Goal: Task Accomplishment & Management: Manage account settings

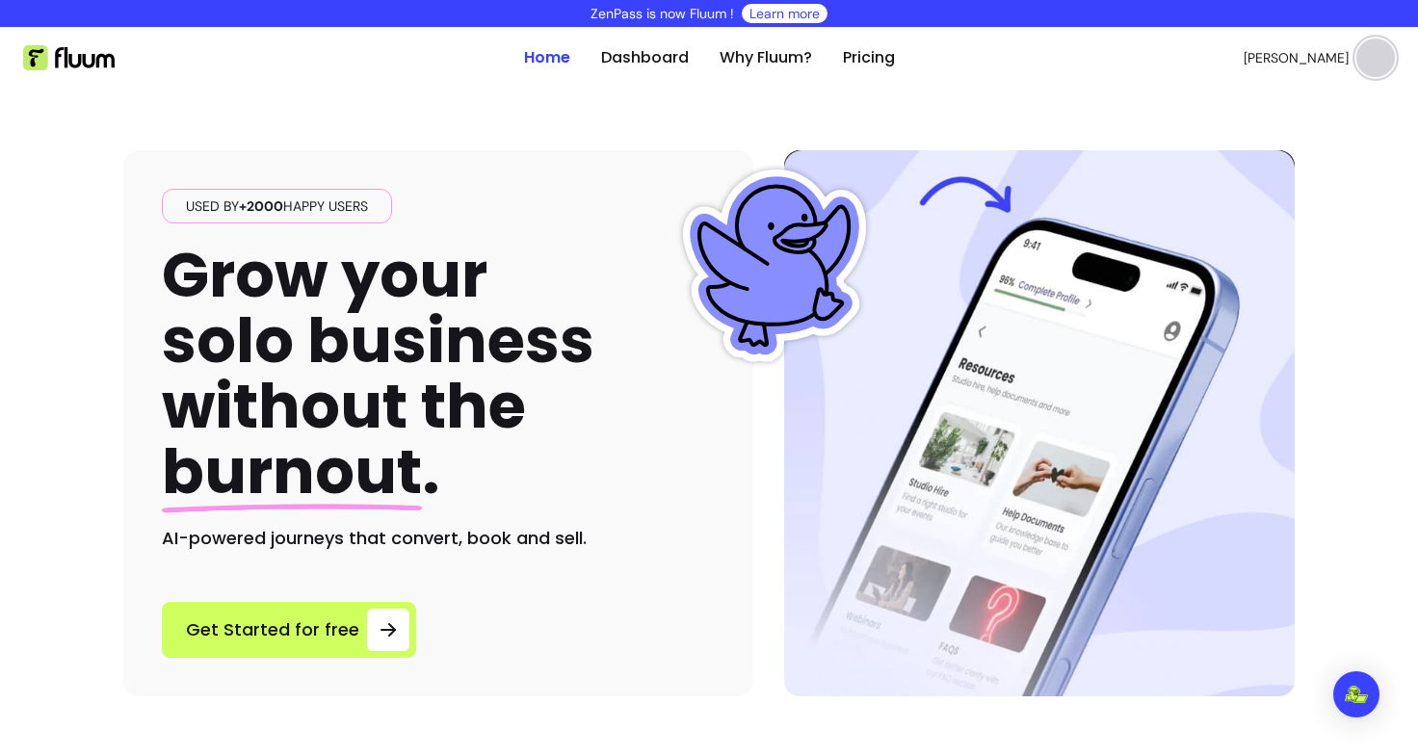
click at [1361, 71] on img at bounding box center [1375, 58] width 39 height 39
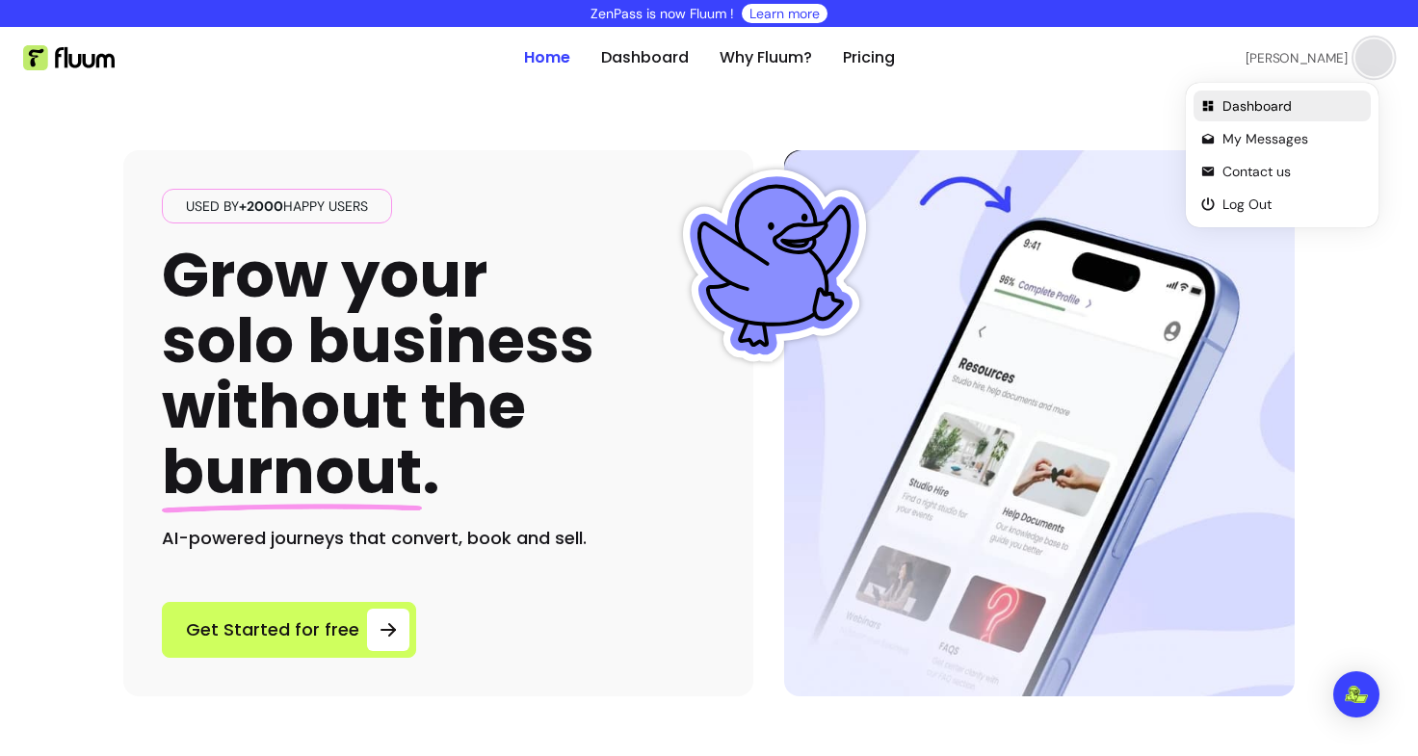
click at [1269, 102] on span "Dashboard" at bounding box center [1292, 105] width 141 height 19
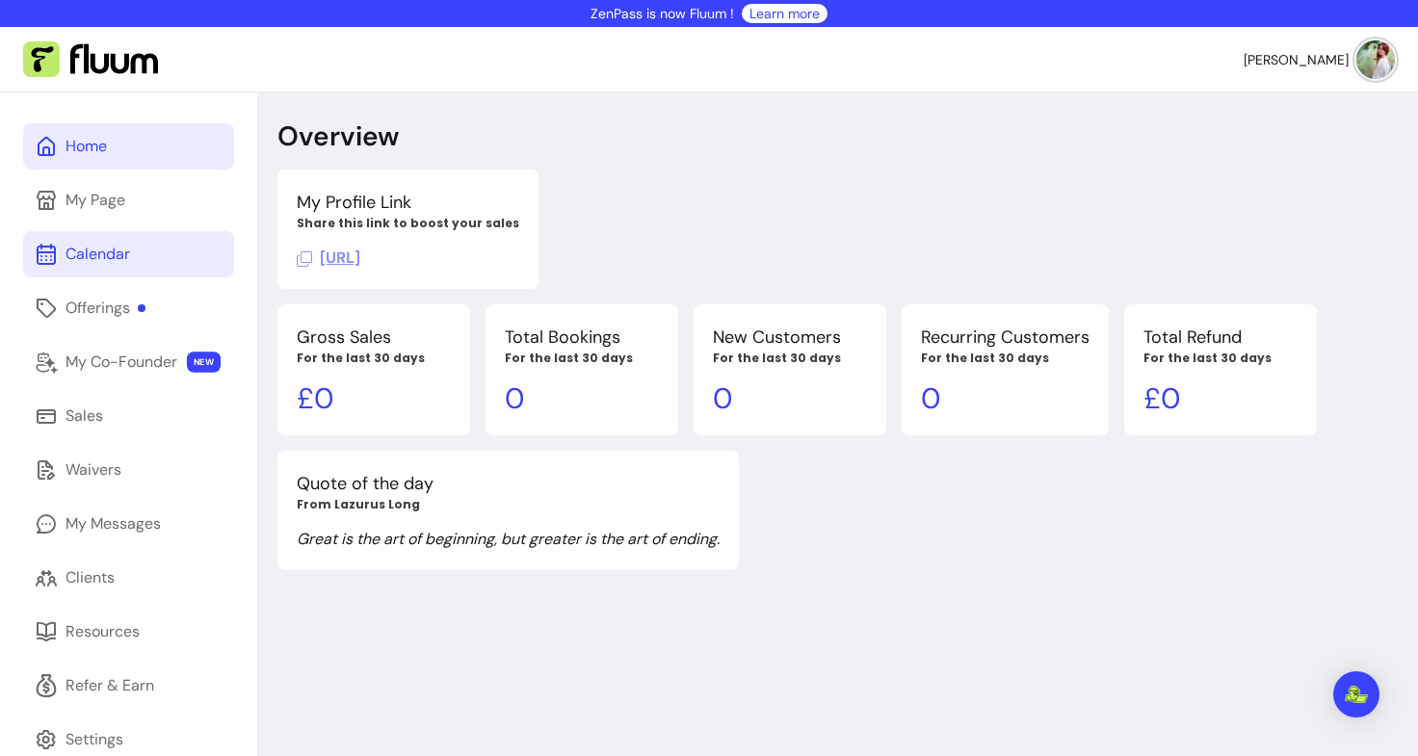
click at [98, 252] on div "Calendar" at bounding box center [98, 254] width 65 height 23
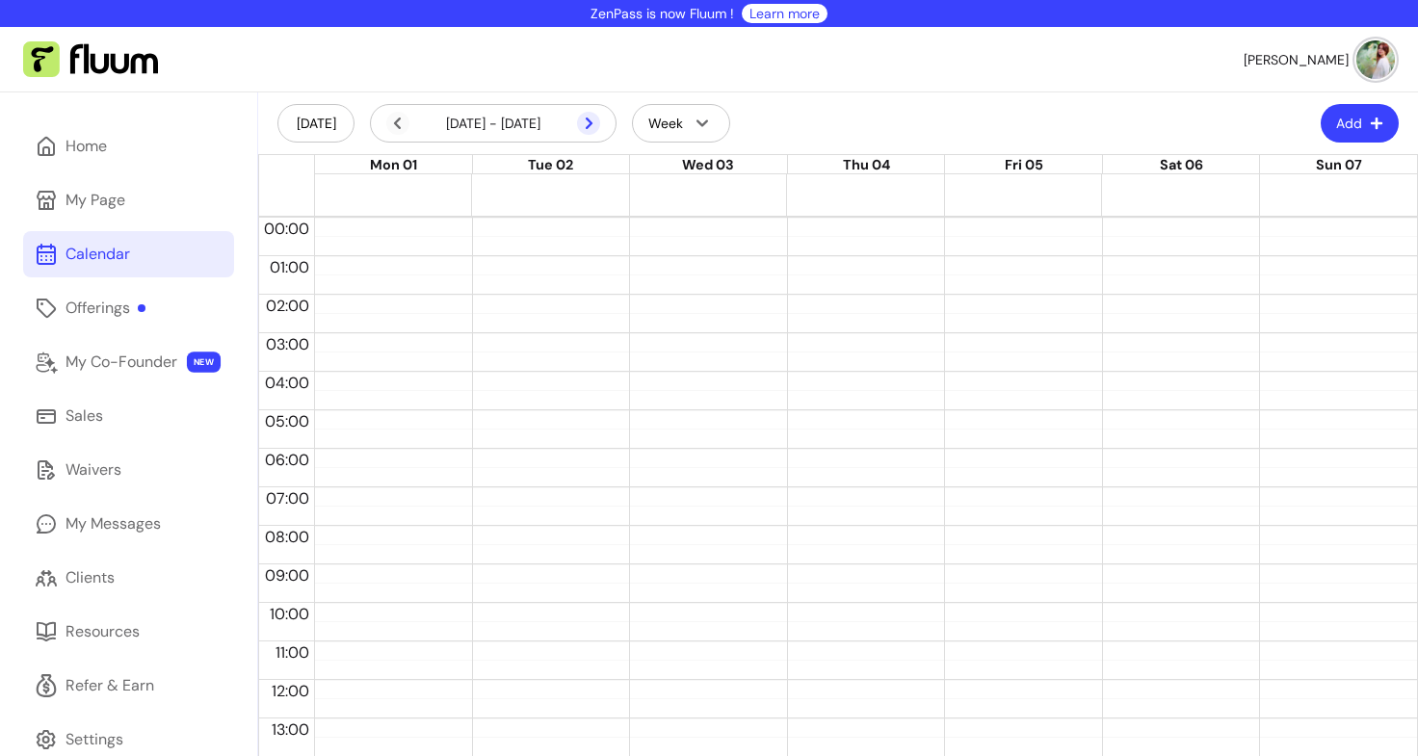
click at [597, 126] on icon at bounding box center [588, 123] width 23 height 23
click at [593, 119] on icon at bounding box center [588, 123] width 23 height 23
click at [1351, 131] on button "Add" at bounding box center [1360, 123] width 78 height 39
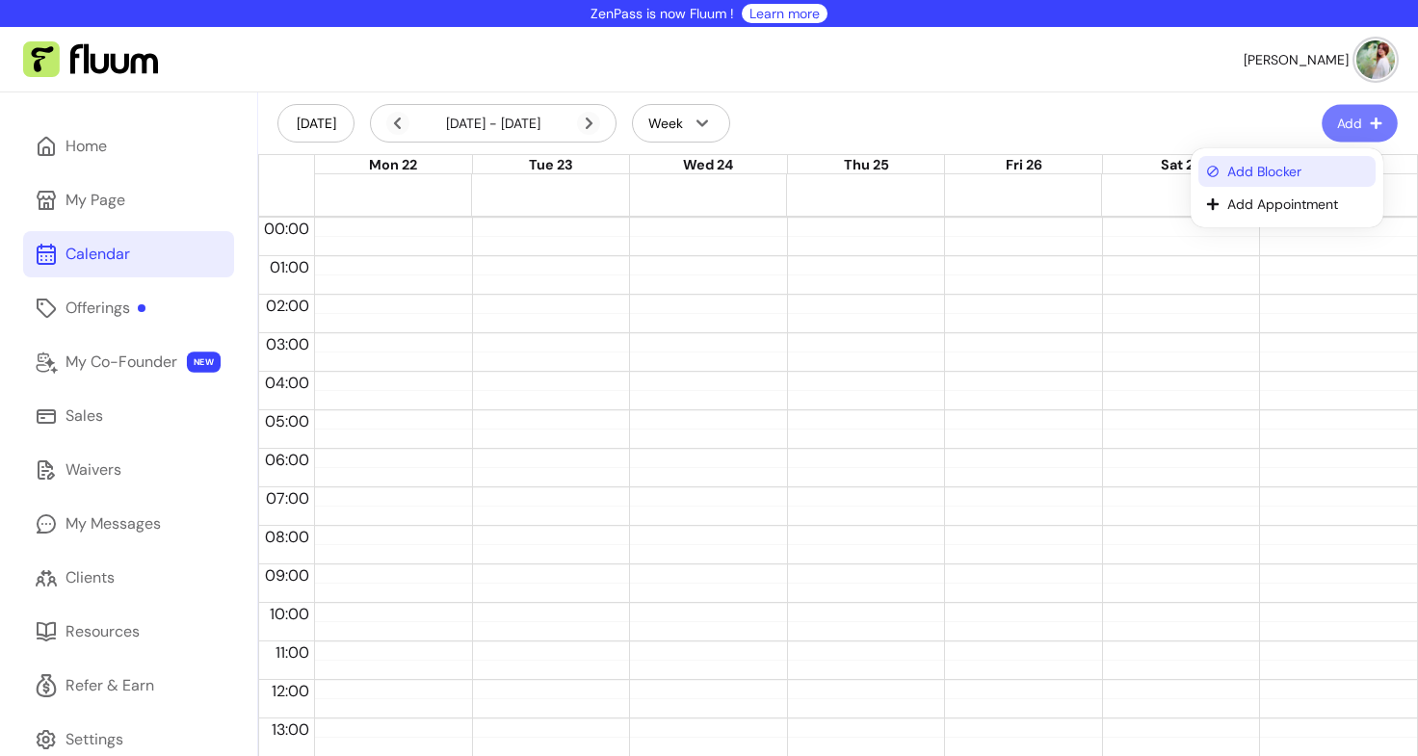
click at [1297, 173] on span "Add Blocker" at bounding box center [1297, 171] width 141 height 19
select select "*********"
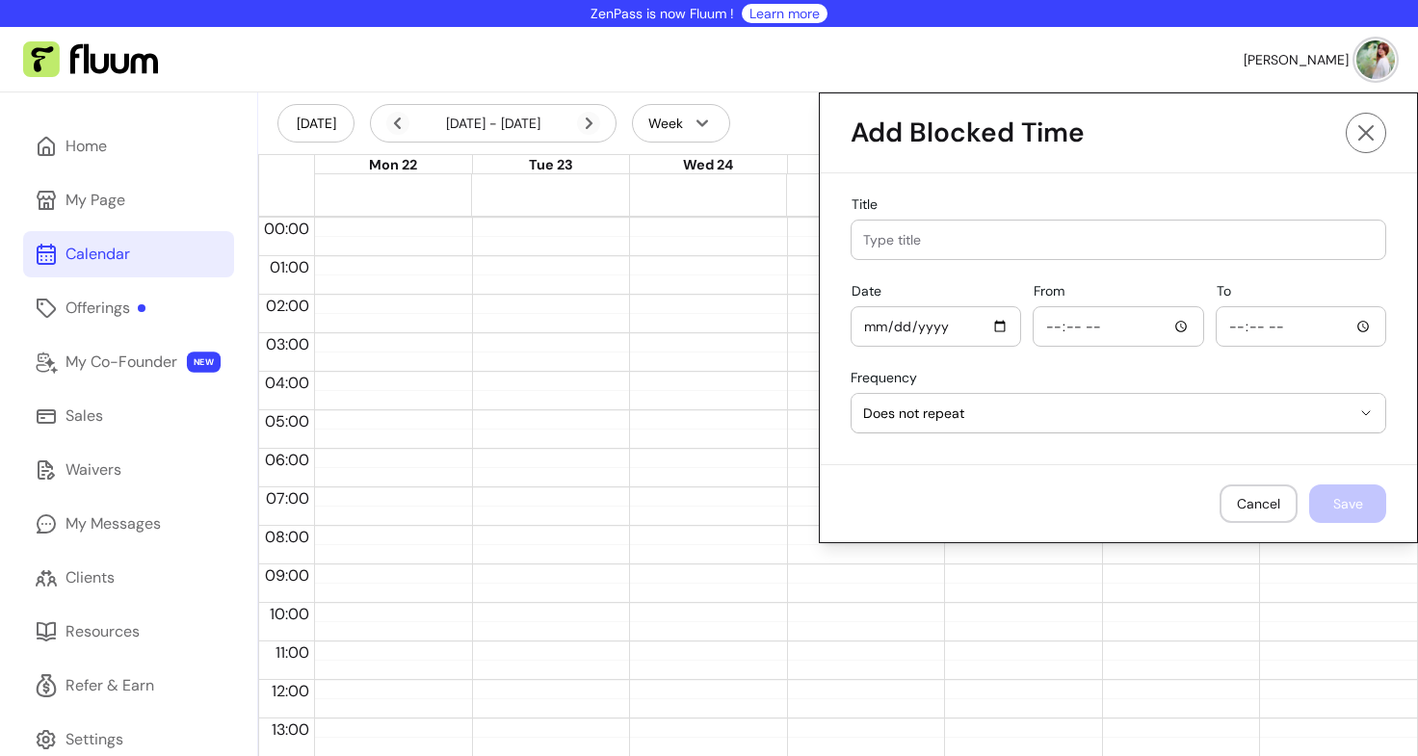
click at [983, 248] on input "Title" at bounding box center [1118, 239] width 511 height 19
click at [986, 332] on input "Date" at bounding box center [935, 326] width 145 height 21
type input "[DATE]"
click at [1159, 332] on input "From" at bounding box center [1117, 326] width 145 height 21
click at [1078, 323] on input "From" at bounding box center [1117, 326] width 145 height 21
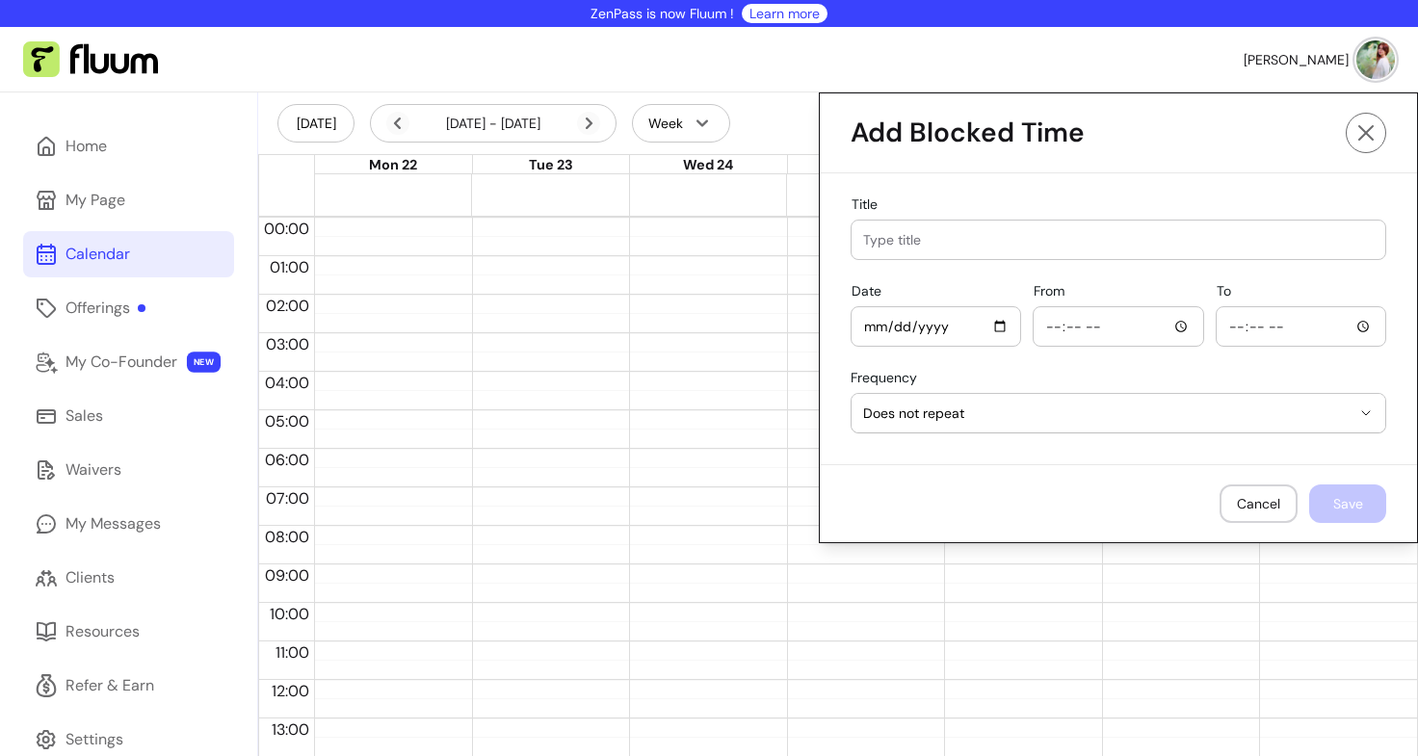
click at [1171, 328] on input "From" at bounding box center [1117, 326] width 145 height 21
click at [1059, 275] on div "**********" at bounding box center [1118, 318] width 597 height 291
click at [936, 416] on span "Does not repeat" at bounding box center [1106, 413] width 487 height 19
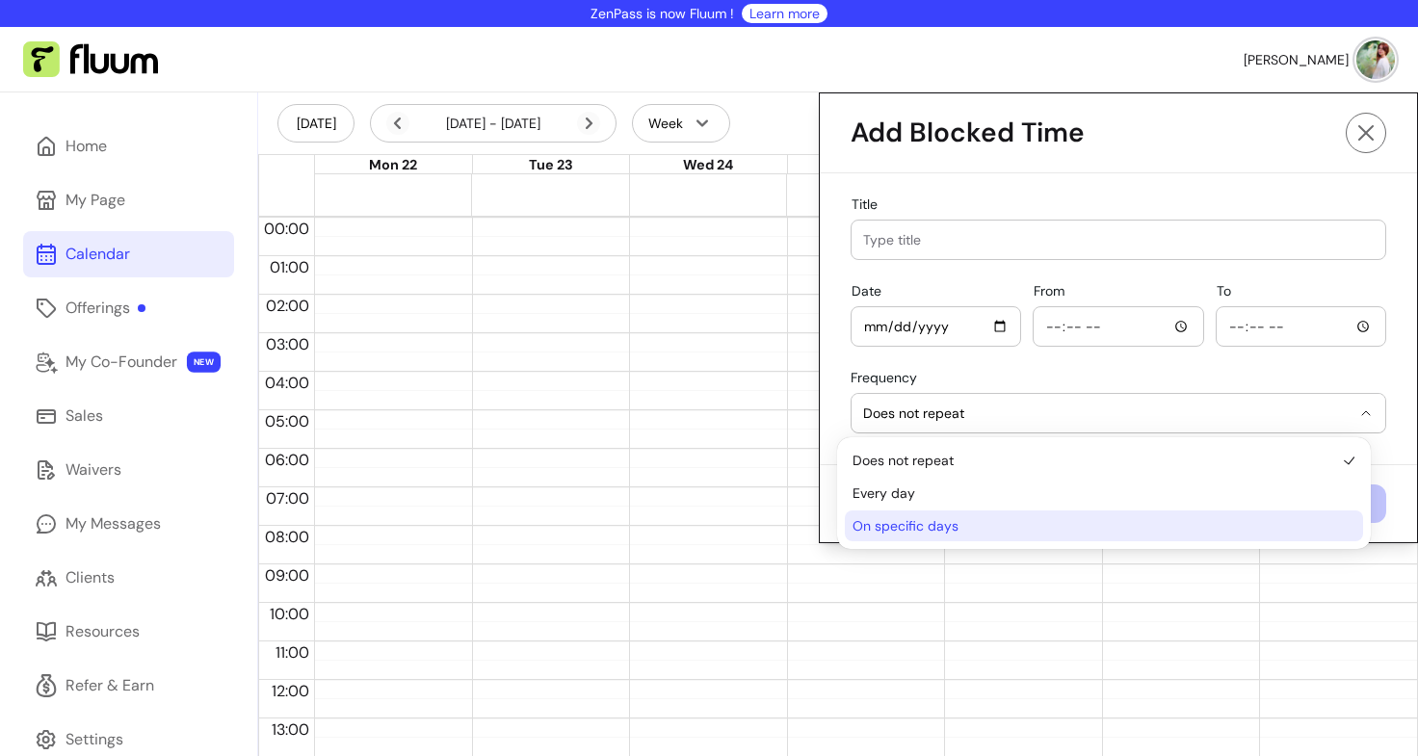
click at [918, 528] on span "On specific days" at bounding box center [1094, 525] width 484 height 19
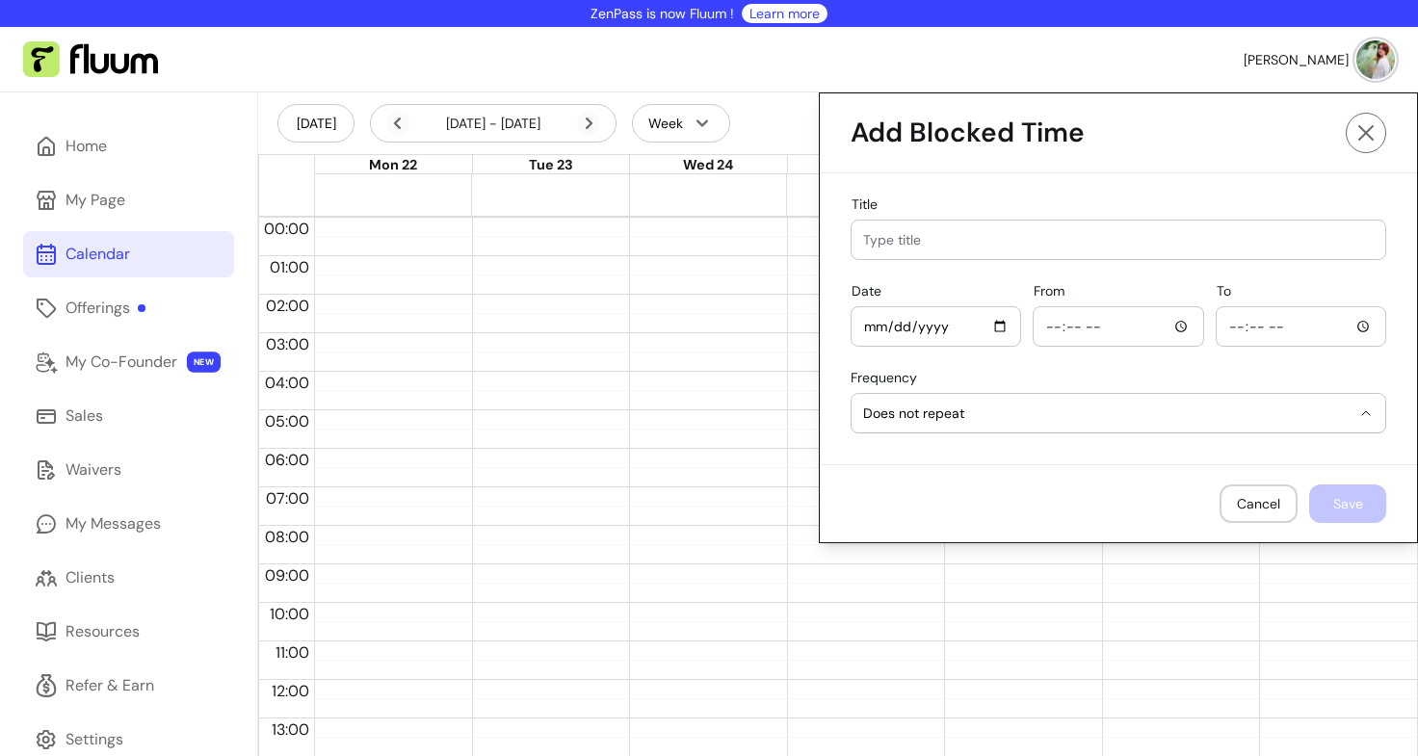
select select "**********"
select select "*****"
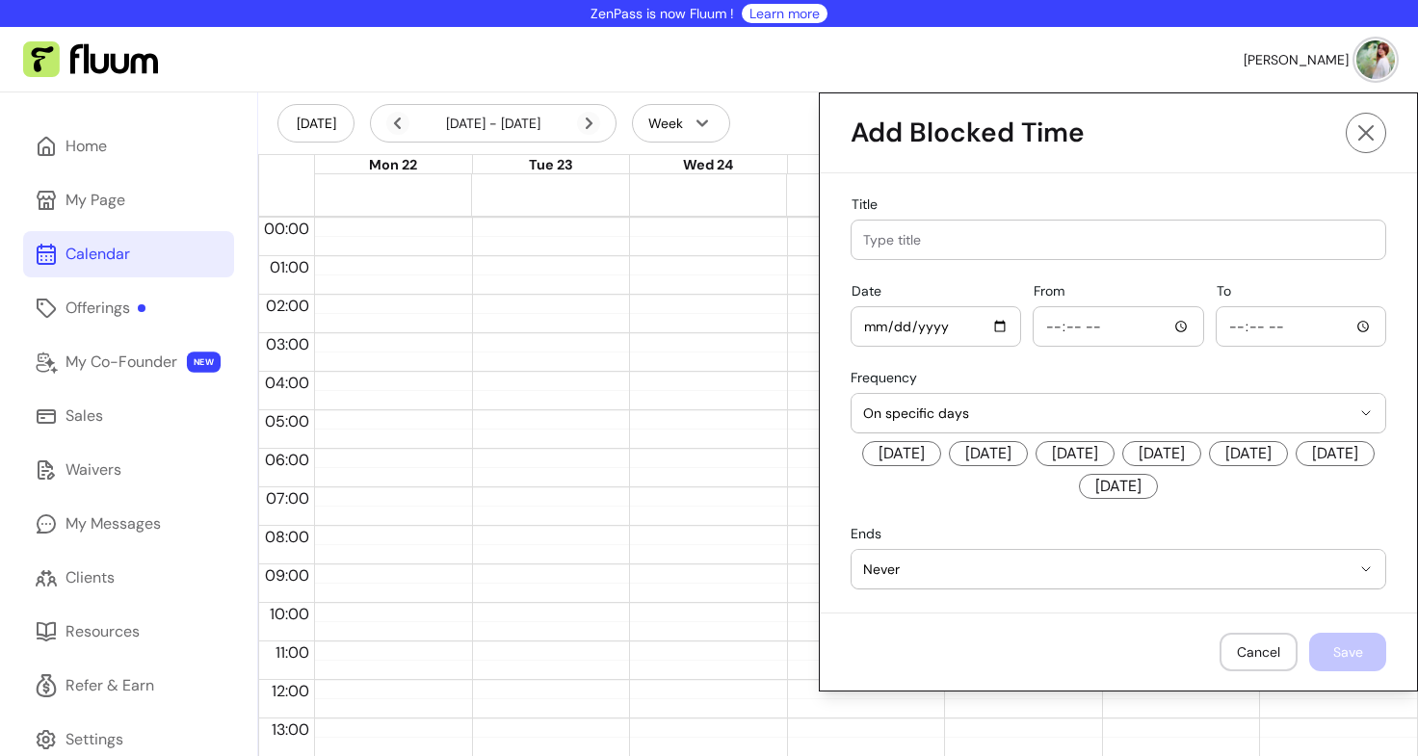
click at [979, 325] on input "[DATE]" at bounding box center [935, 326] width 145 height 21
click at [957, 323] on input "[DATE]" at bounding box center [935, 326] width 145 height 21
click at [985, 327] on input "[DATE]" at bounding box center [935, 326] width 145 height 21
type input "[DATE]"
click at [1067, 335] on input "From" at bounding box center [1117, 326] width 145 height 21
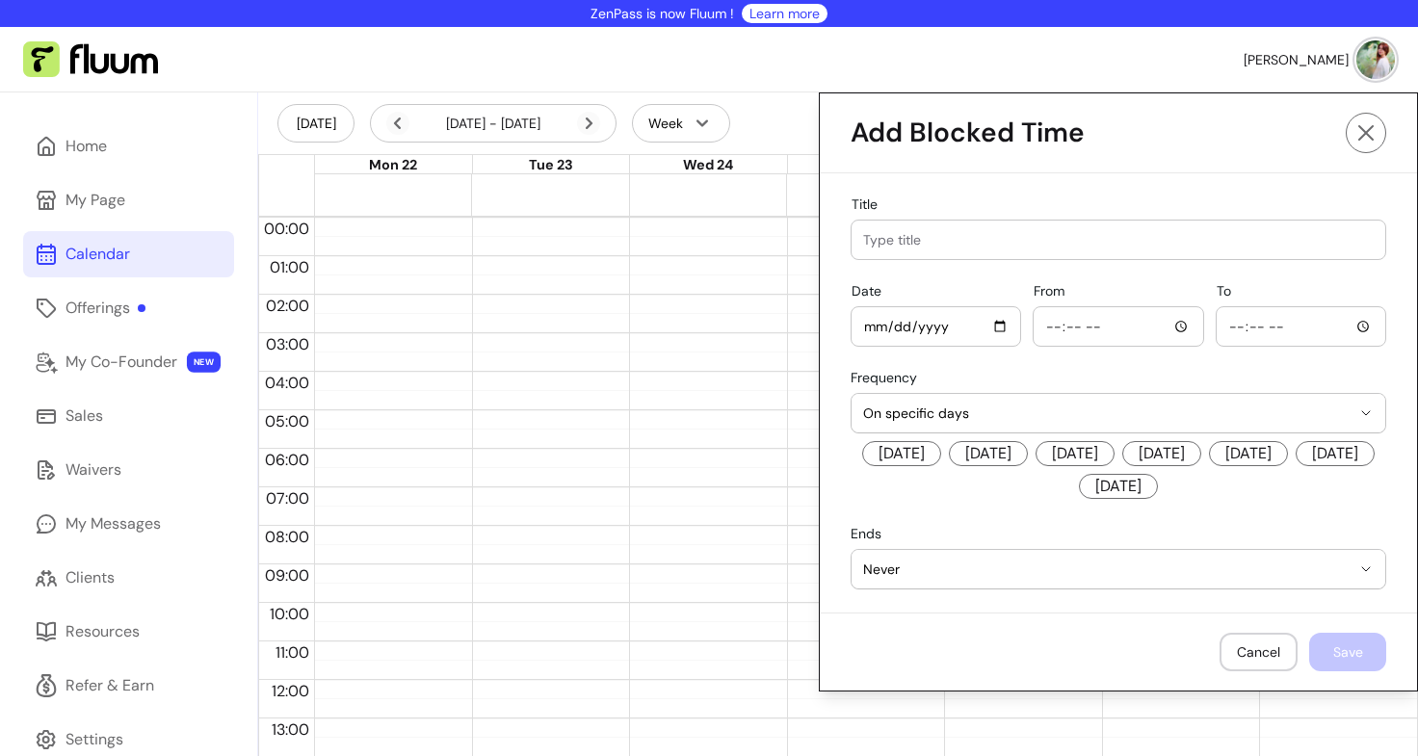
click at [1166, 338] on div at bounding box center [1117, 326] width 145 height 39
click at [1166, 328] on input "From" at bounding box center [1117, 326] width 145 height 21
click at [1053, 322] on input "From" at bounding box center [1117, 326] width 145 height 21
click at [1059, 327] on input "From" at bounding box center [1117, 326] width 145 height 21
click at [1172, 328] on input "From" at bounding box center [1117, 326] width 145 height 21
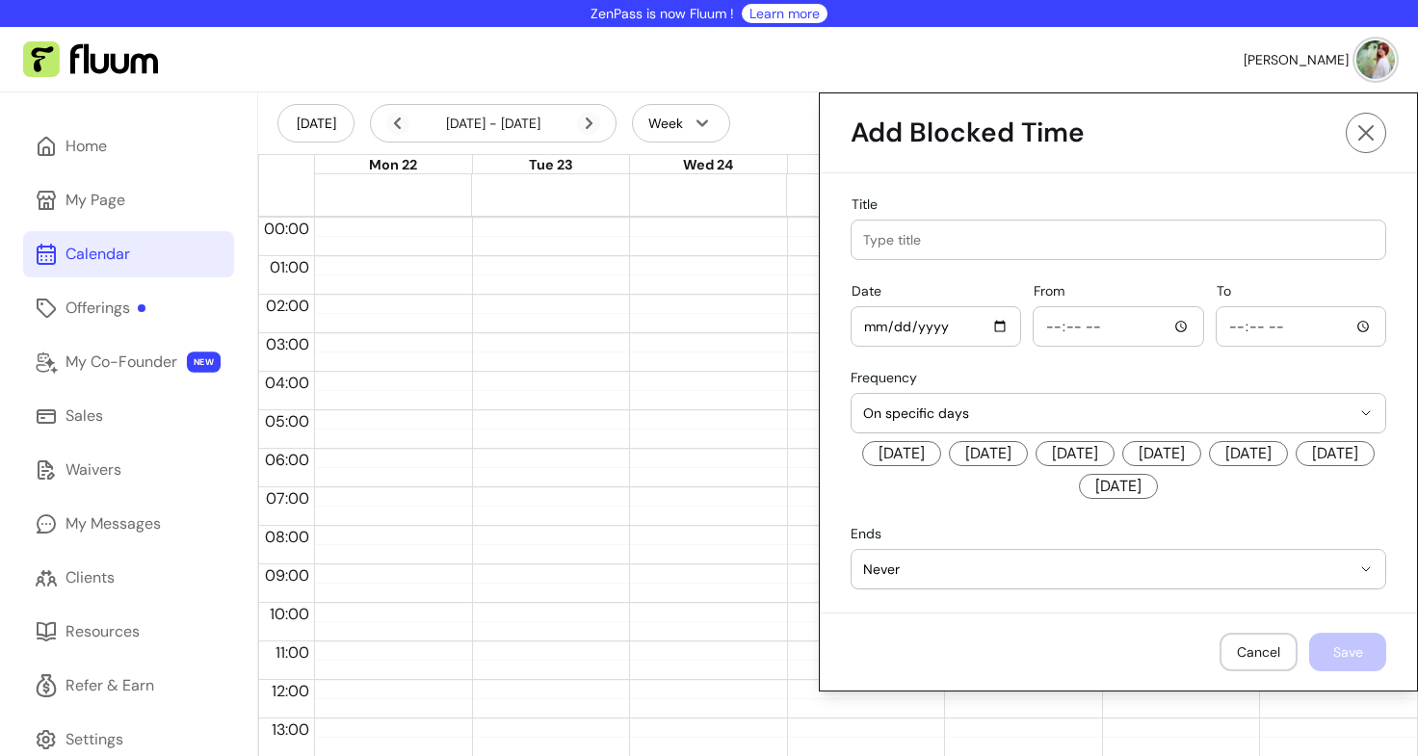
click at [950, 509] on div "**********" at bounding box center [1118, 392] width 597 height 439
click at [897, 577] on span "Never" at bounding box center [1106, 569] width 487 height 19
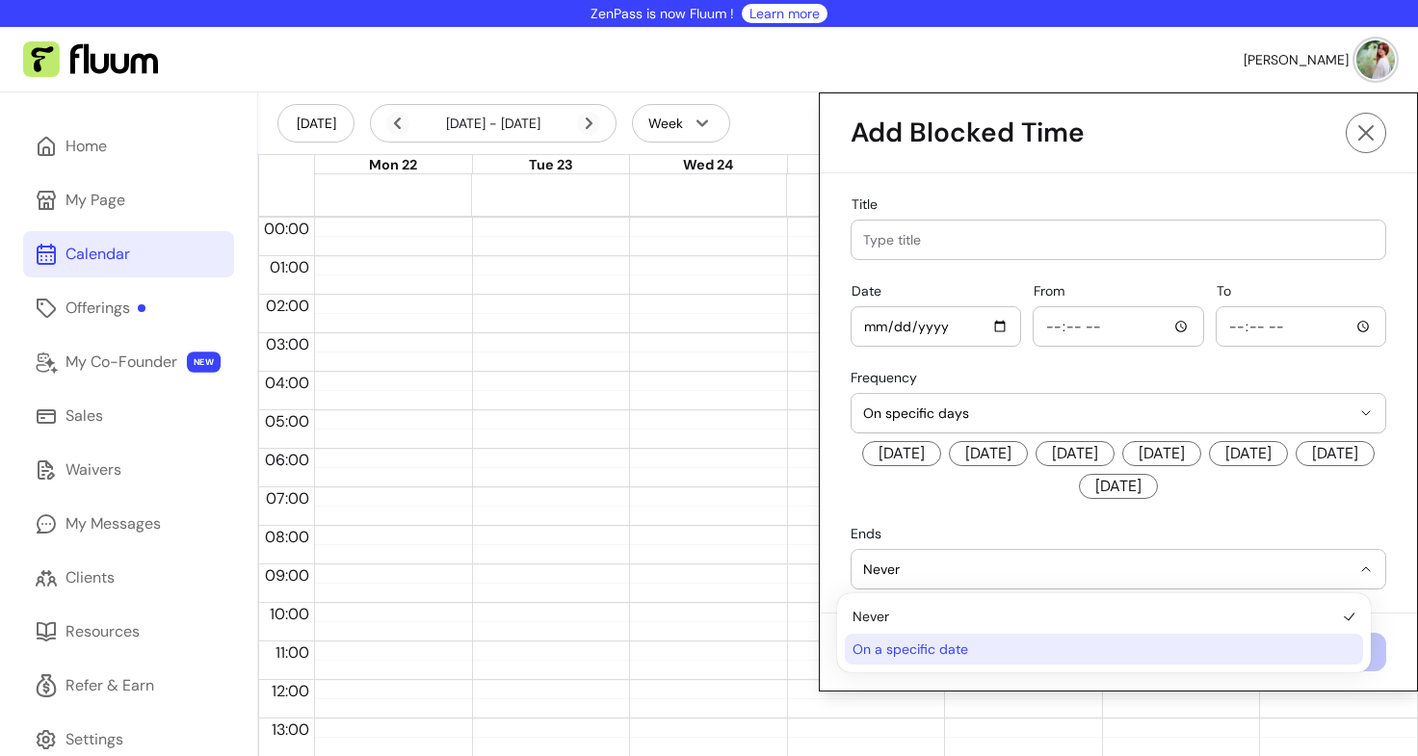
click at [907, 659] on li "On a specific date" at bounding box center [1104, 649] width 518 height 31
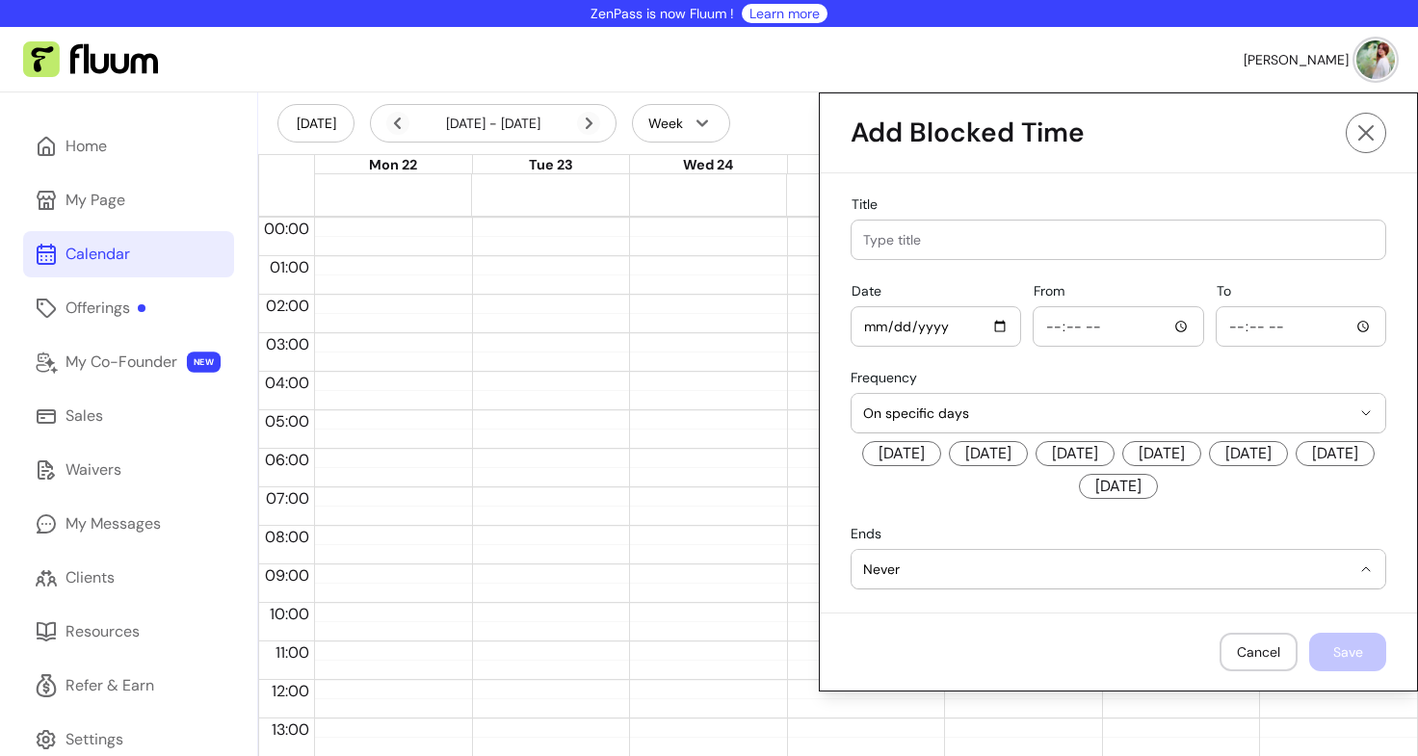
select select "**********"
click at [1171, 587] on div at bounding box center [1254, 569] width 240 height 39
click at [1350, 575] on input "Date" at bounding box center [1254, 569] width 240 height 21
type input "[DATE]"
click at [1337, 420] on button "On specific days" at bounding box center [1119, 413] width 534 height 39
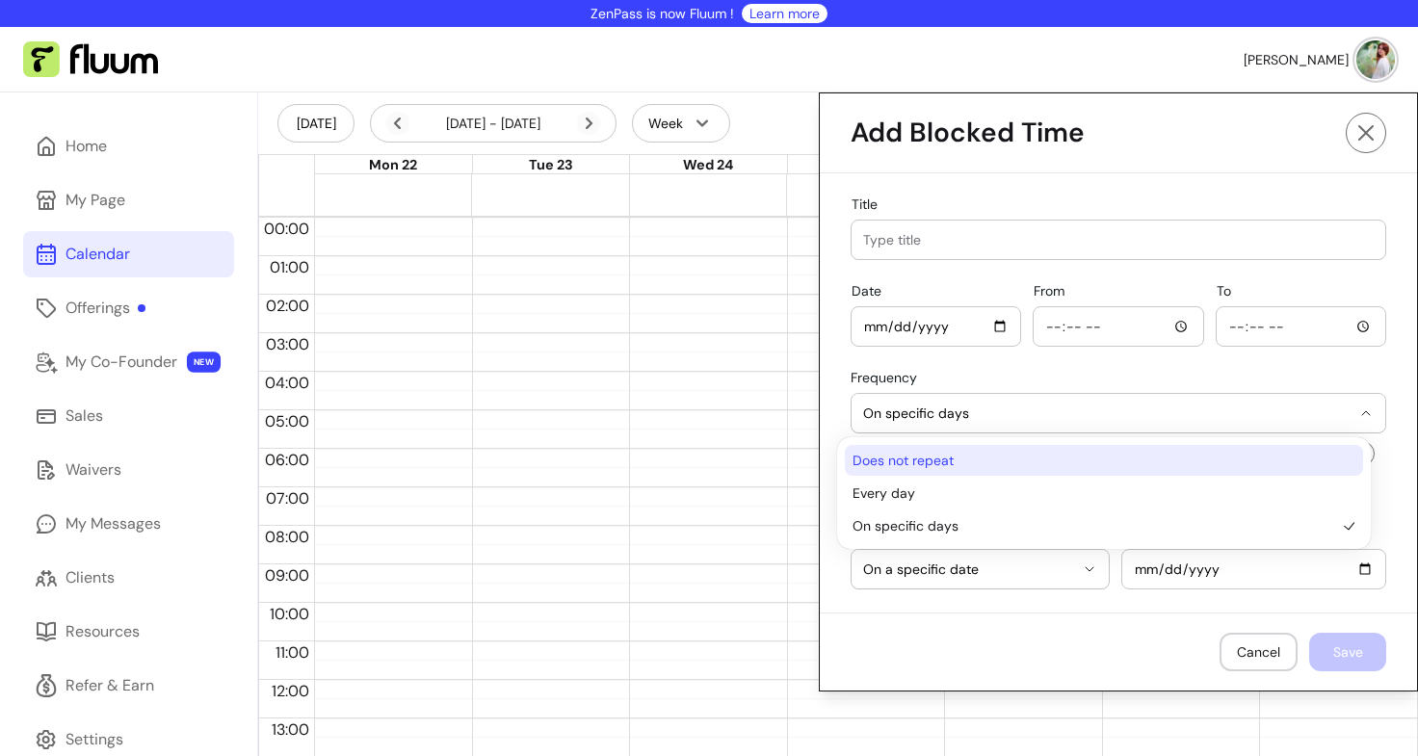
click at [1010, 461] on span "Does not repeat" at bounding box center [1094, 460] width 484 height 19
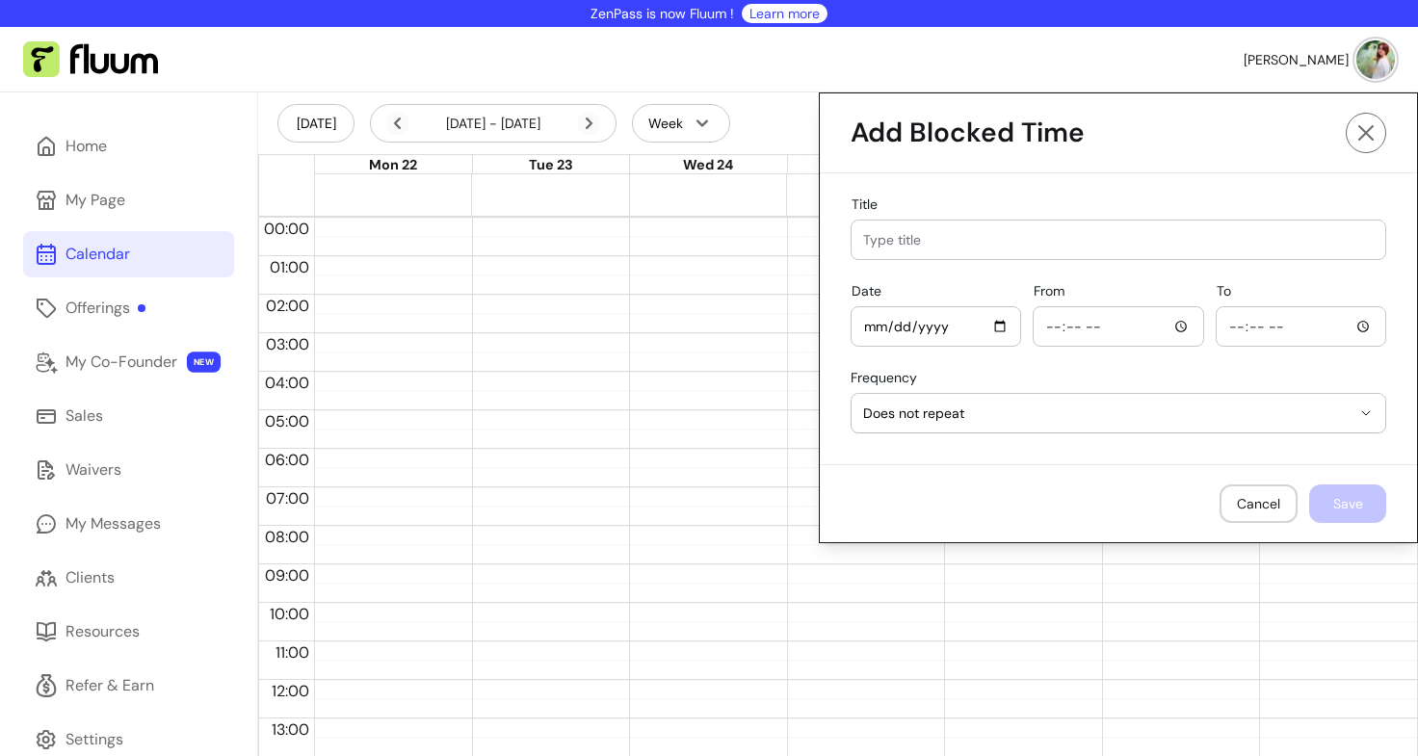
click at [1072, 421] on span "Does not repeat" at bounding box center [1106, 413] width 487 height 19
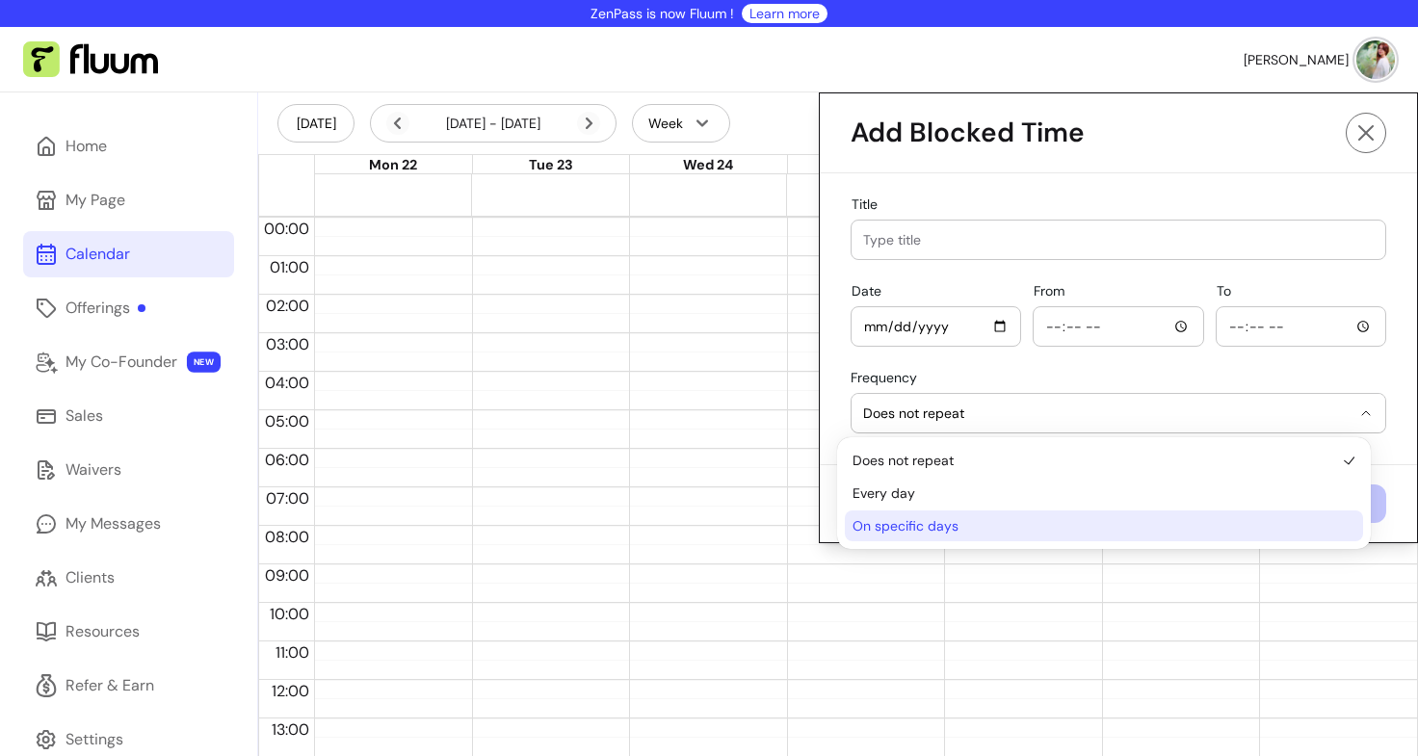
click at [944, 521] on span "On specific days" at bounding box center [1094, 525] width 484 height 19
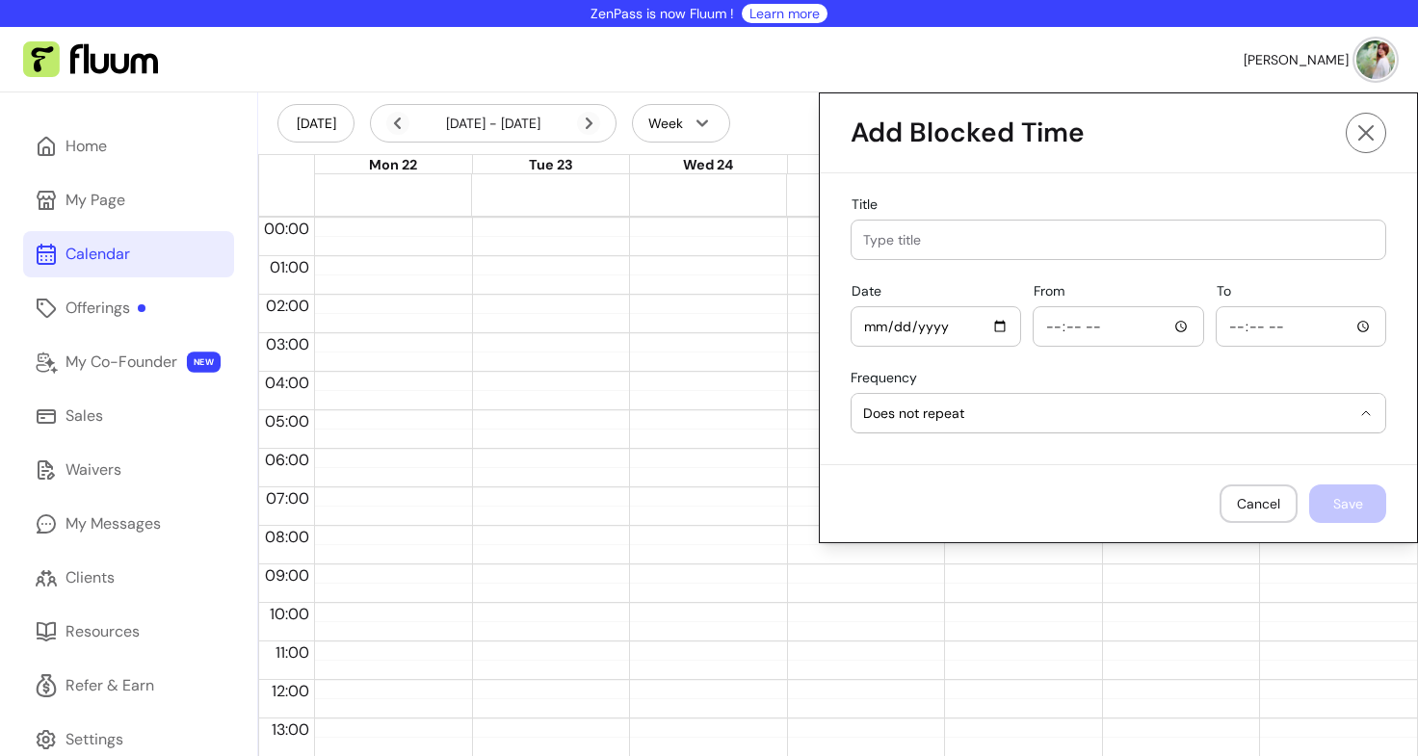
select select "**********"
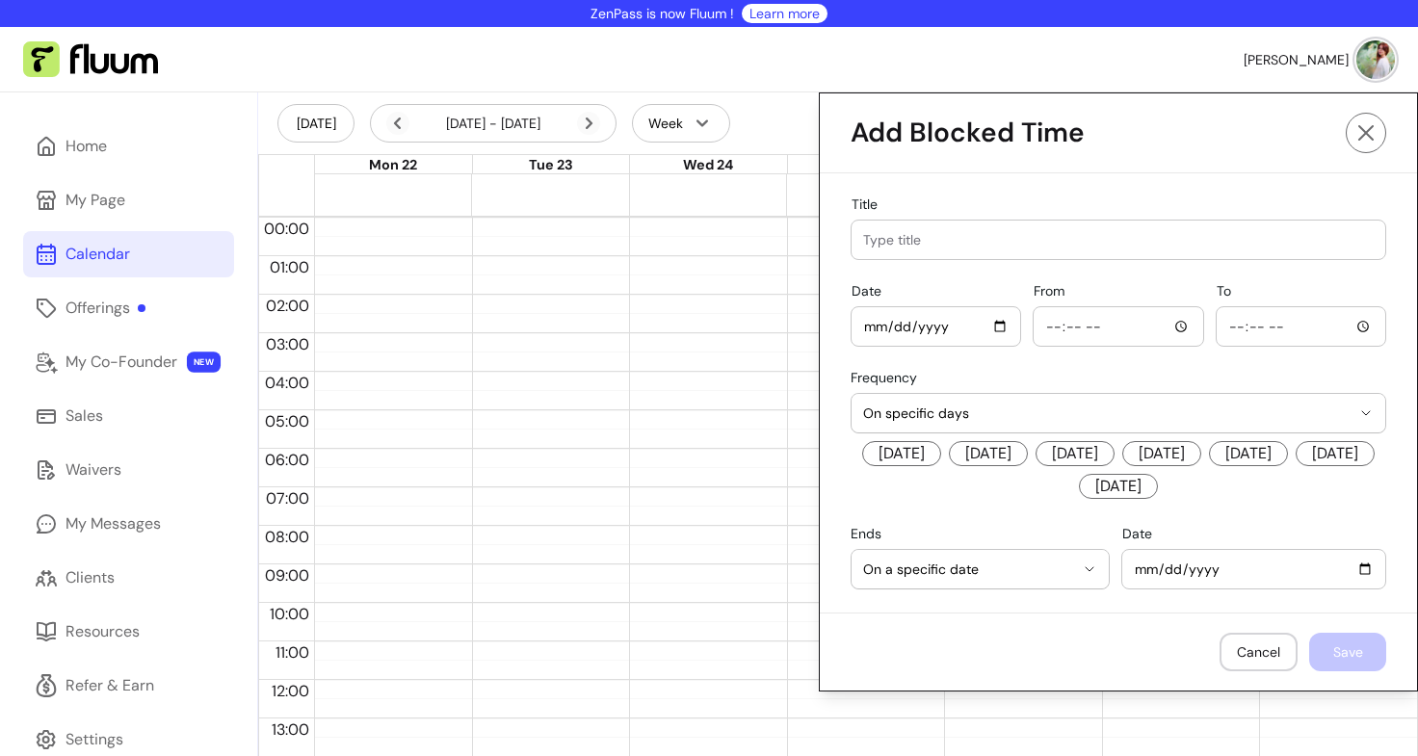
click at [905, 452] on span "[DATE]" at bounding box center [901, 453] width 79 height 25
click at [999, 450] on span "[DATE]" at bounding box center [988, 453] width 79 height 25
click at [1099, 458] on span "[DATE]" at bounding box center [1075, 453] width 79 height 25
click at [1201, 455] on span "[DATE]" at bounding box center [1161, 453] width 79 height 25
click at [1175, 583] on div "[DATE]" at bounding box center [1254, 569] width 240 height 39
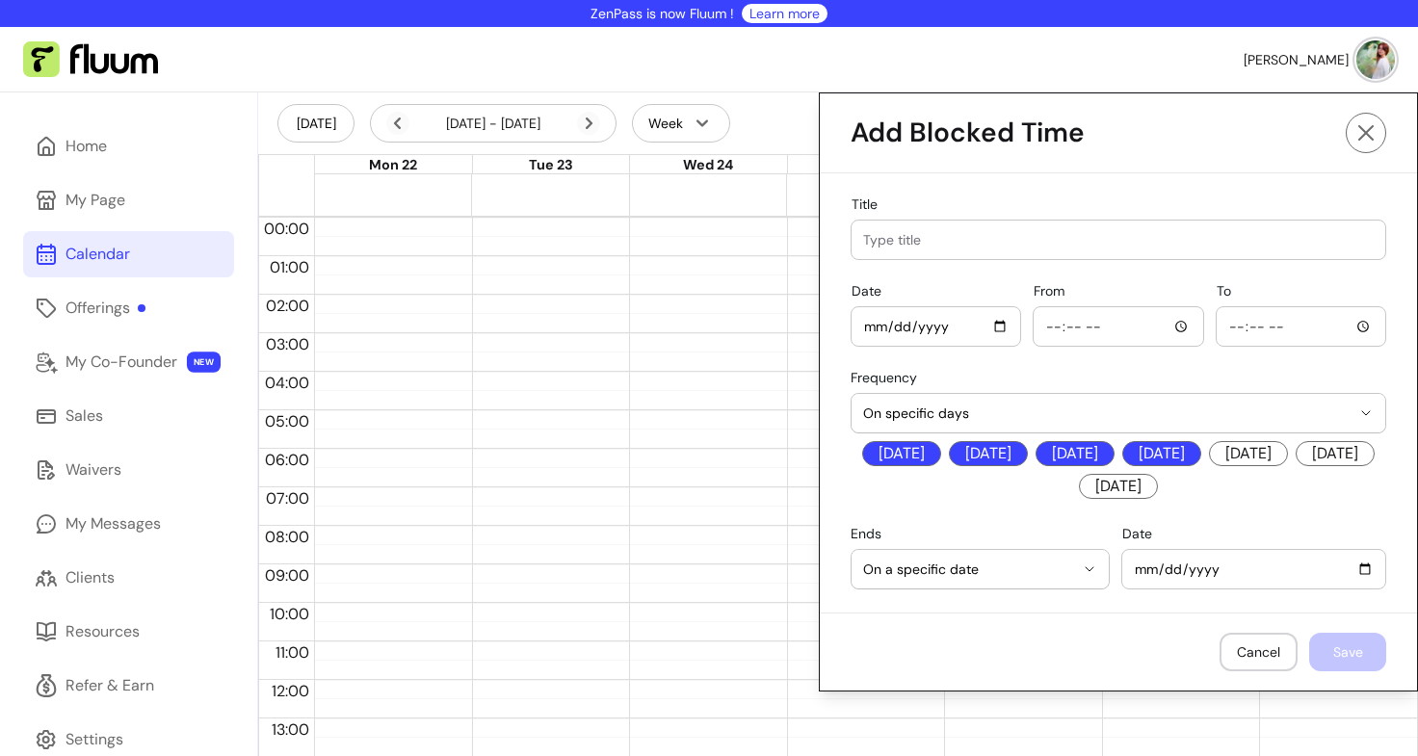
click at [1350, 570] on input "[DATE]" at bounding box center [1254, 569] width 240 height 21
click at [1042, 670] on footer "Cancel Save" at bounding box center [1118, 652] width 597 height 78
click at [1165, 329] on input "From" at bounding box center [1117, 326] width 145 height 21
type input "00:00"
click at [1232, 344] on div at bounding box center [1300, 326] width 145 height 39
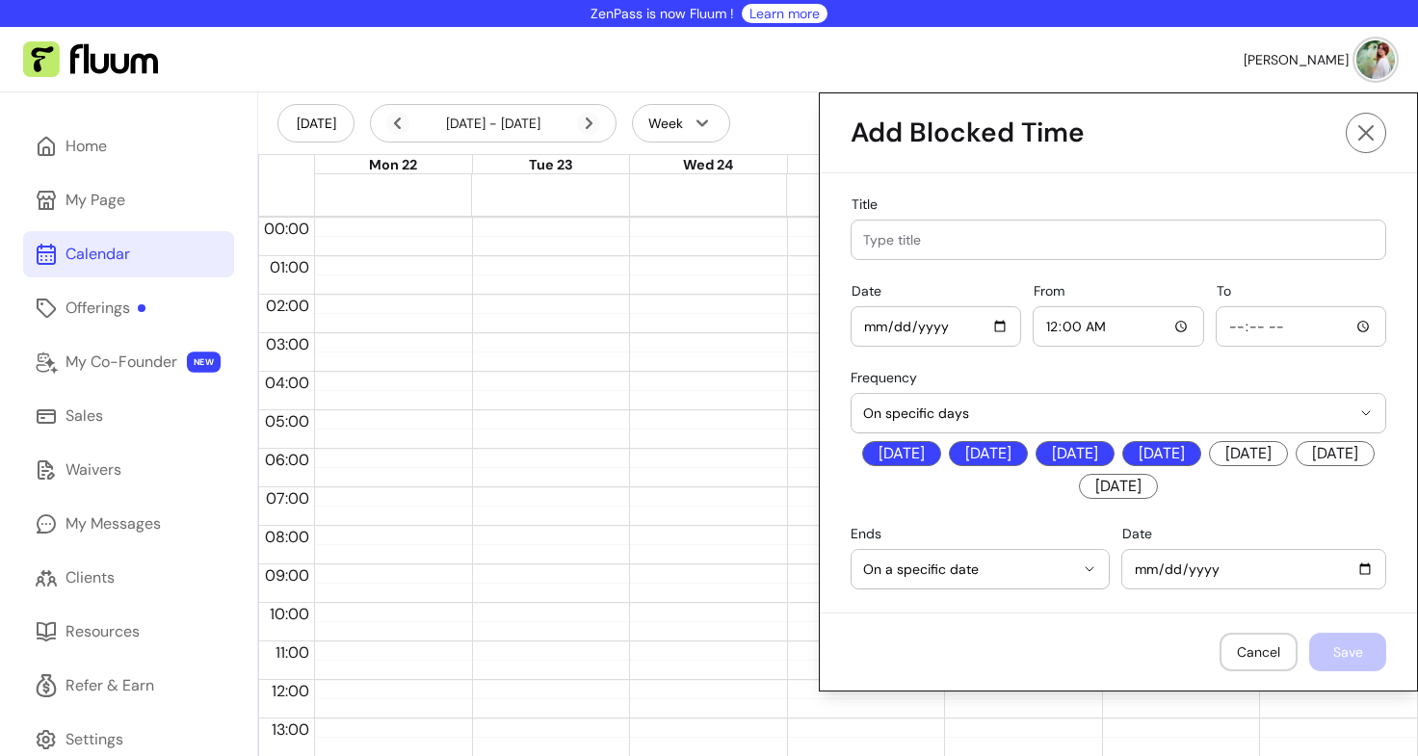
click at [1238, 333] on input "To" at bounding box center [1300, 326] width 145 height 21
click at [1356, 330] on input "To" at bounding box center [1300, 326] width 145 height 21
type input "23:59"
click at [1115, 634] on footer "Cancel Save" at bounding box center [1118, 652] width 597 height 78
click at [1335, 642] on footer "Cancel Save" at bounding box center [1118, 652] width 597 height 78
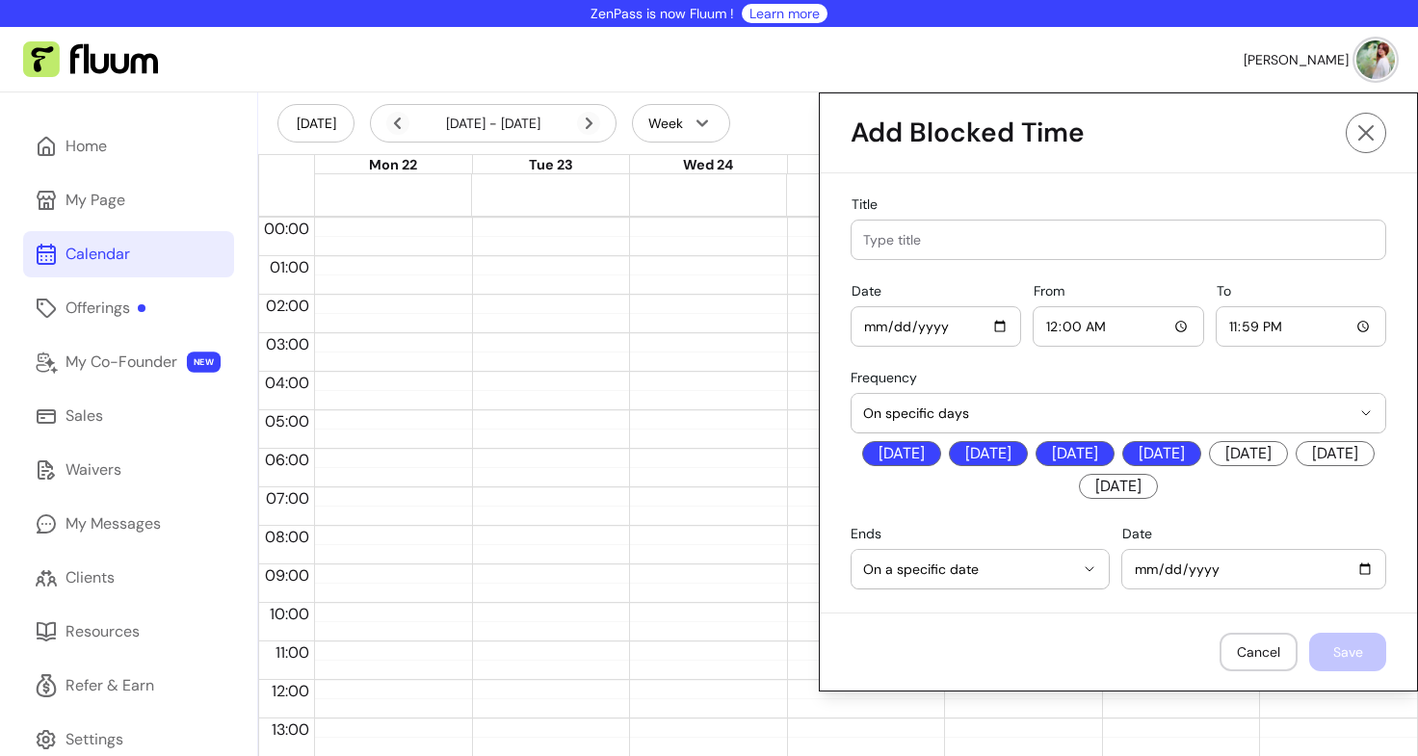
click at [924, 235] on input "Title" at bounding box center [1118, 239] width 511 height 19
type input "A"
type input "H"
type input "A/L"
click at [1347, 654] on button "Save" at bounding box center [1347, 652] width 77 height 39
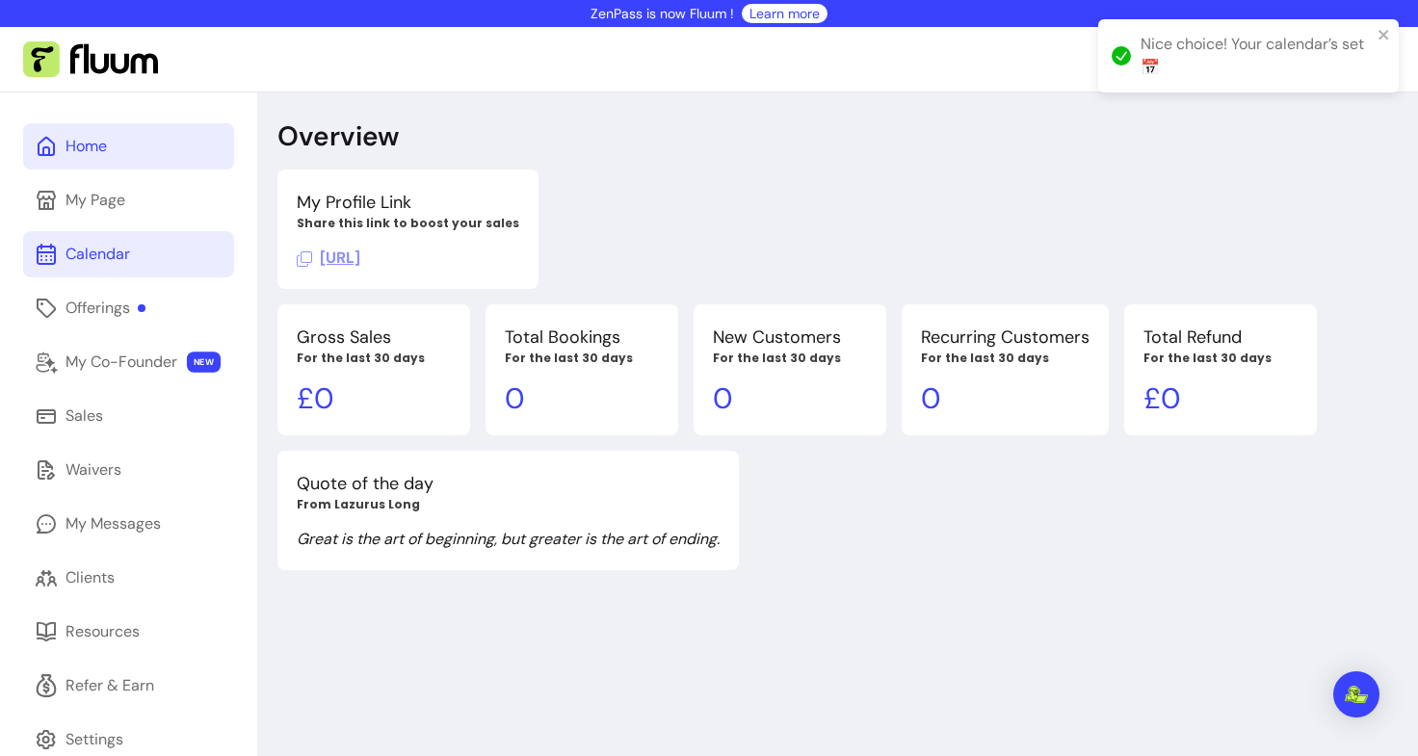
click at [116, 262] on div "Calendar" at bounding box center [98, 254] width 65 height 23
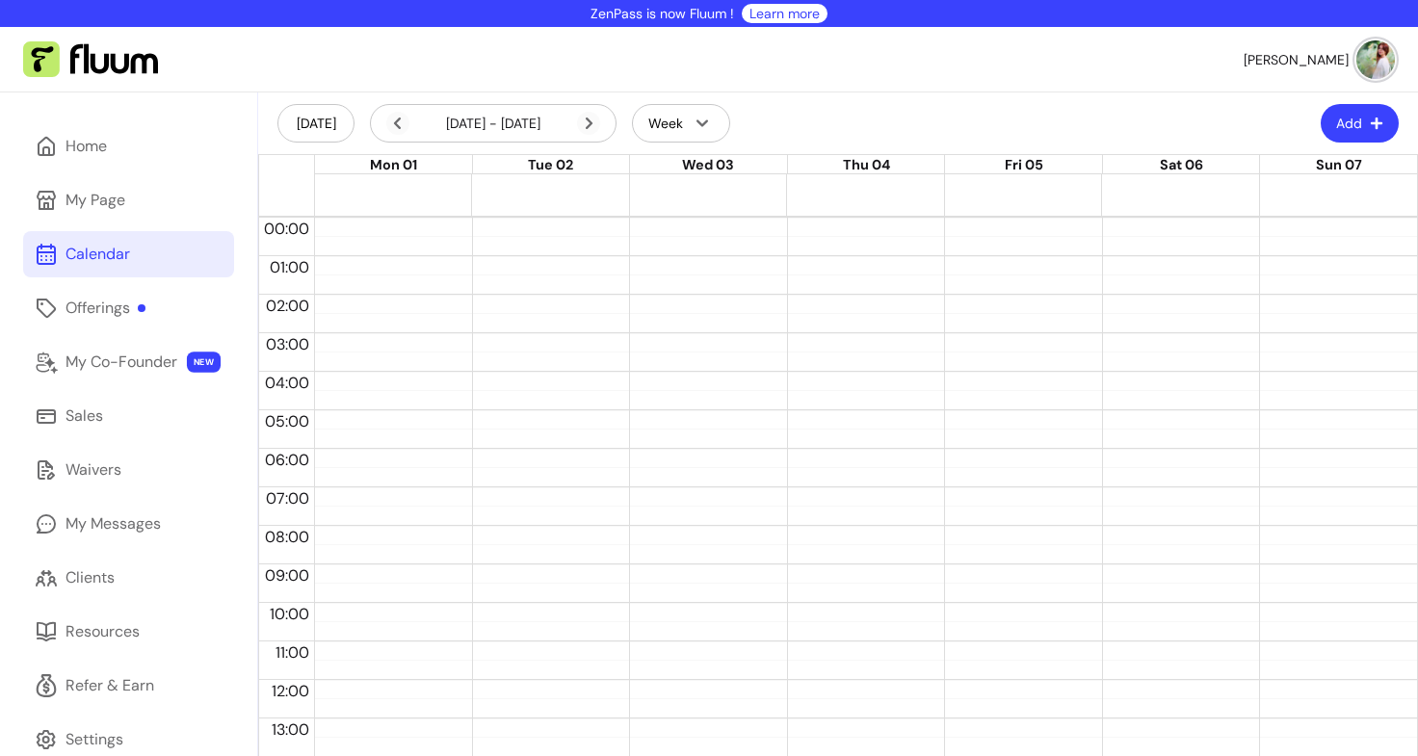
click at [538, 118] on div "[DATE] - [DATE]" at bounding box center [493, 123] width 214 height 23
click at [591, 133] on icon at bounding box center [588, 123] width 23 height 23
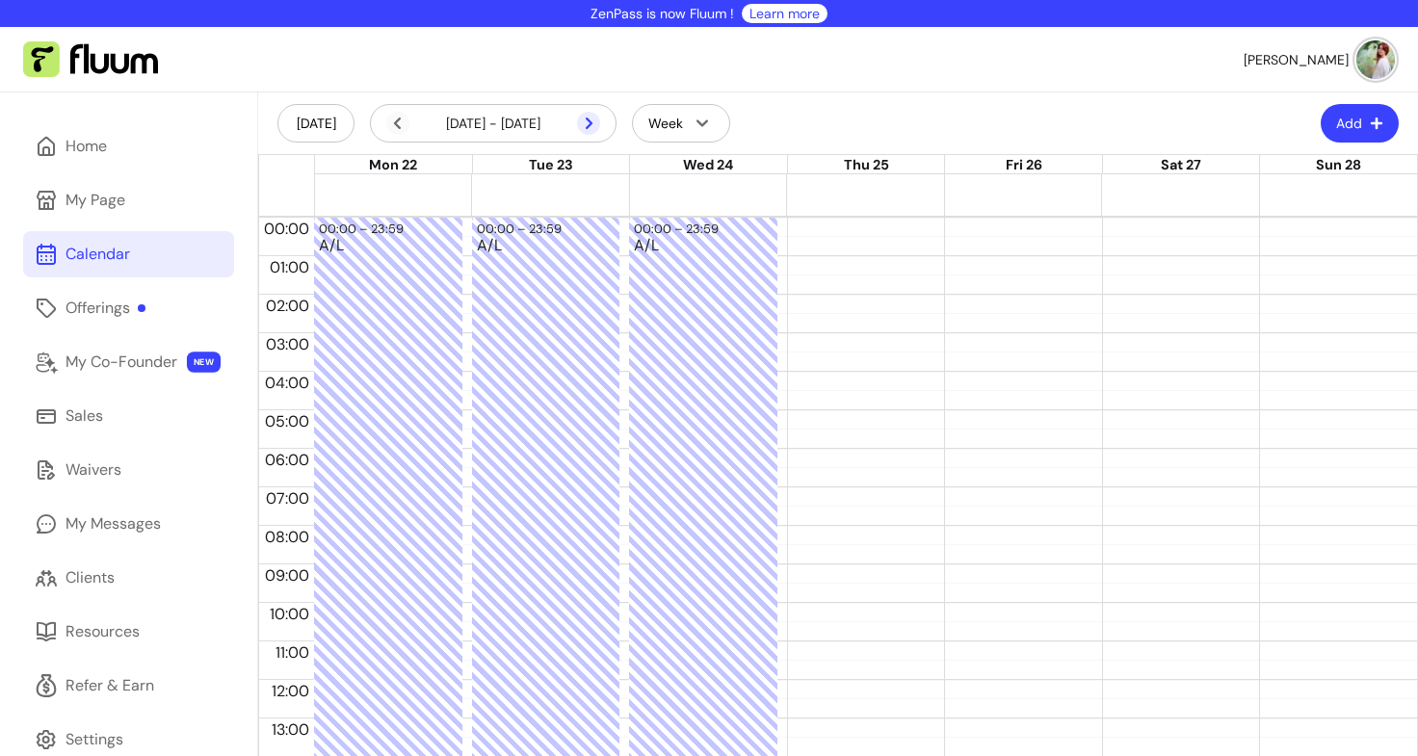
click at [591, 126] on icon at bounding box center [588, 123] width 23 height 23
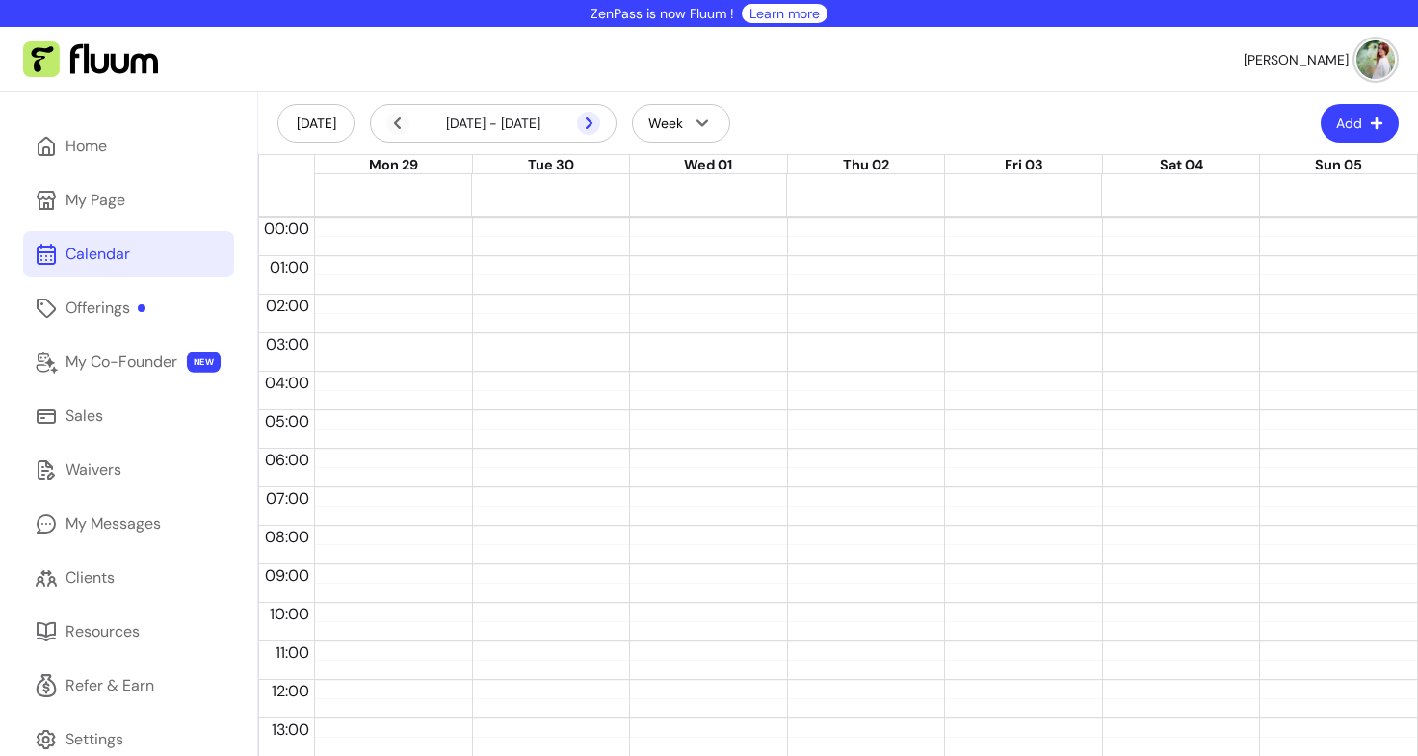
click at [587, 124] on icon at bounding box center [588, 123] width 23 height 23
click at [587, 126] on icon at bounding box center [487, 149] width 327 height 275
click at [392, 123] on icon at bounding box center [397, 123] width 23 height 23
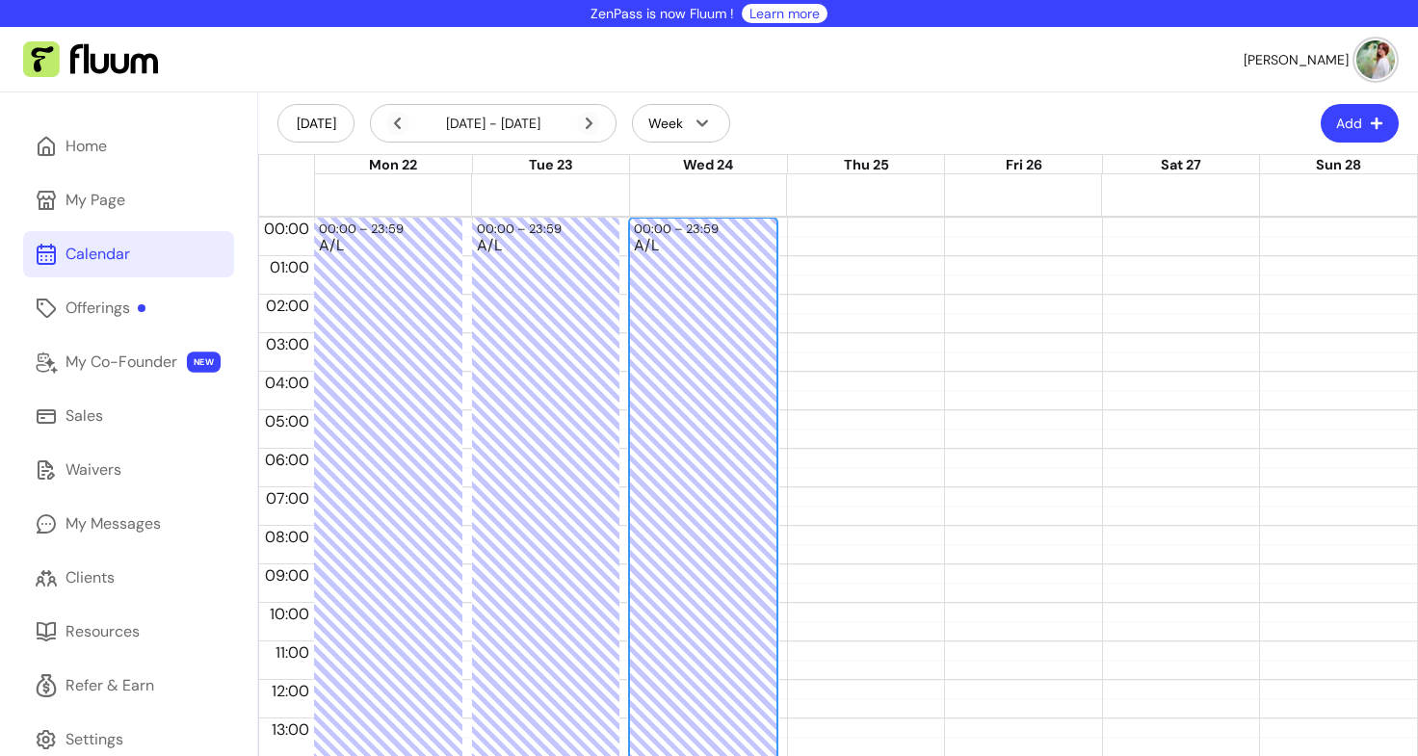
click at [741, 305] on div "A/L" at bounding box center [703, 689] width 139 height 902
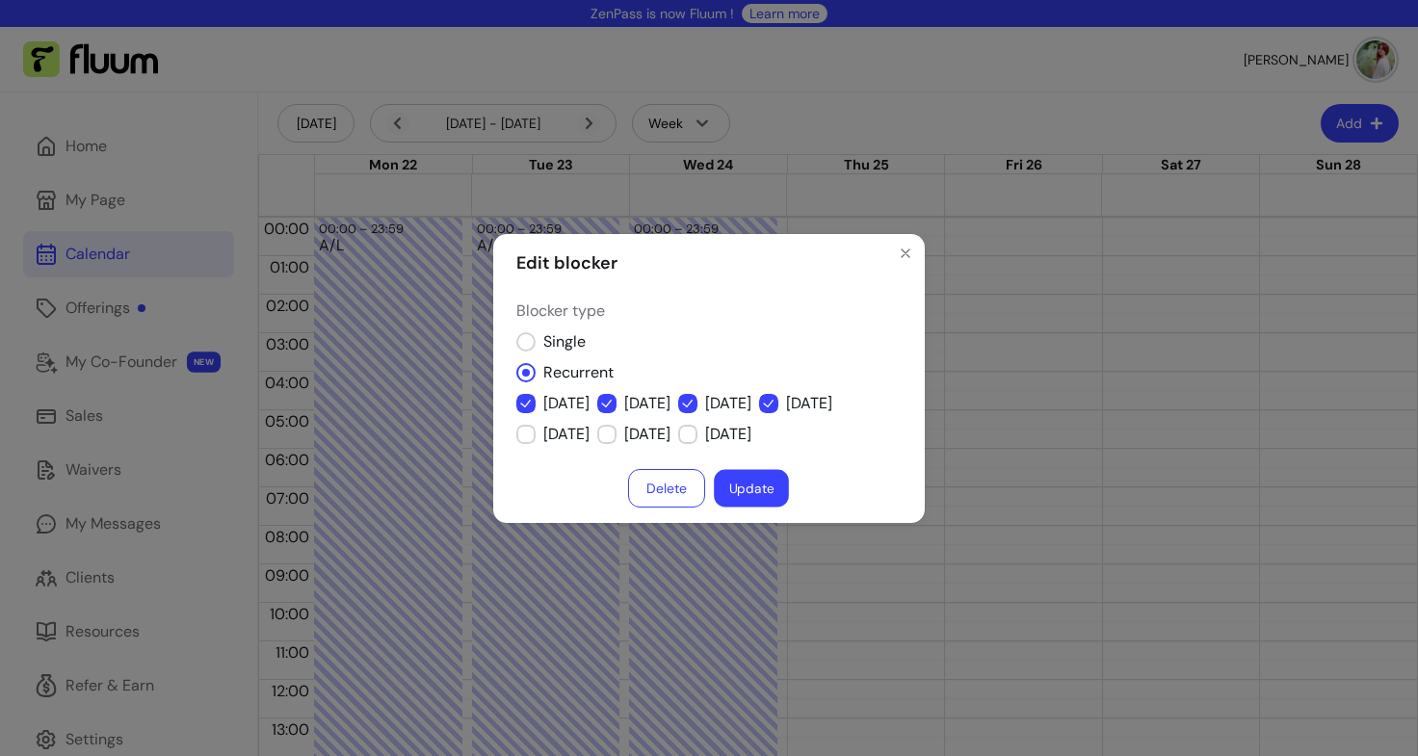
click at [755, 497] on button "Update" at bounding box center [751, 488] width 75 height 38
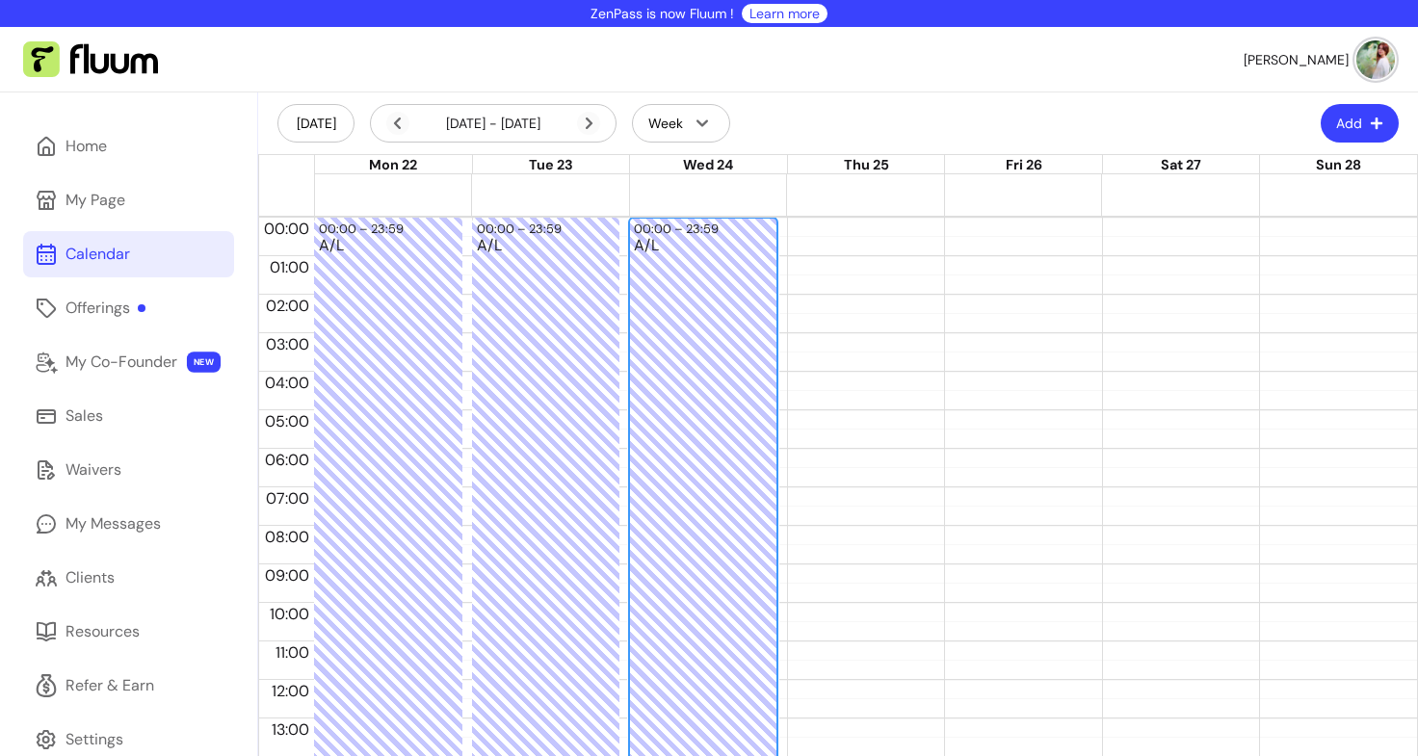
click at [716, 374] on div "A/L" at bounding box center [703, 689] width 139 height 902
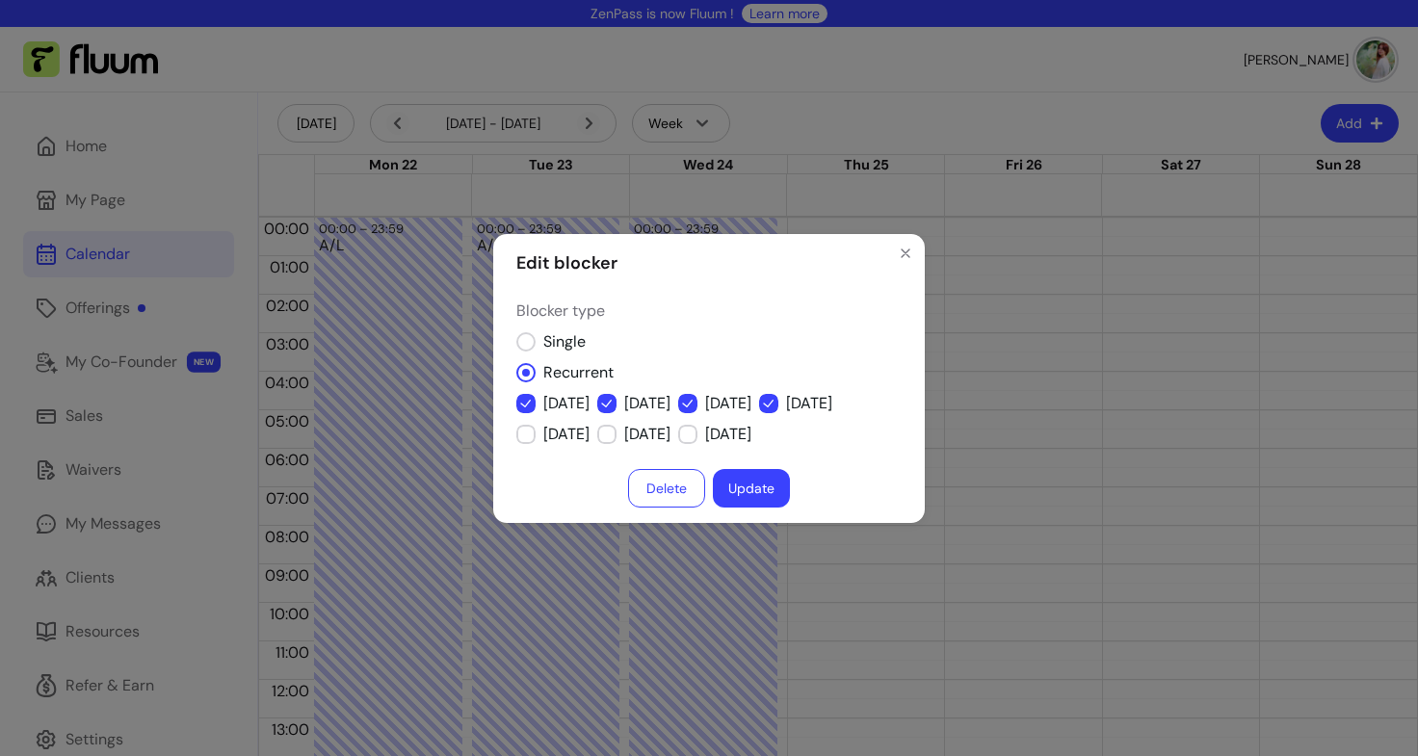
click at [740, 485] on button "Update" at bounding box center [751, 488] width 77 height 39
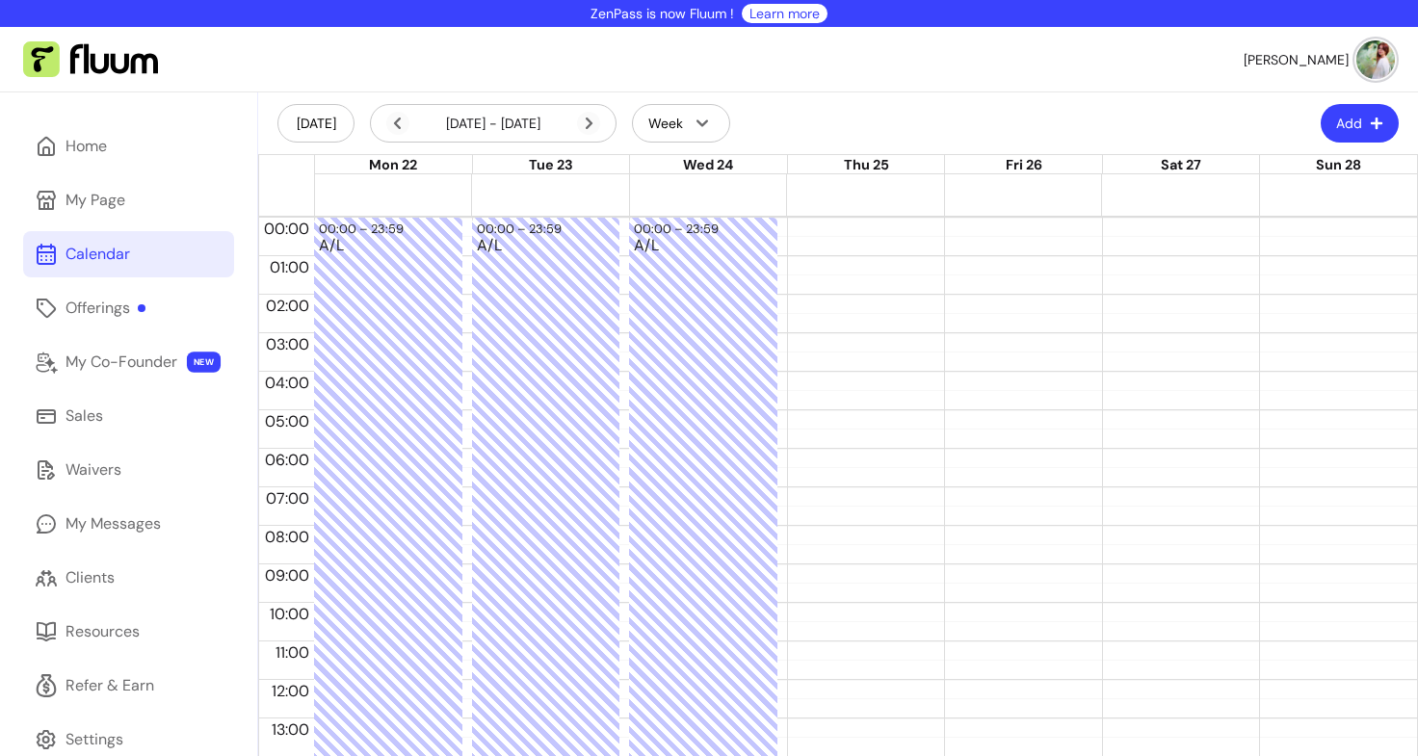
click at [894, 370] on div at bounding box center [861, 680] width 148 height 925
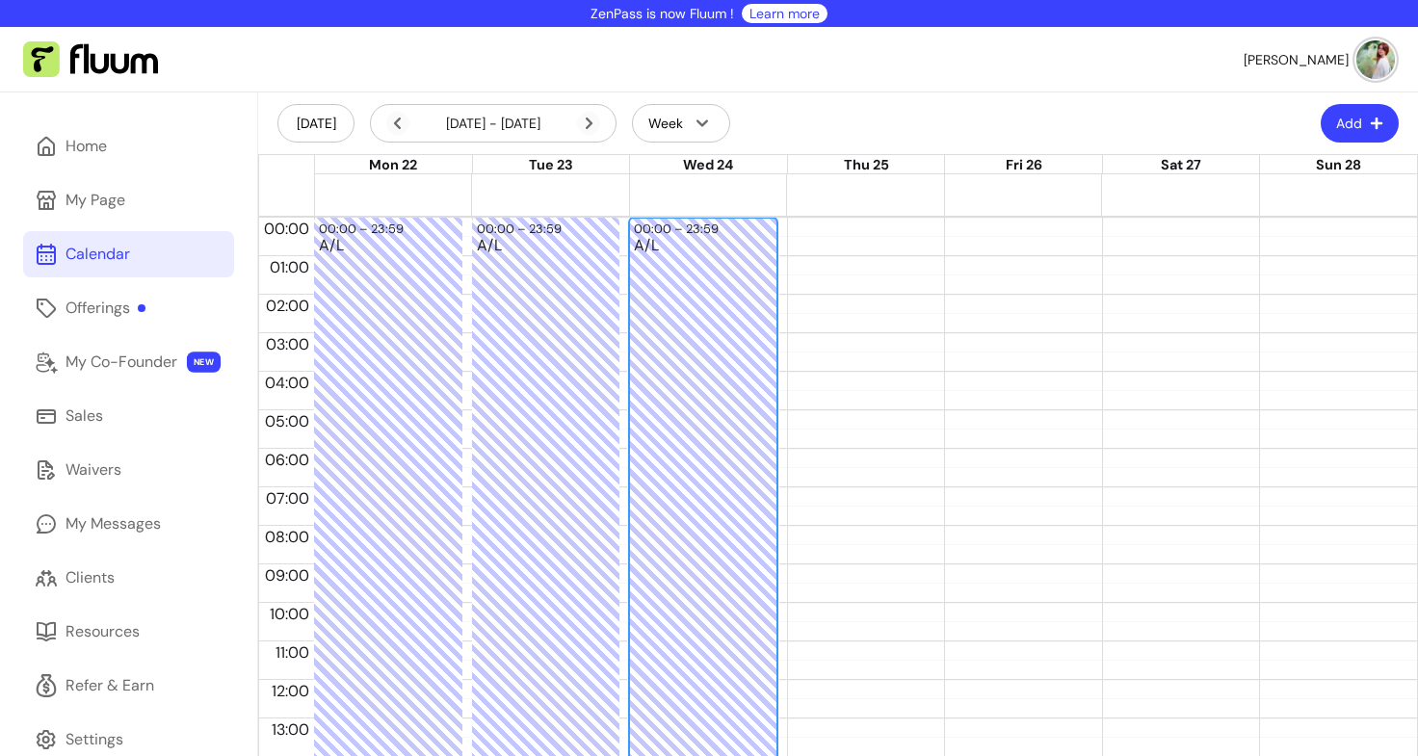
click at [699, 369] on div "A/L" at bounding box center [703, 689] width 139 height 902
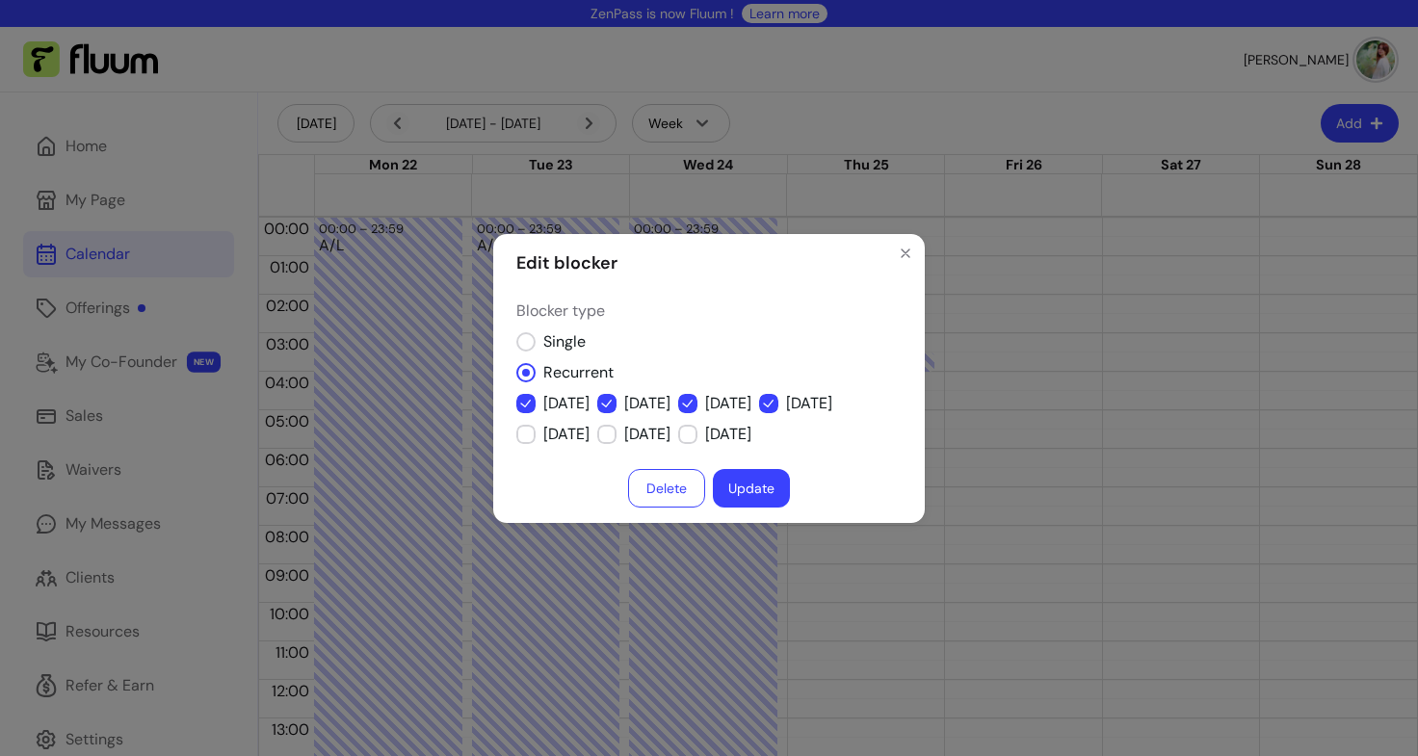
click at [752, 486] on button "Update" at bounding box center [751, 488] width 77 height 39
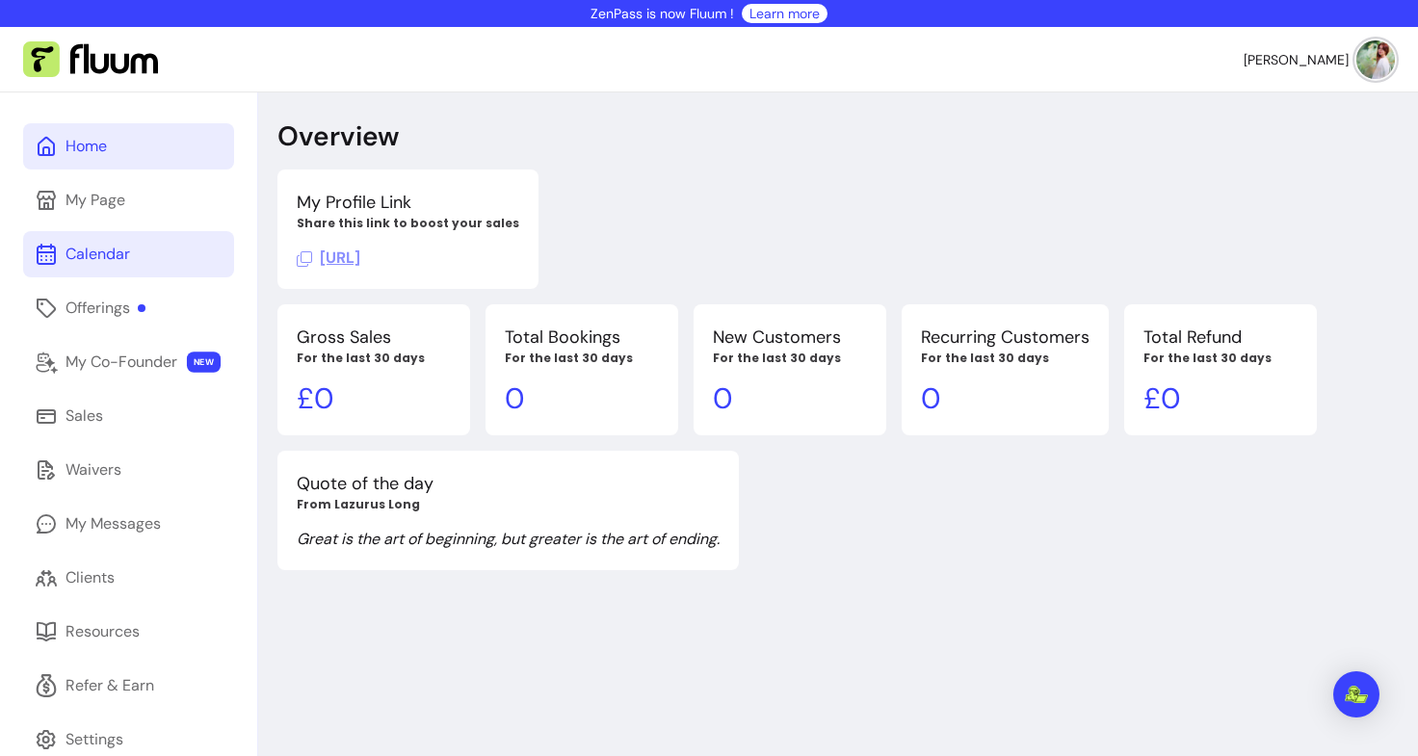
click at [116, 248] on div "Calendar" at bounding box center [98, 254] width 65 height 23
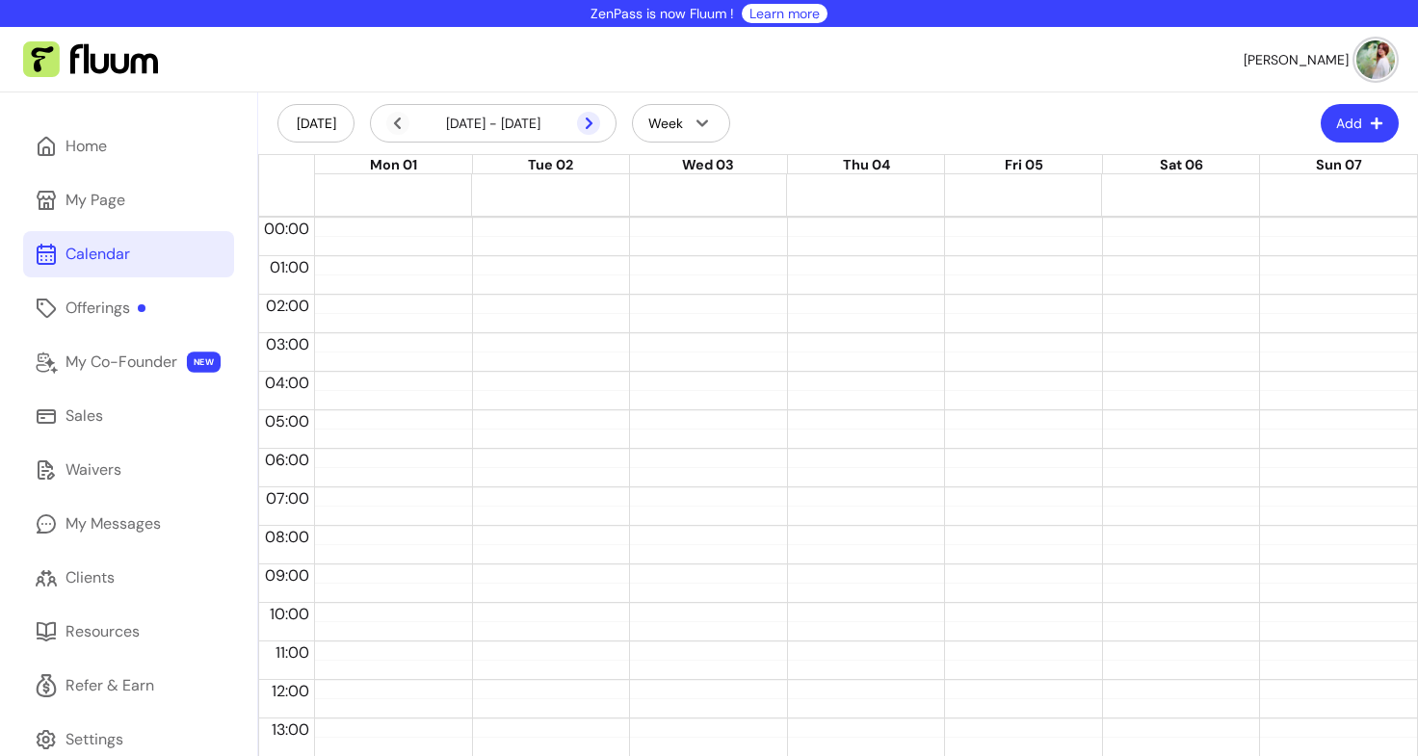
click at [582, 125] on icon at bounding box center [588, 123] width 23 height 23
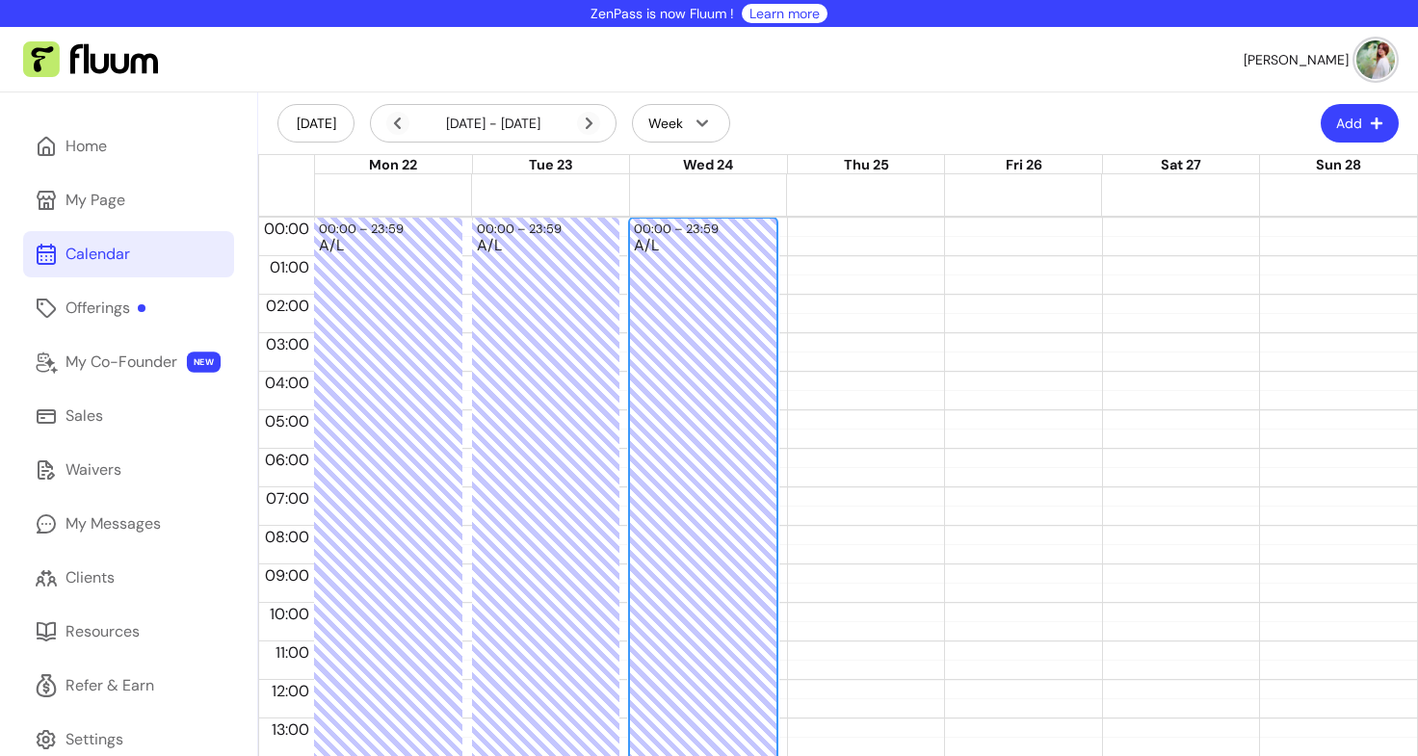
click at [681, 322] on div "A/L" at bounding box center [703, 689] width 139 height 902
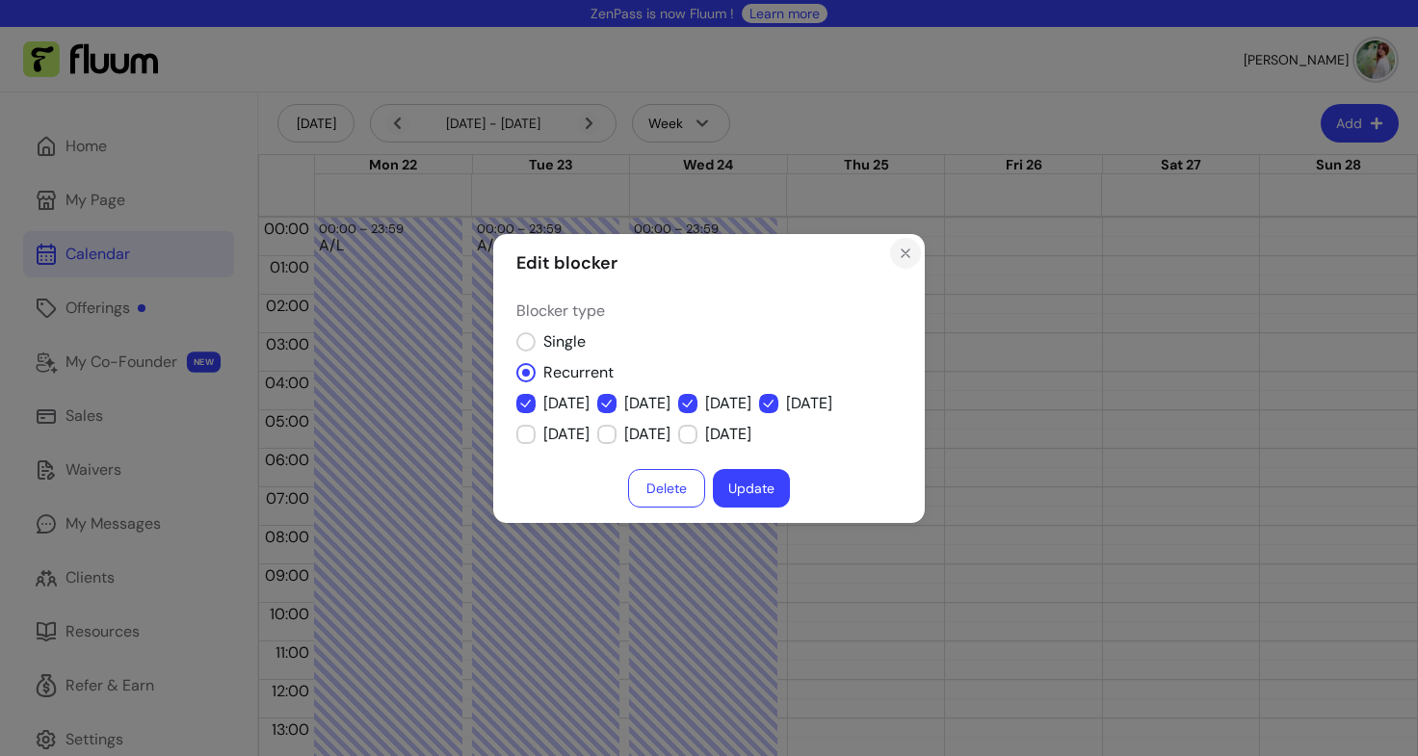
click at [897, 258] on button "Close" at bounding box center [905, 253] width 31 height 31
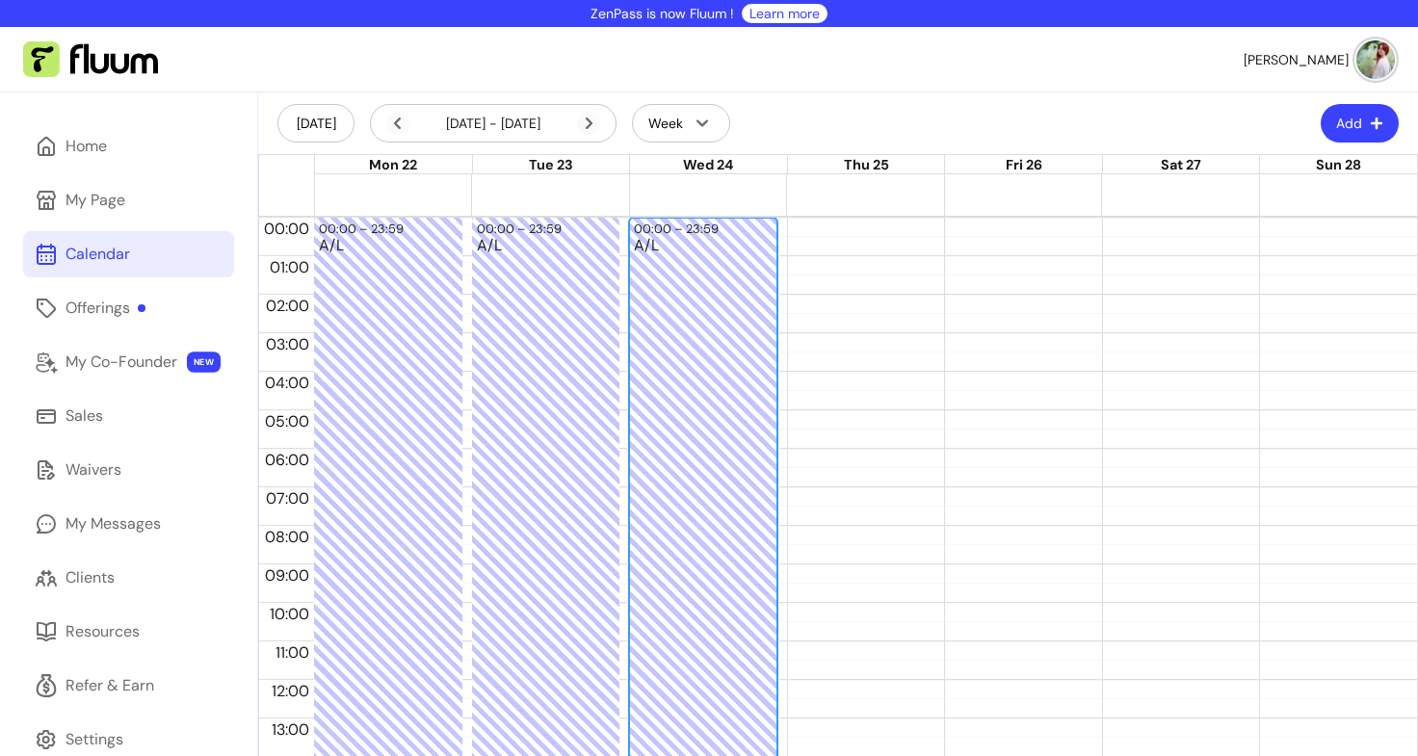
click at [688, 220] on div "00:00 – 23:59" at bounding box center [679, 229] width 90 height 18
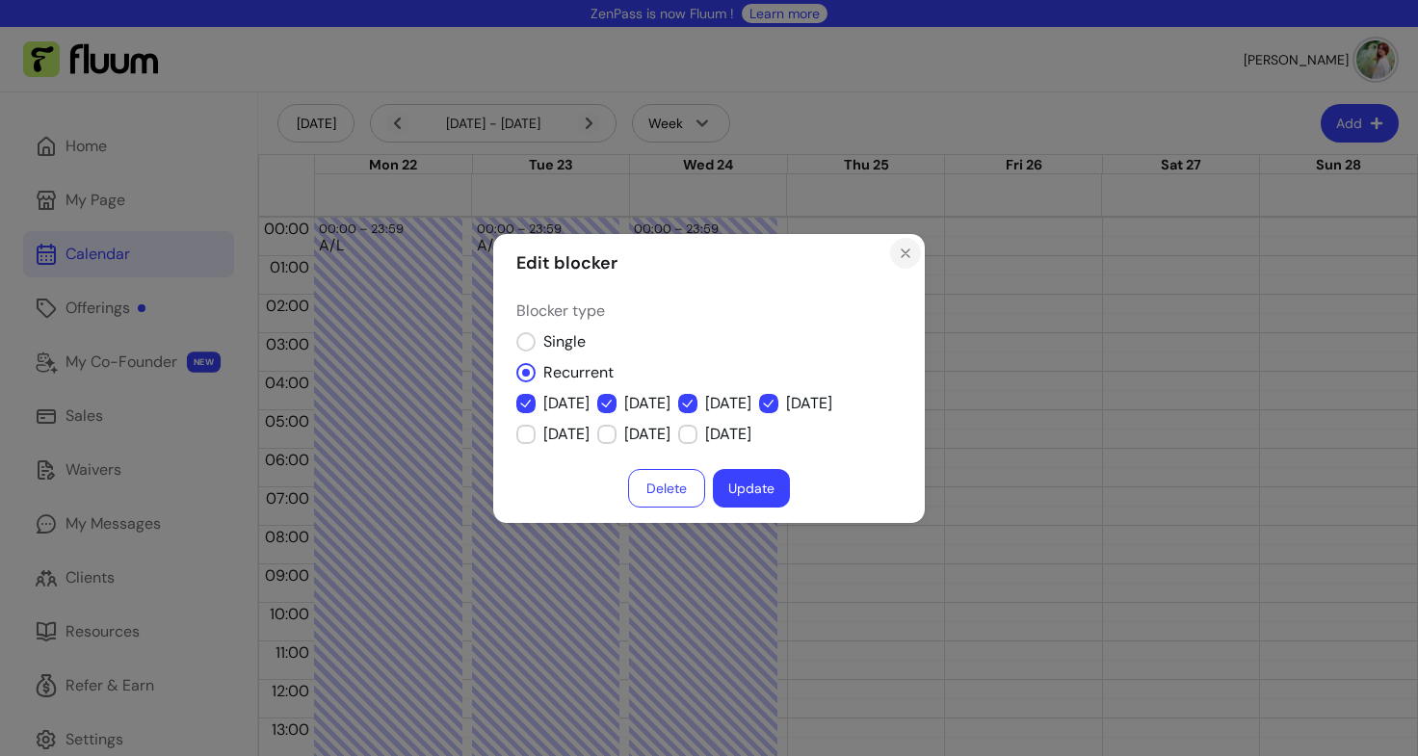
click at [912, 251] on icon "Close" at bounding box center [905, 253] width 15 height 15
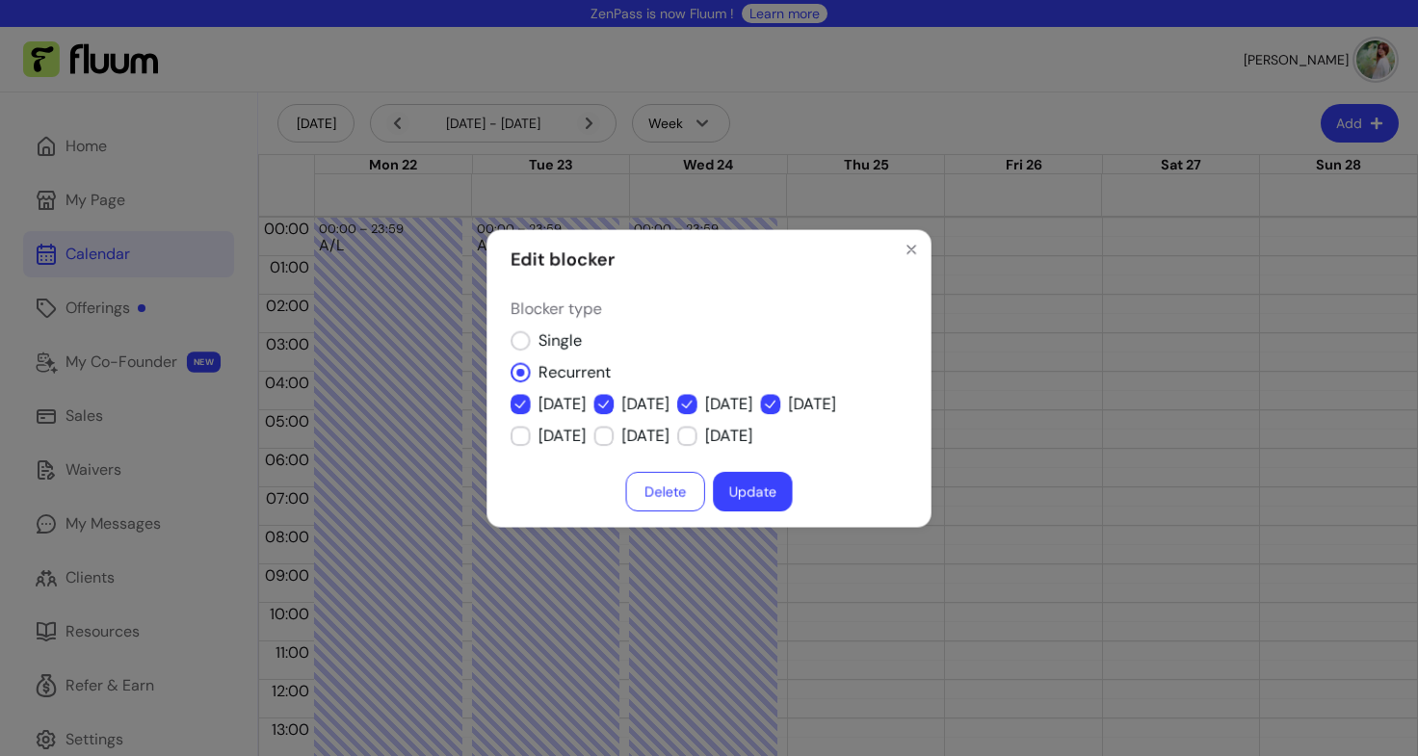
click at [864, 232] on div at bounding box center [861, 680] width 148 height 925
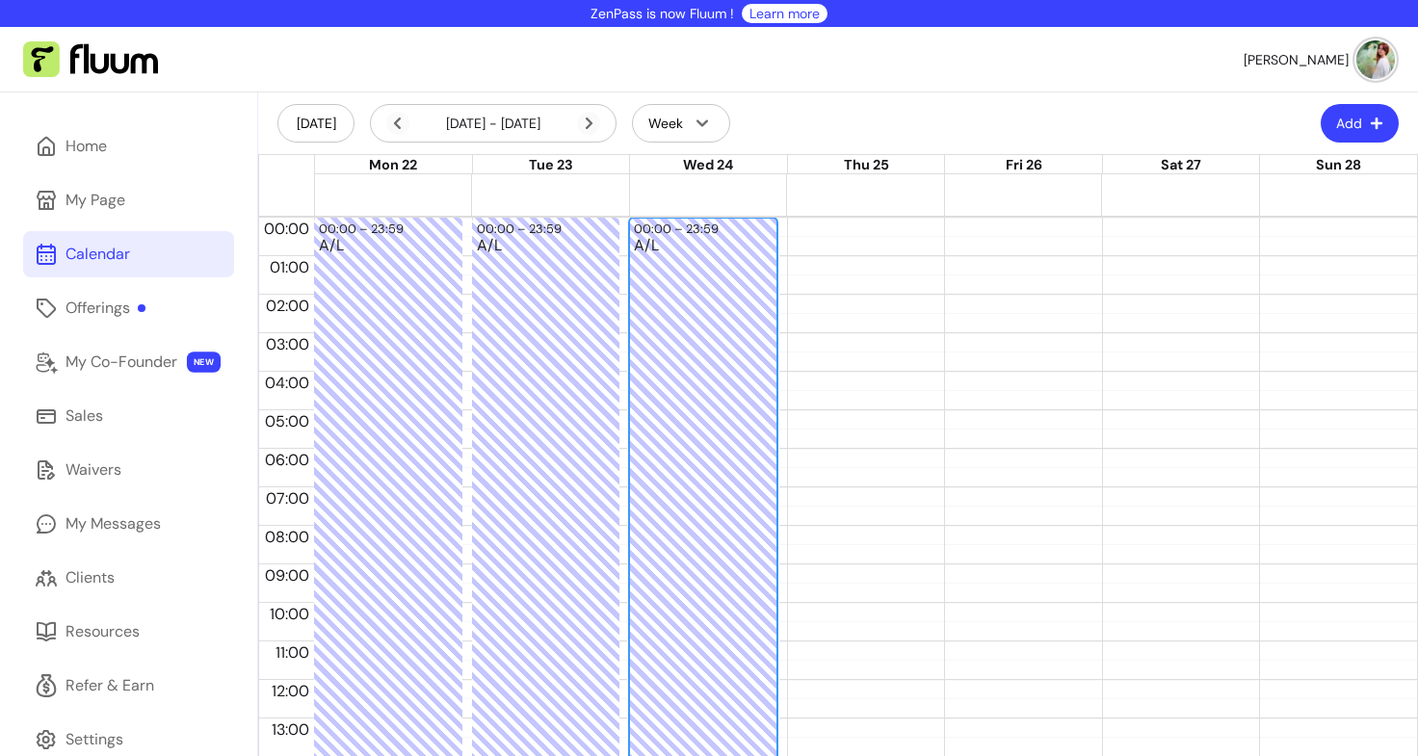
click at [723, 284] on div "A/L" at bounding box center [703, 689] width 139 height 902
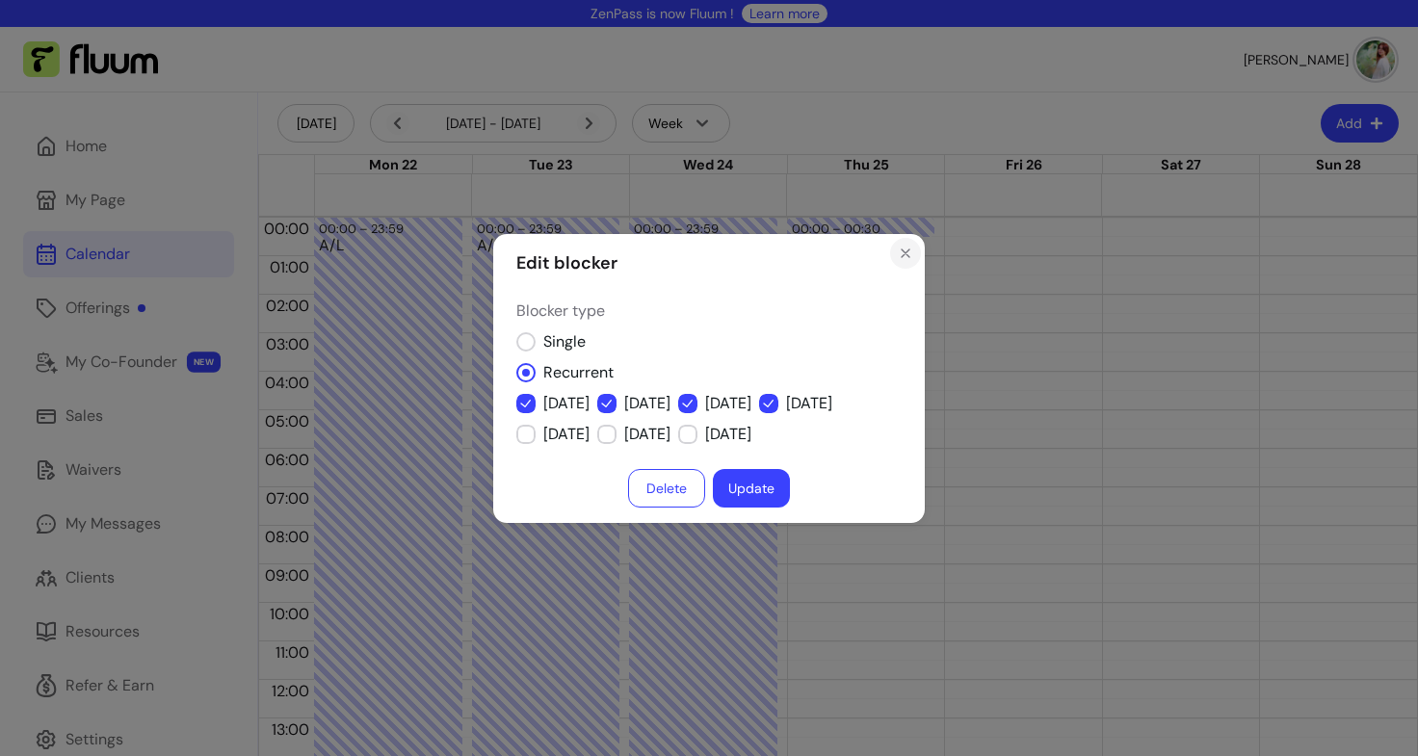
click at [909, 252] on icon "Close" at bounding box center [905, 253] width 15 height 15
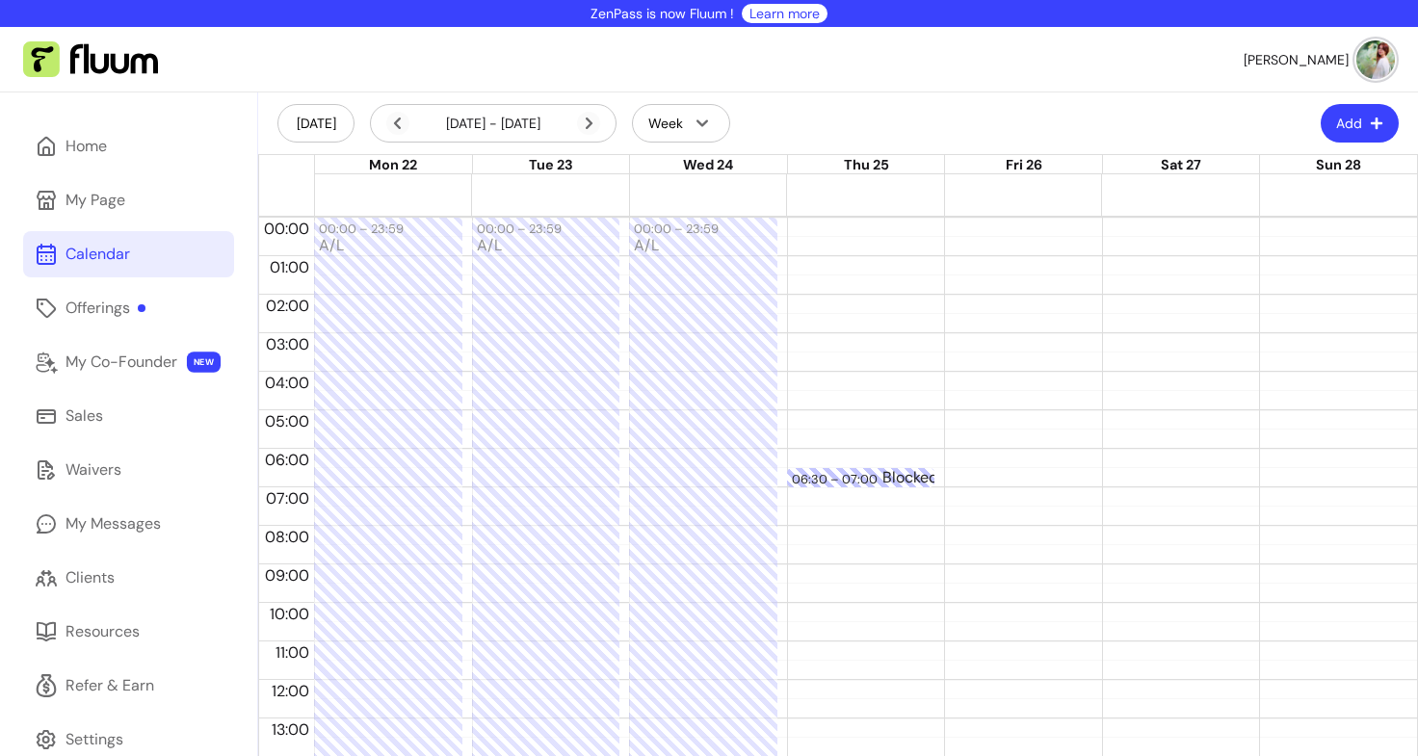
drag, startPoint x: 826, startPoint y: 226, endPoint x: 846, endPoint y: 508, distance: 281.9
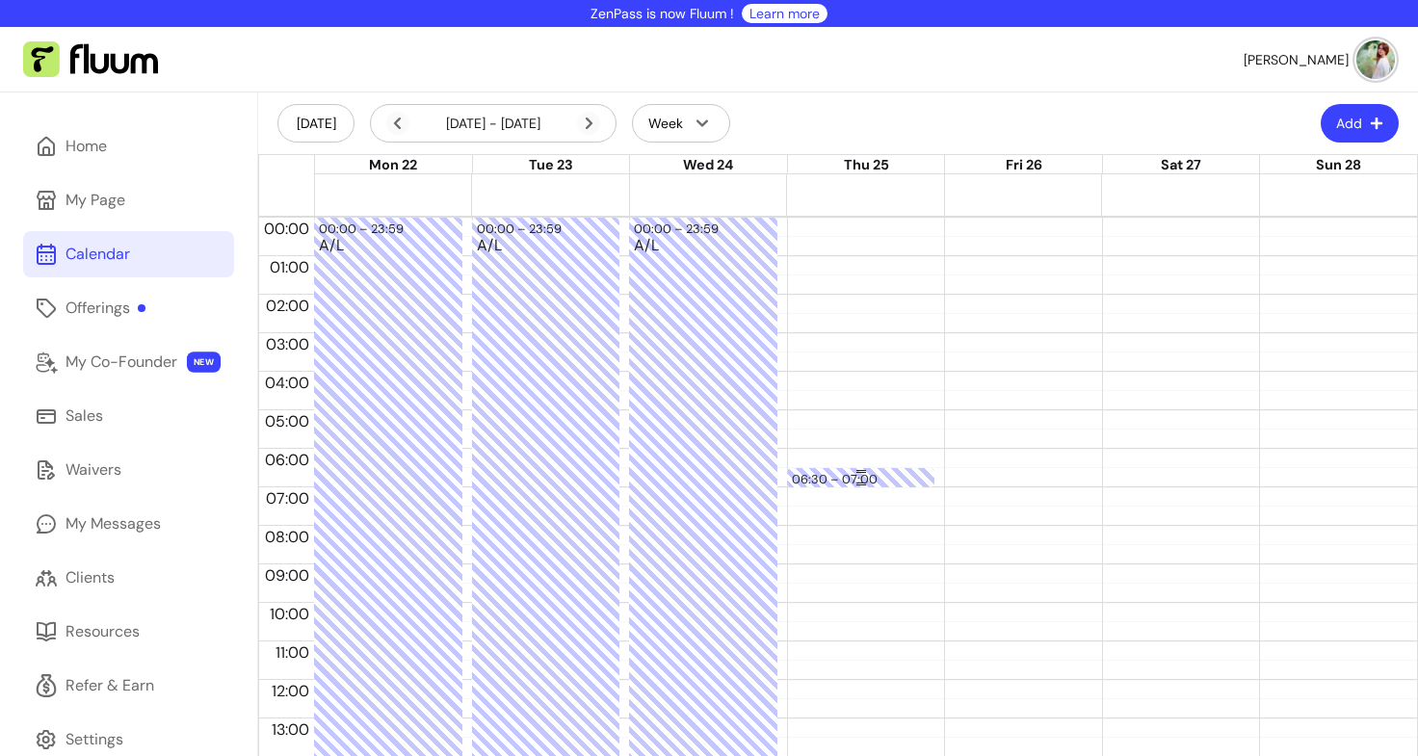
click at [857, 234] on div "06:30 – 07:00 Blocked time" at bounding box center [861, 680] width 148 height 925
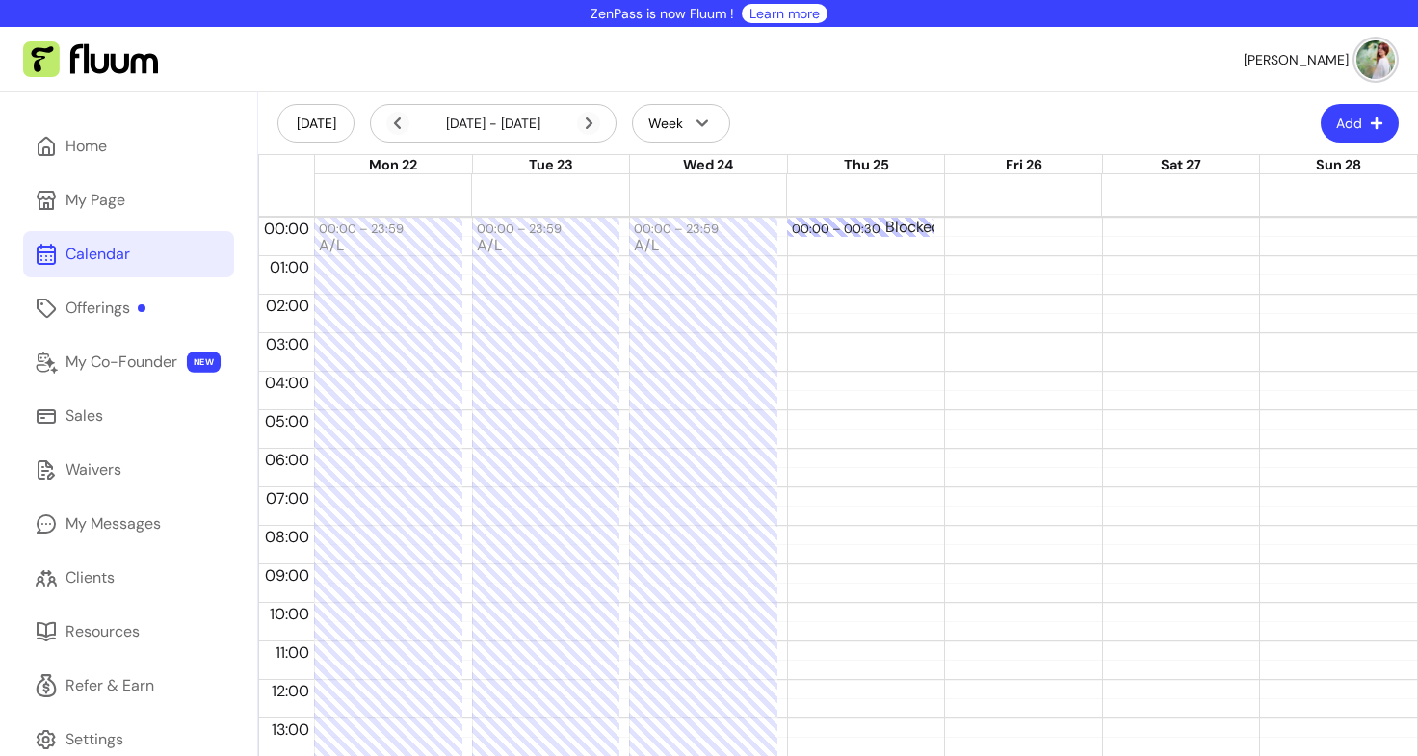
drag, startPoint x: 836, startPoint y: 477, endPoint x: 849, endPoint y: 238, distance: 239.2
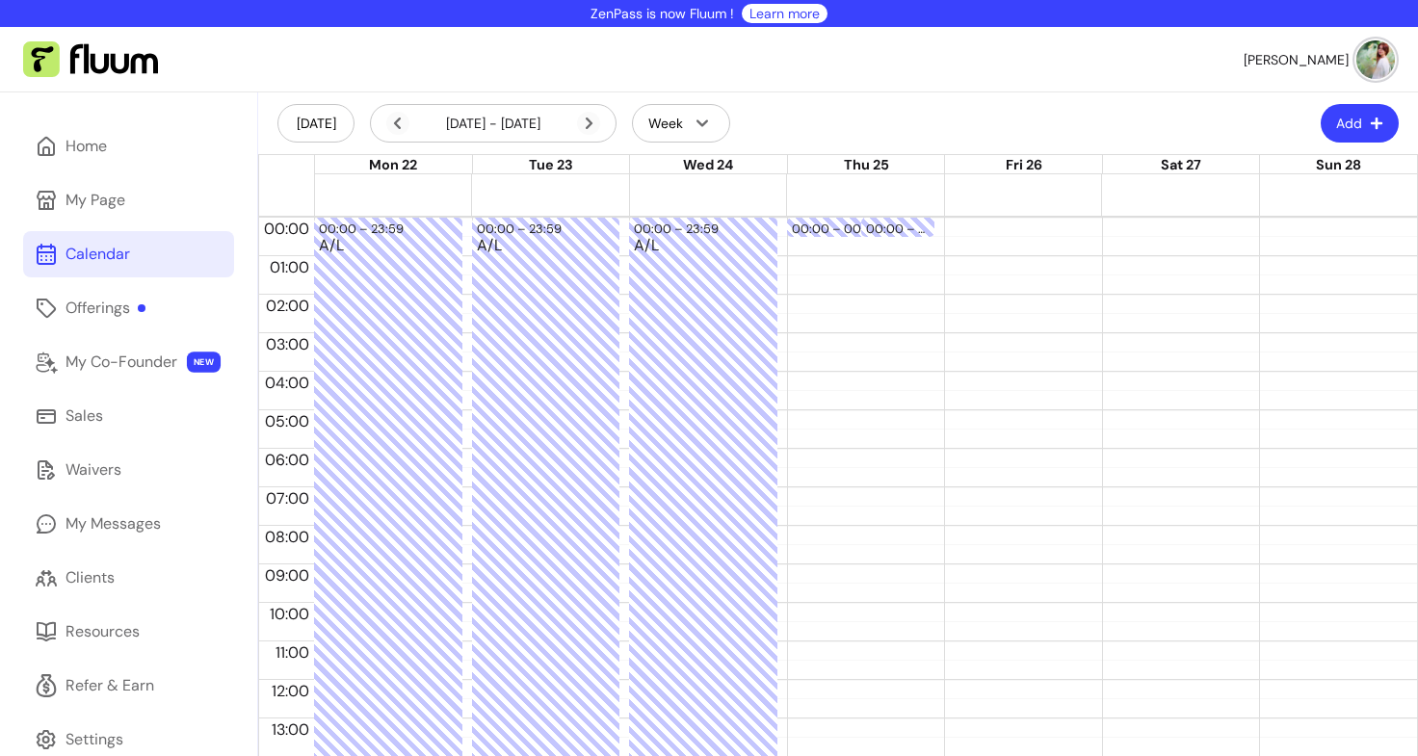
click at [835, 379] on div "00:00 – 00:30 Blocked time 00:00 – 00:30 Blocked time" at bounding box center [861, 680] width 148 height 925
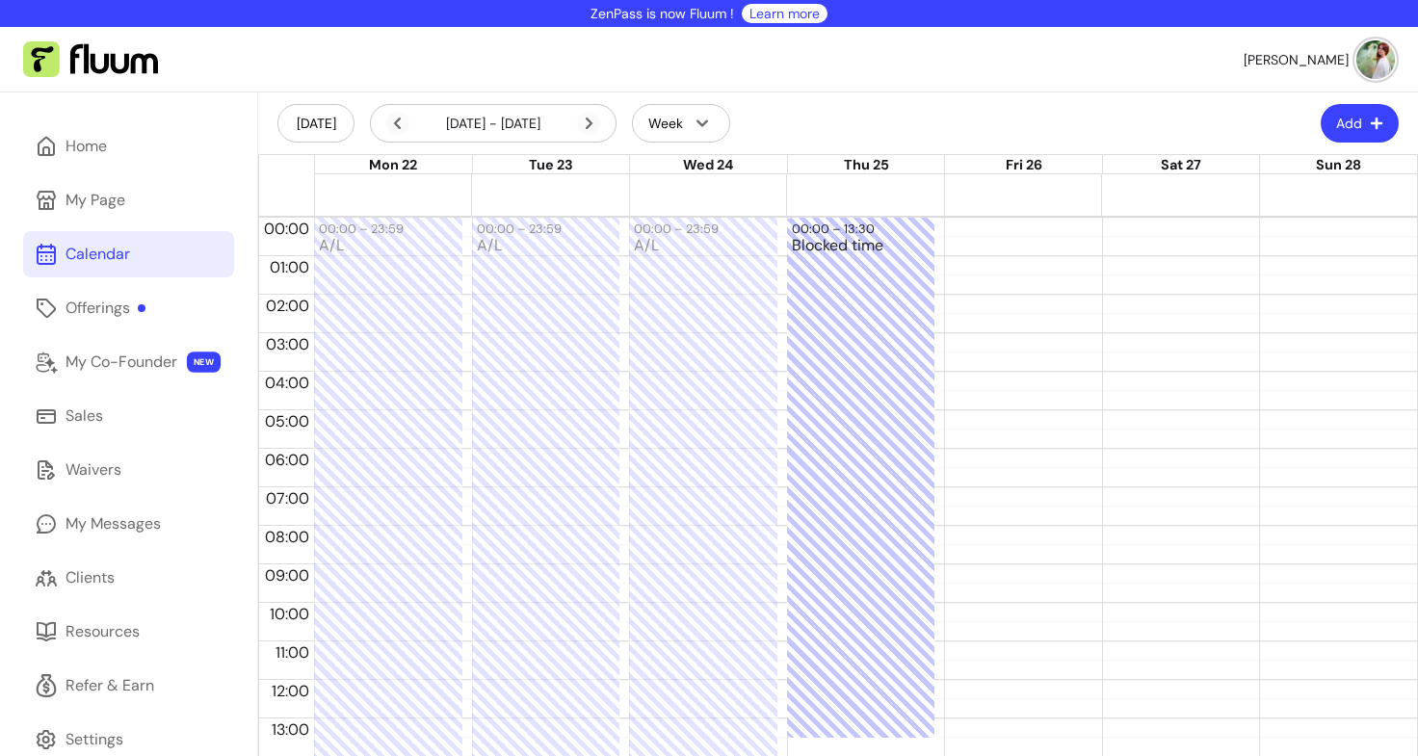
drag, startPoint x: 846, startPoint y: 233, endPoint x: 862, endPoint y: 750, distance: 517.5
drag, startPoint x: 843, startPoint y: 352, endPoint x: 862, endPoint y: 708, distance: 356.9
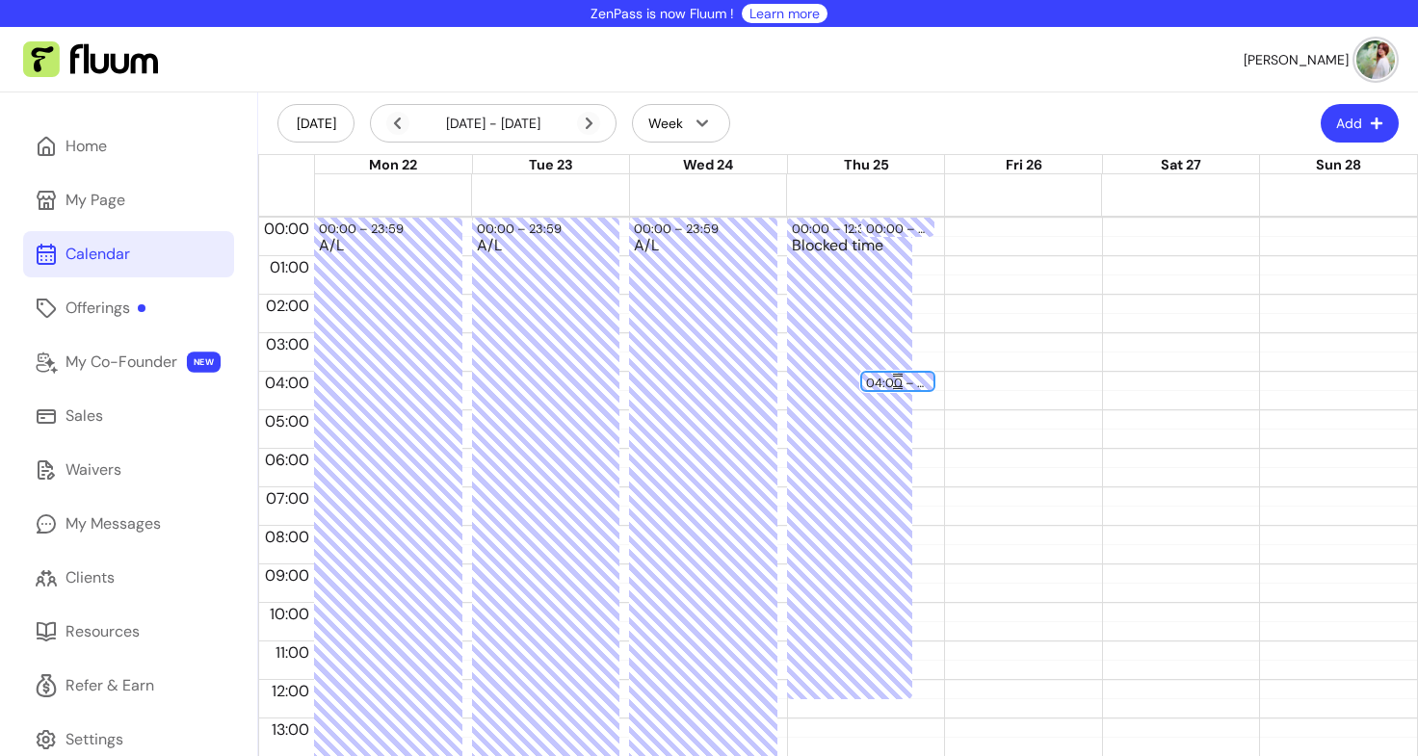
click at [918, 384] on div "04:00 – 04:30" at bounding box center [898, 383] width 65 height 18
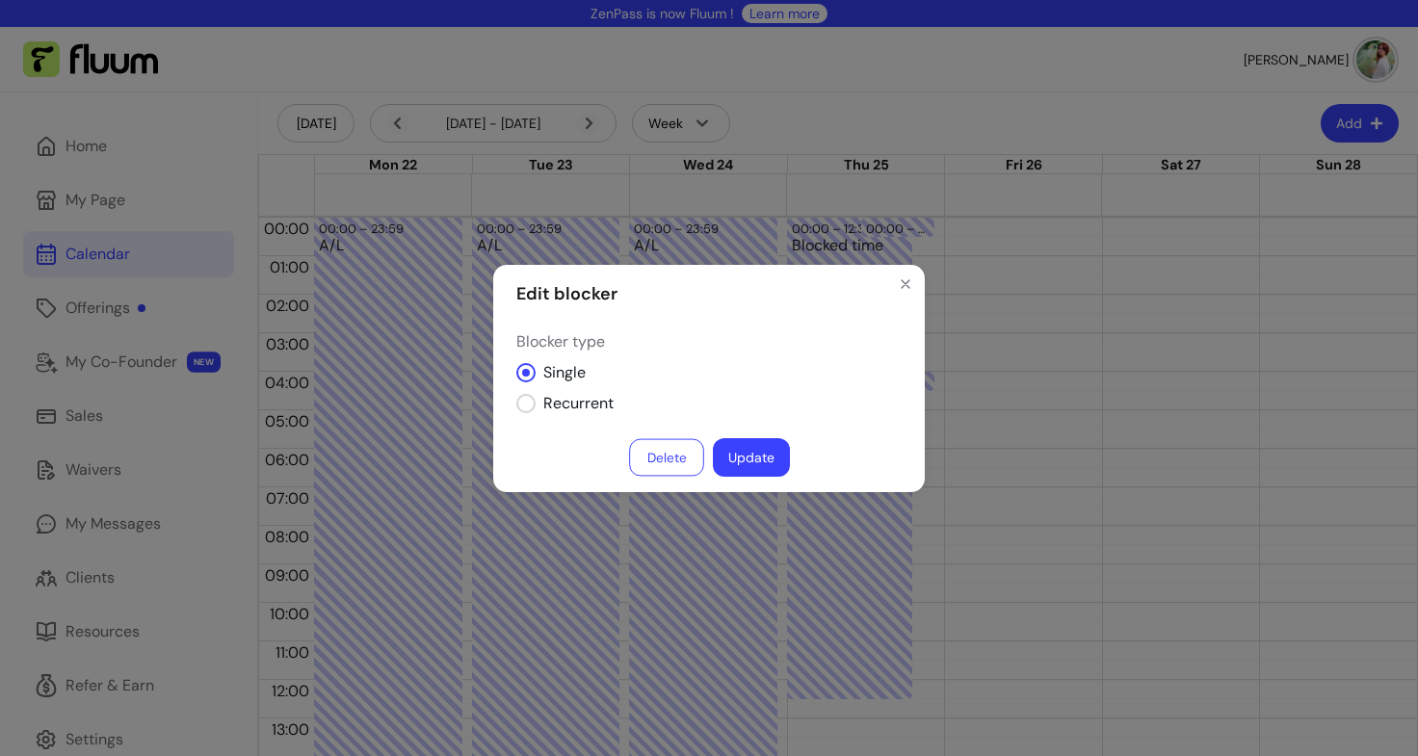
click at [676, 458] on button "Delete" at bounding box center [666, 457] width 75 height 38
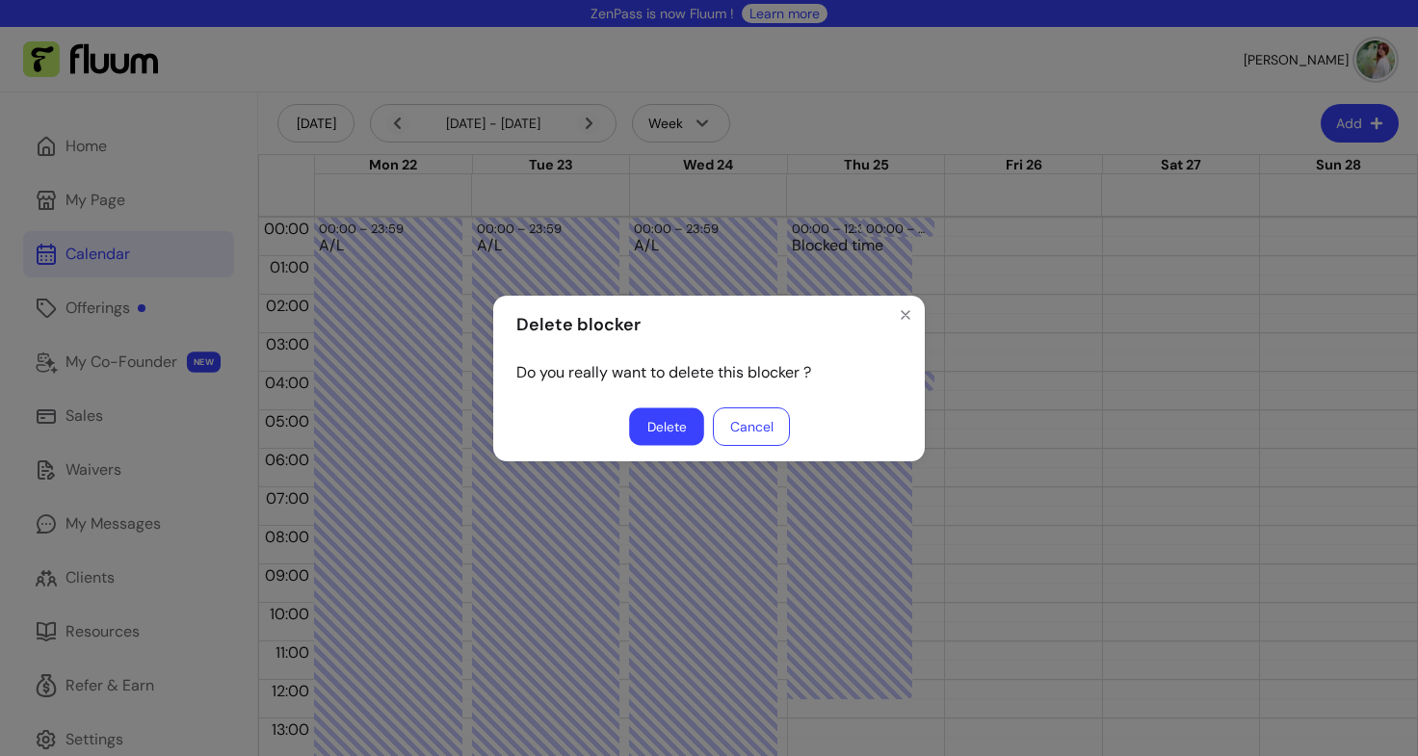
click at [688, 415] on button "Delete" at bounding box center [666, 426] width 75 height 38
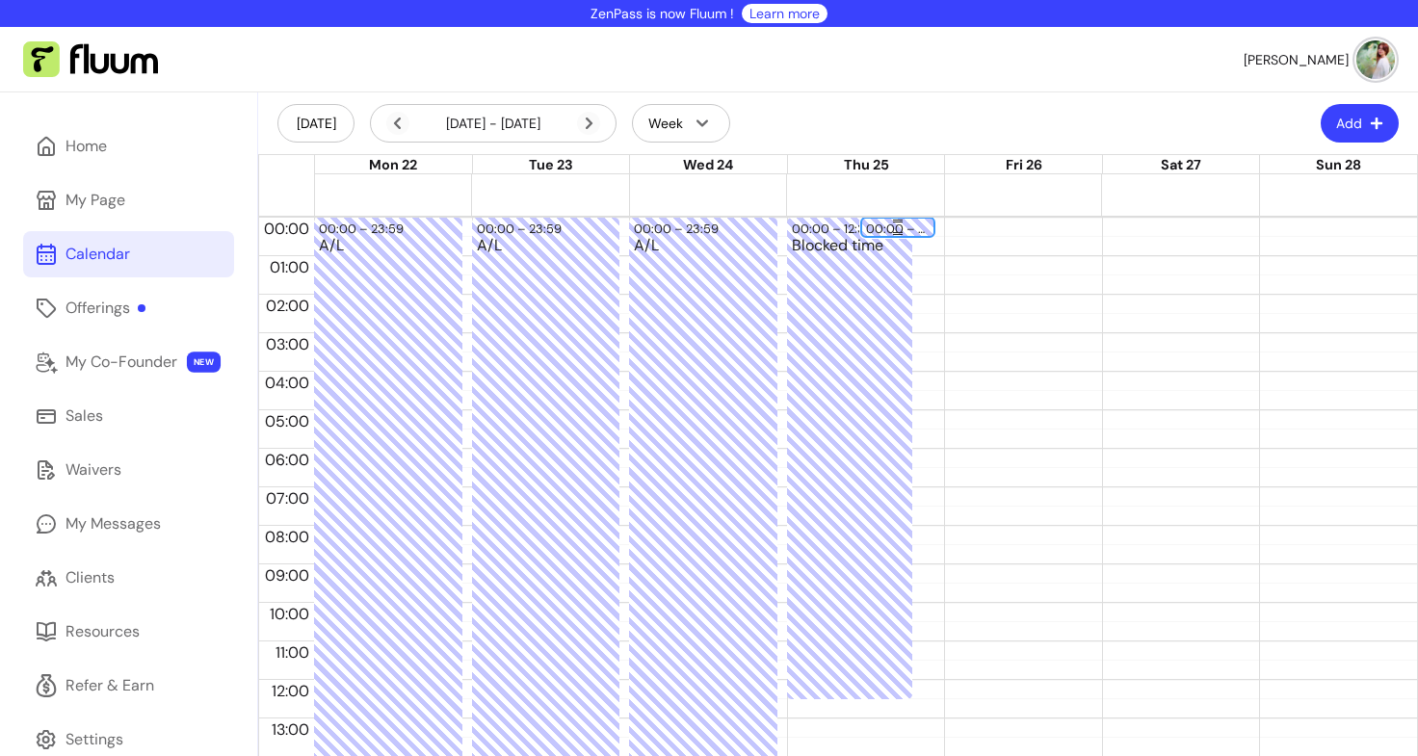
click at [880, 230] on div "00:00 – 00:30" at bounding box center [898, 229] width 65 height 18
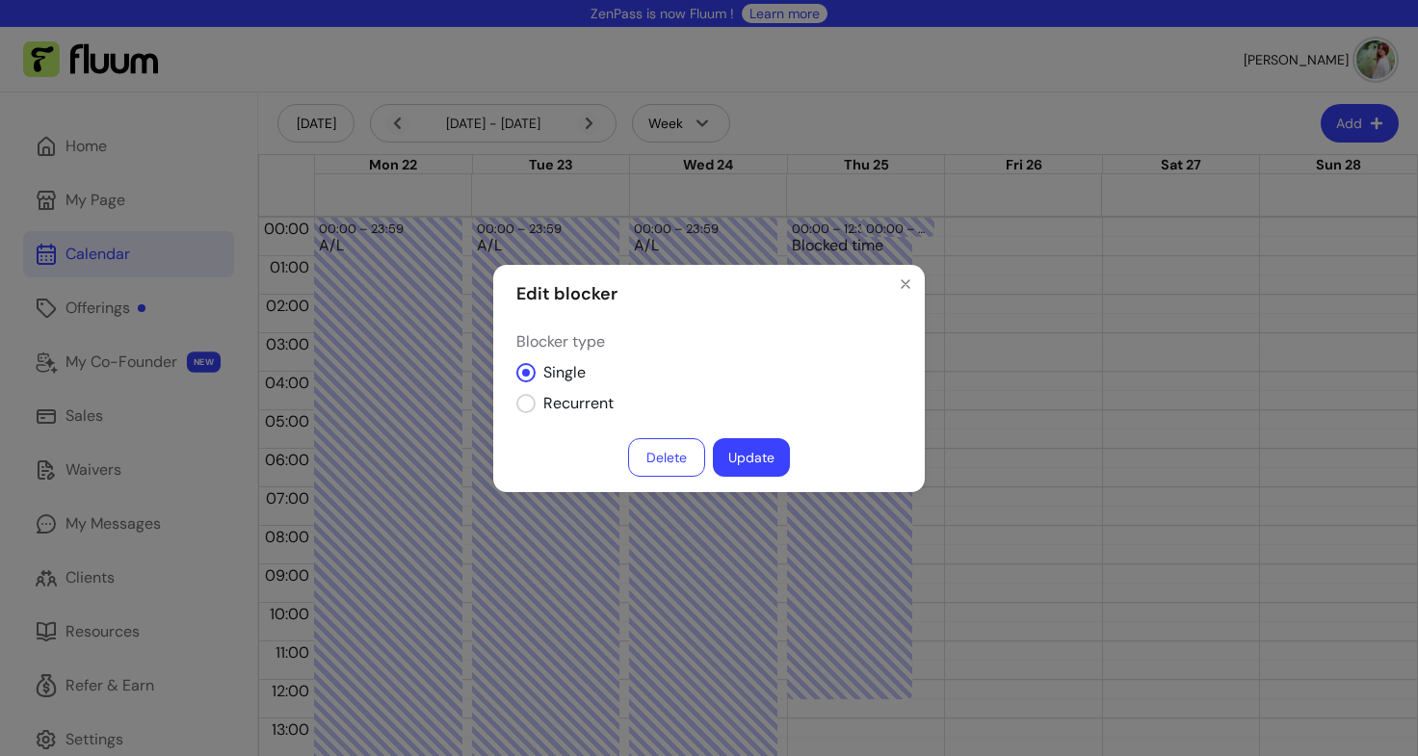
click at [665, 458] on button "Delete" at bounding box center [666, 457] width 77 height 39
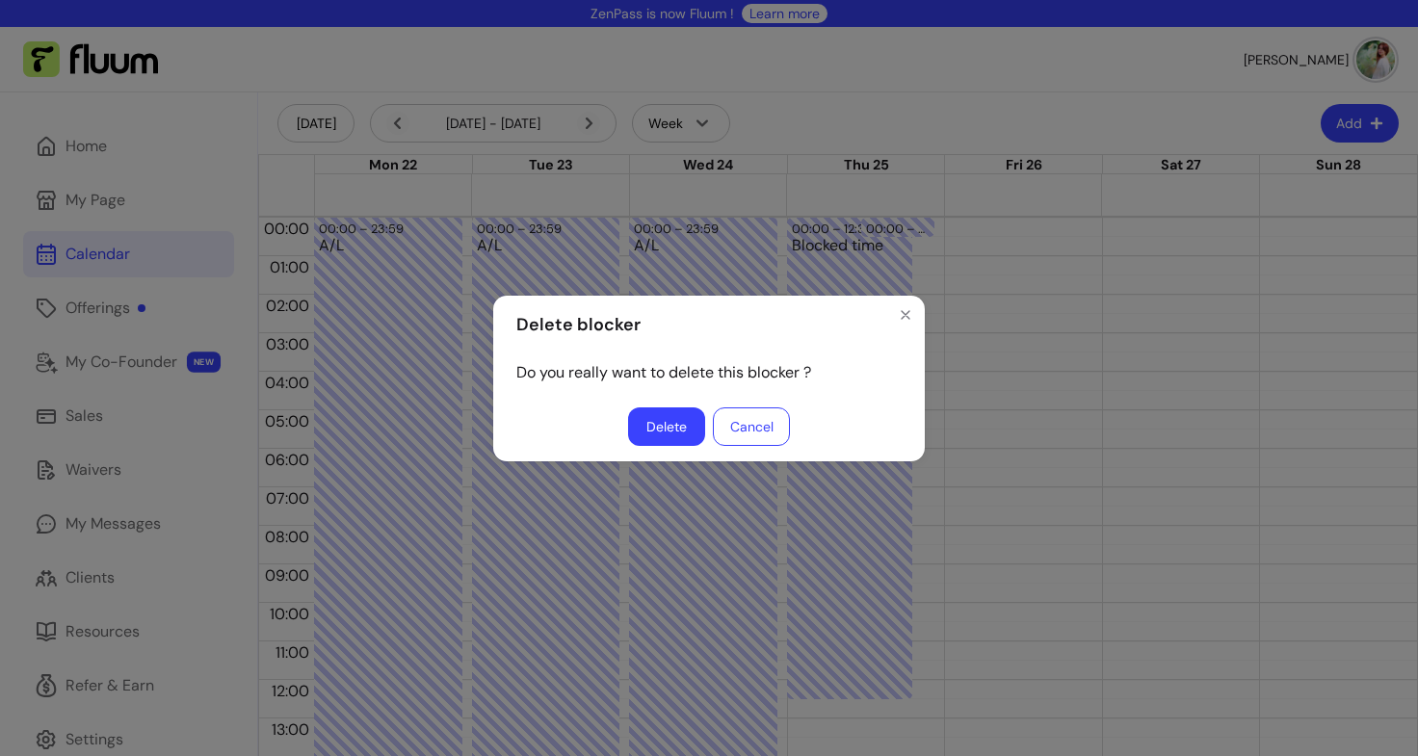
click at [667, 420] on button "Delete" at bounding box center [666, 426] width 77 height 39
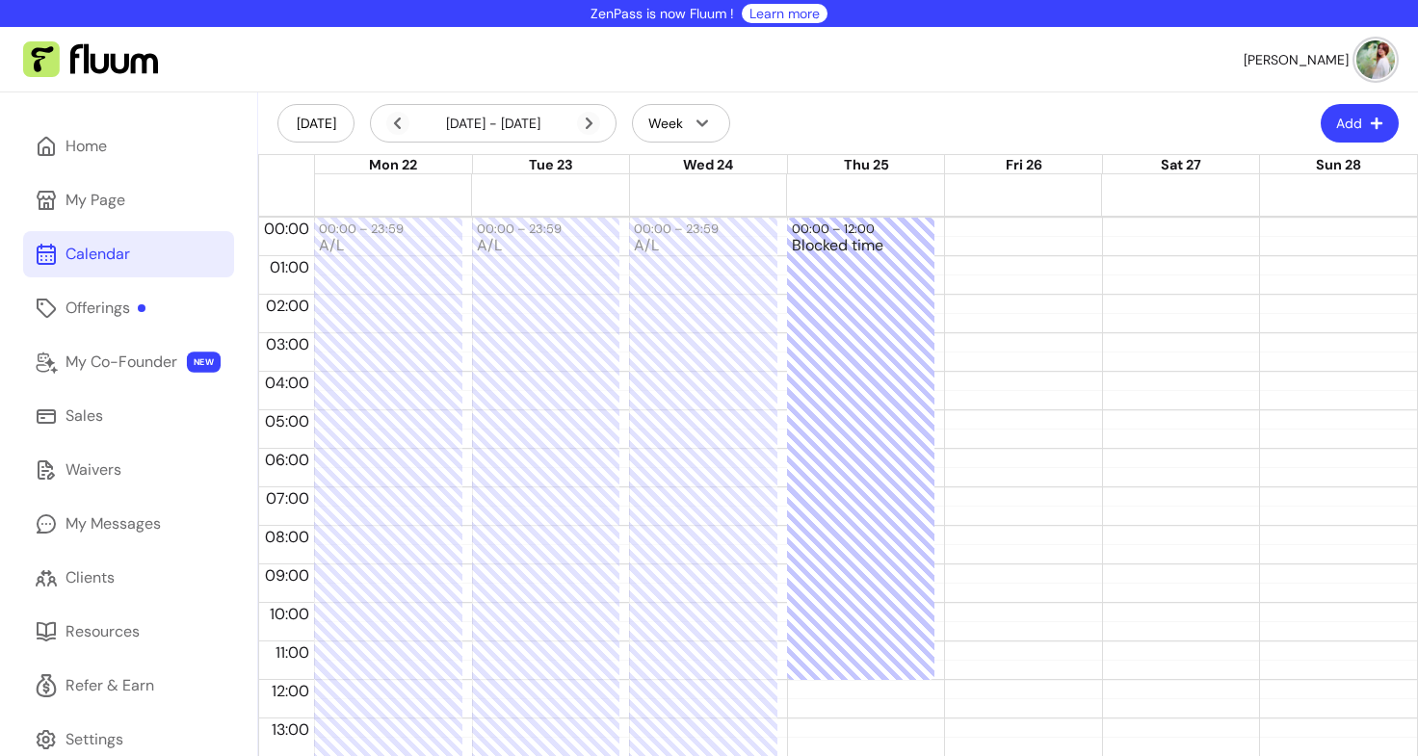
drag, startPoint x: 852, startPoint y: 309, endPoint x: 875, endPoint y: 726, distance: 417.7
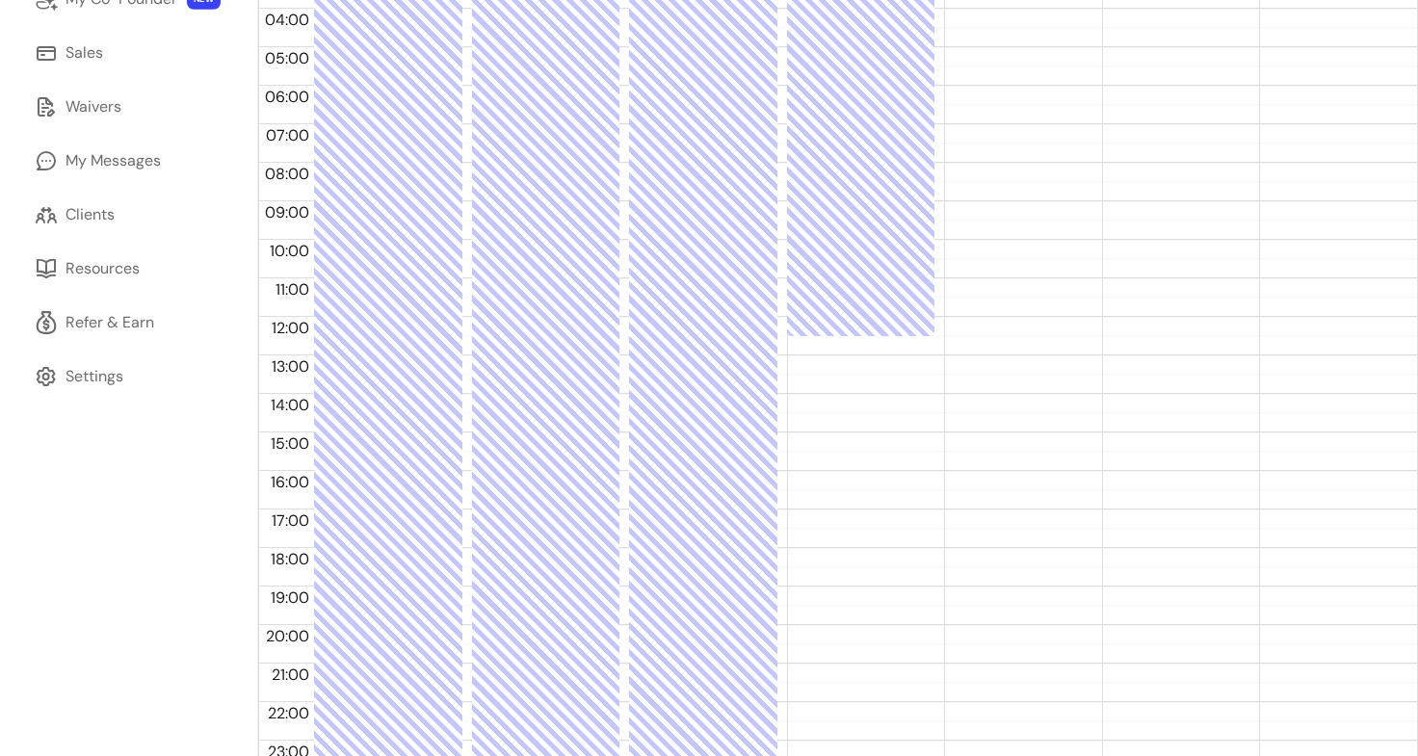
scroll to position [386, 0]
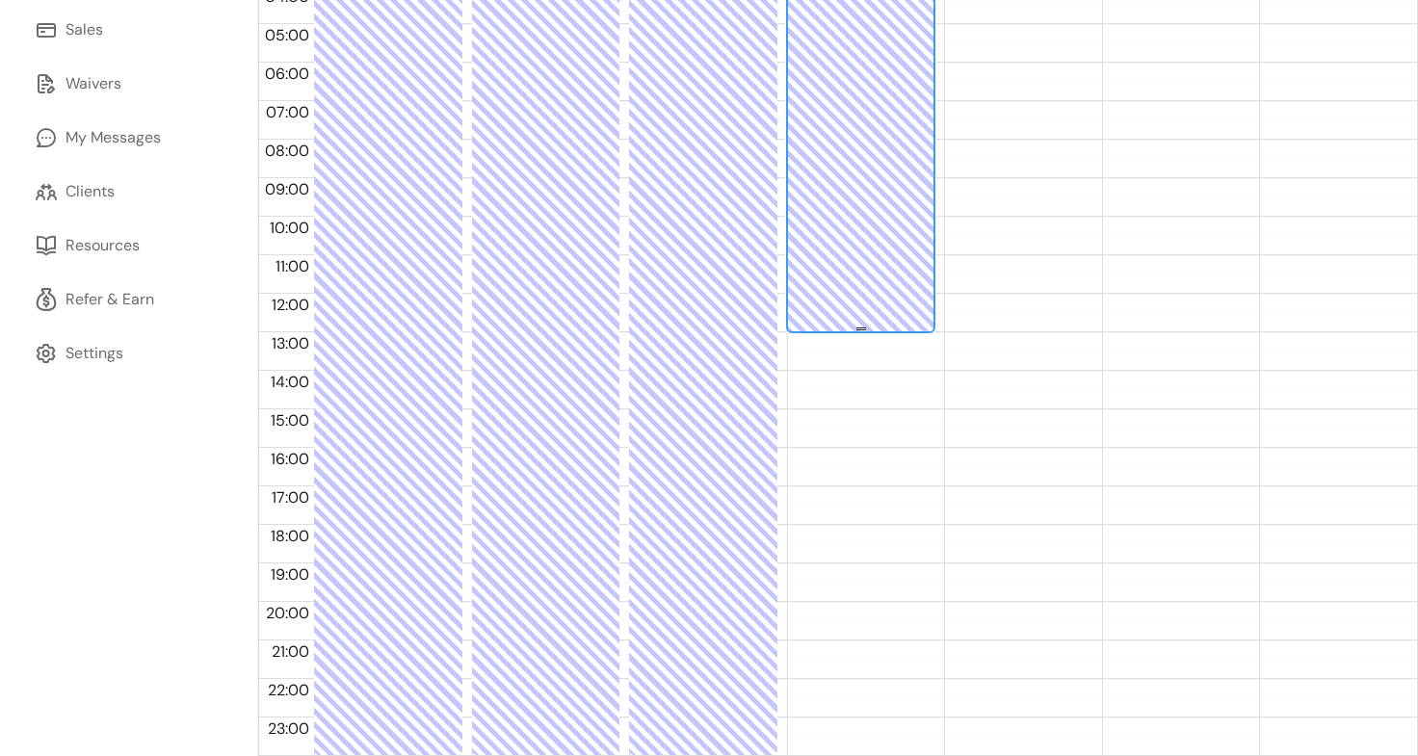
click at [855, 326] on div "Blocked time" at bounding box center [861, 100] width 139 height 497
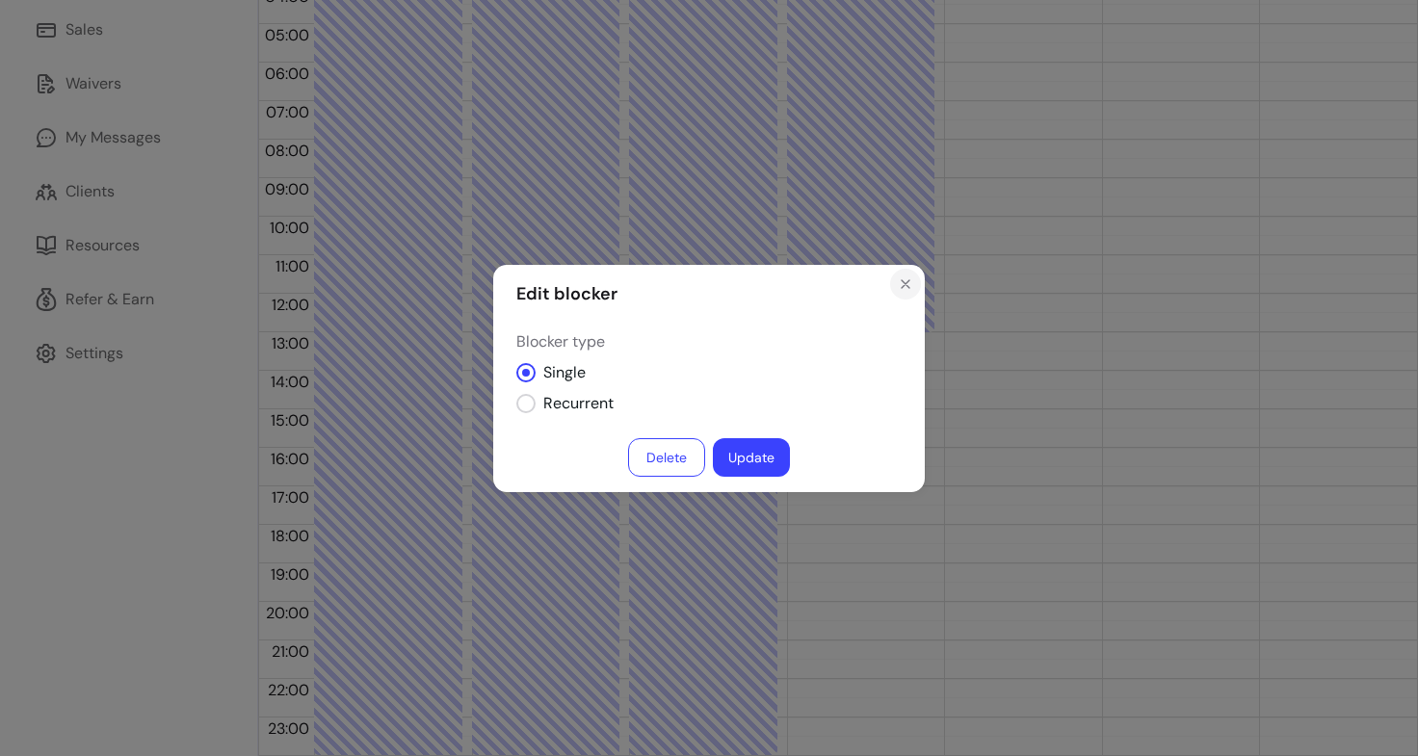
click at [905, 289] on icon "Close" at bounding box center [905, 283] width 15 height 15
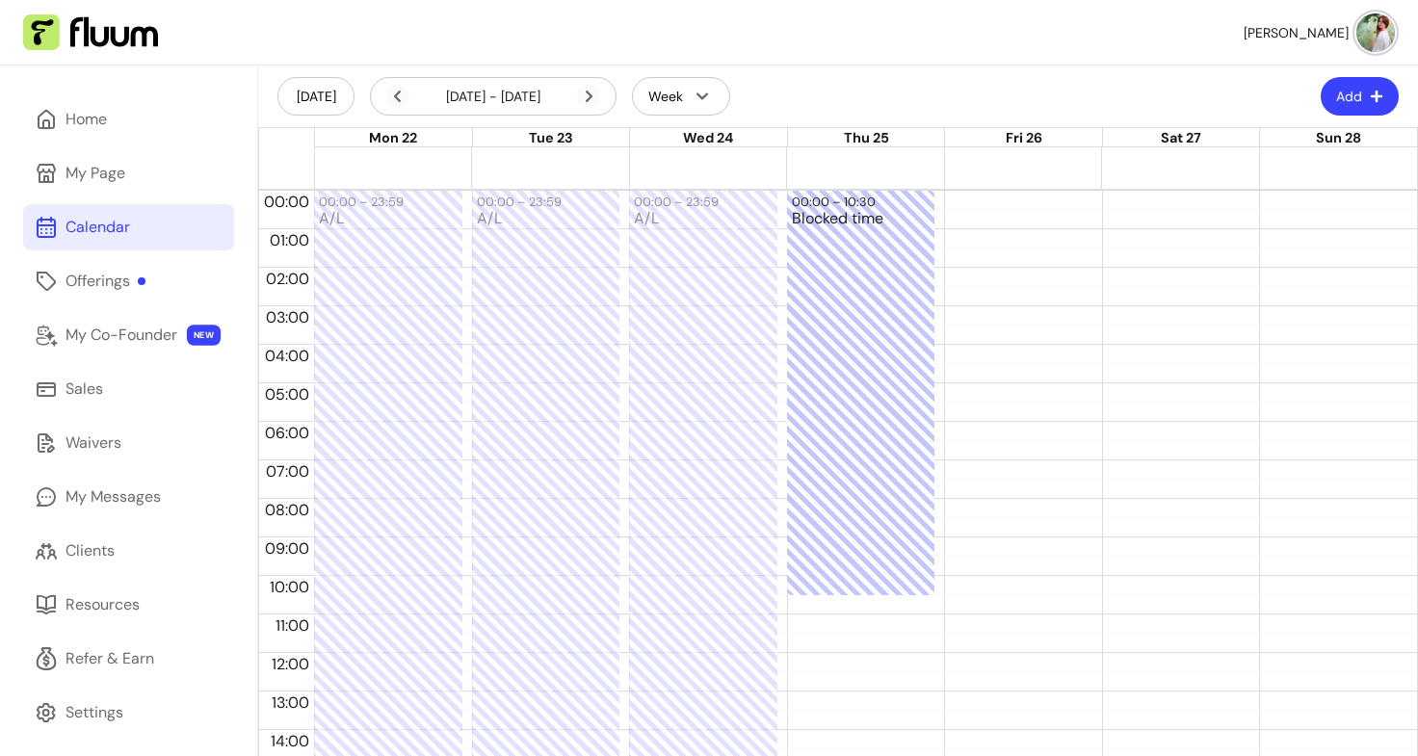
scroll to position [0, 0]
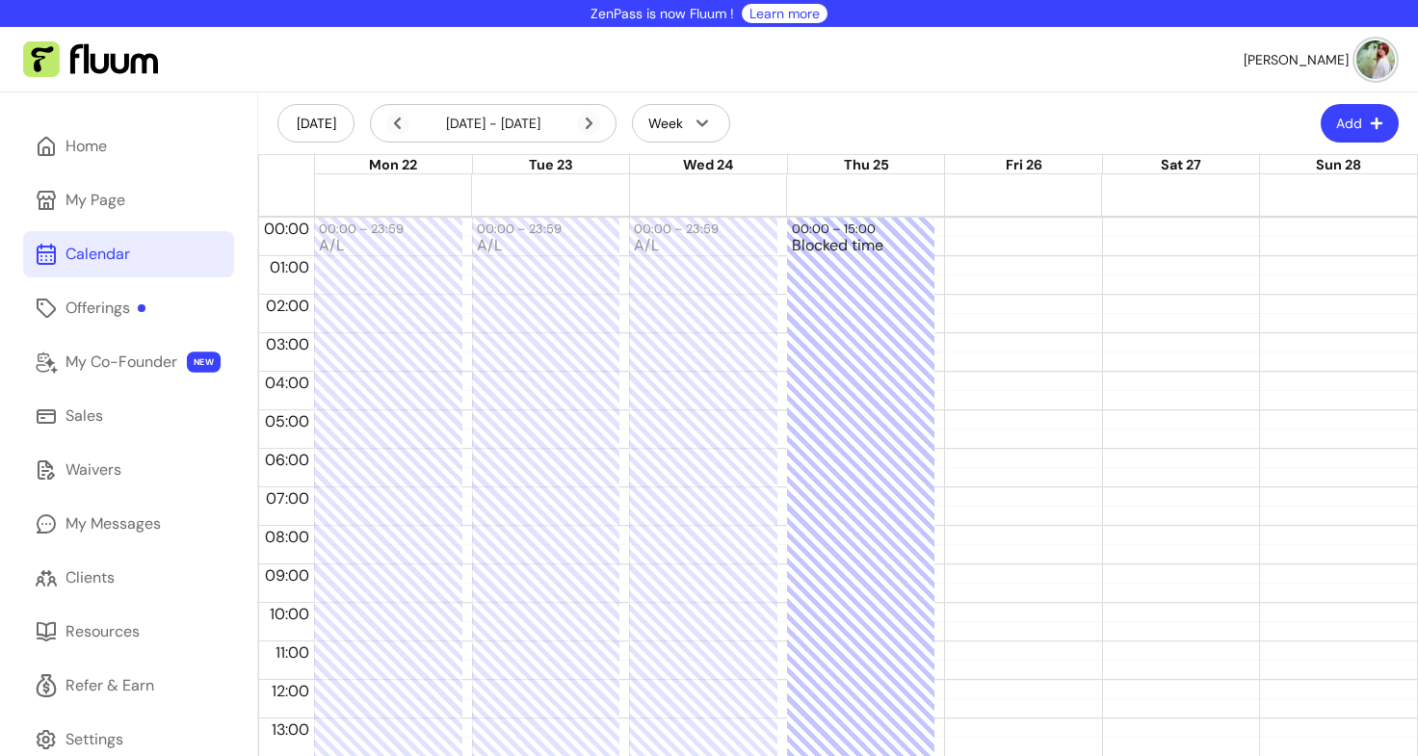
drag, startPoint x: 852, startPoint y: 328, endPoint x: 884, endPoint y: 801, distance: 475.1
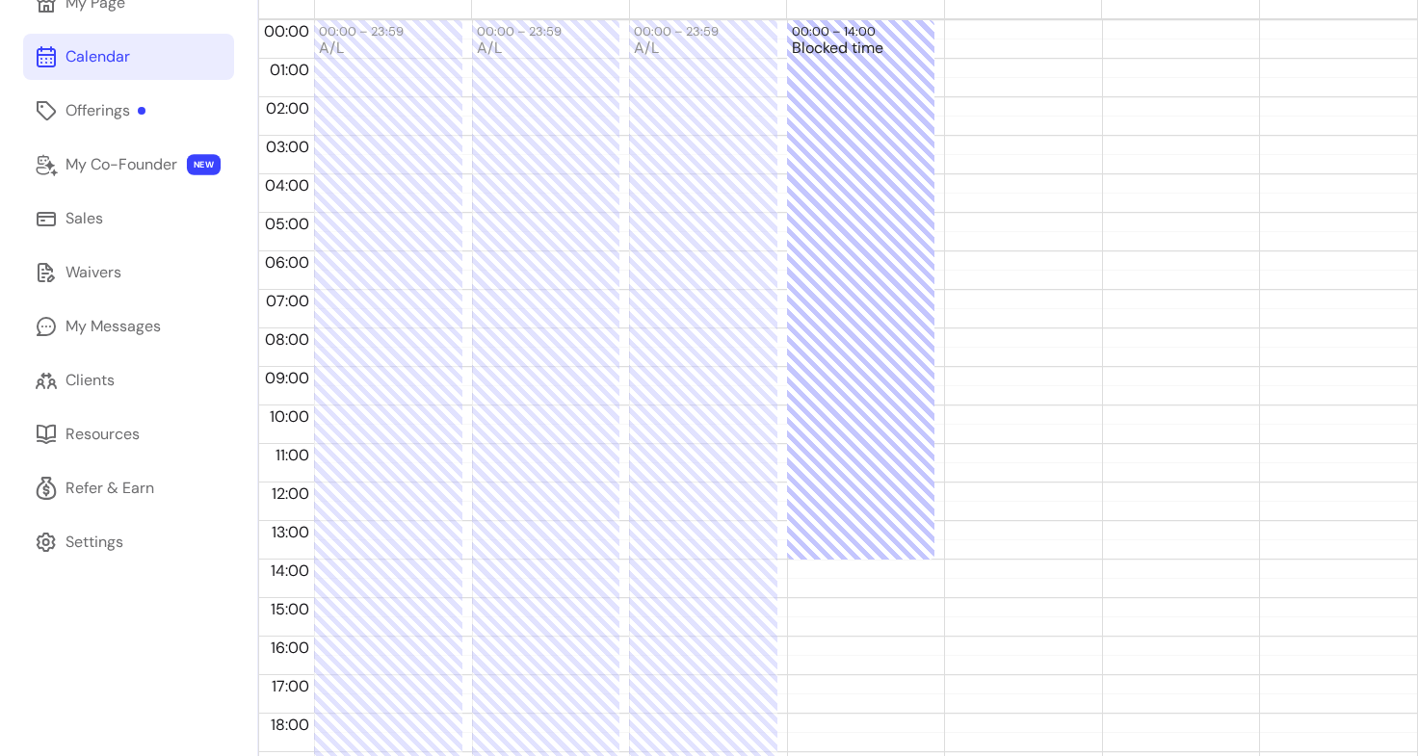
scroll to position [54, 0]
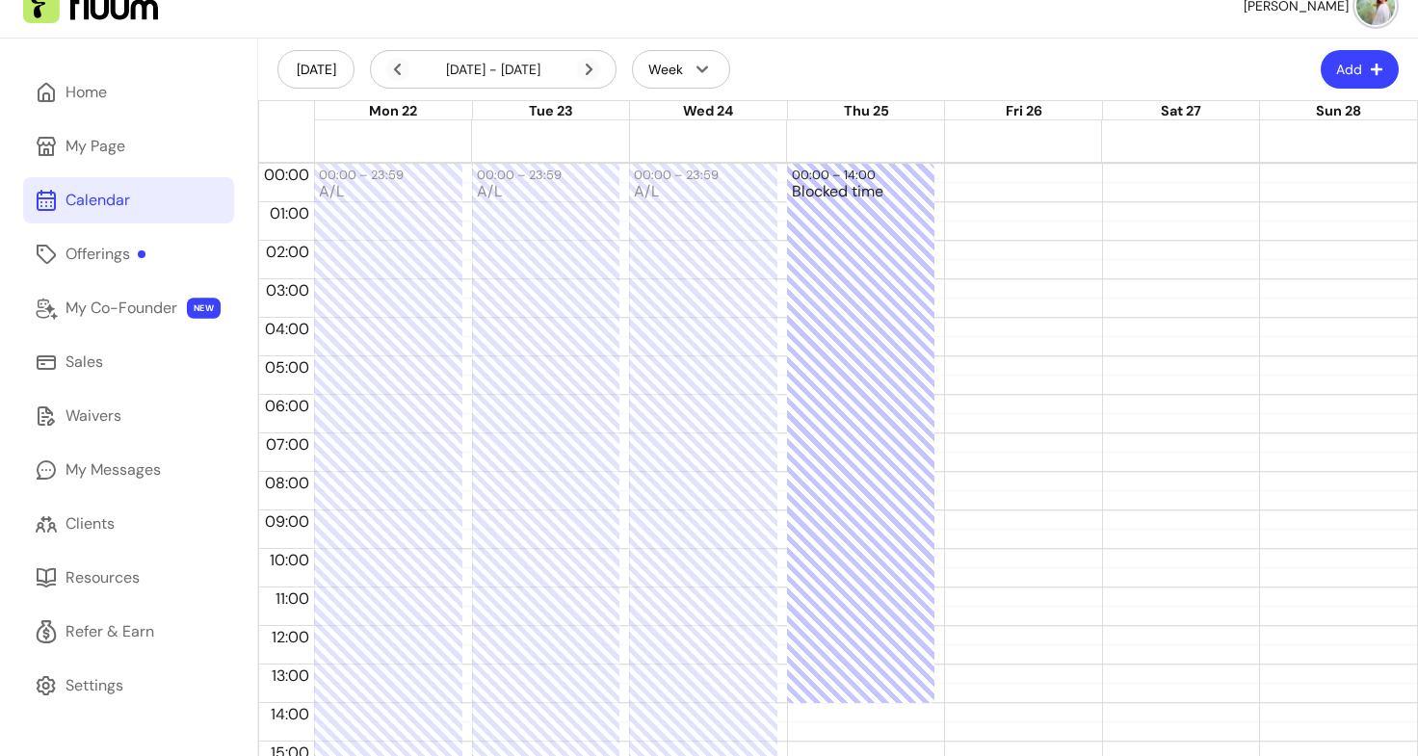
drag, startPoint x: 852, startPoint y: 404, endPoint x: 861, endPoint y: 678, distance: 274.7
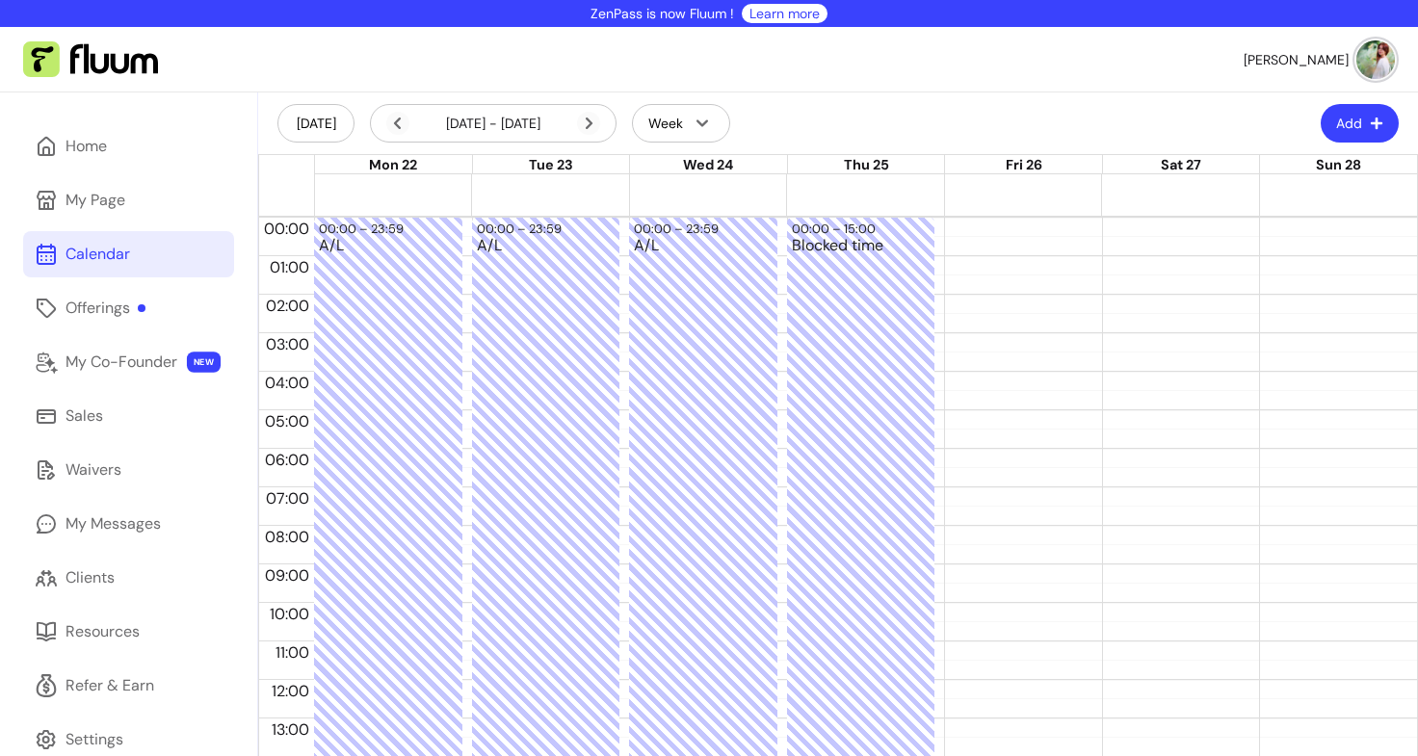
scroll to position [386, 0]
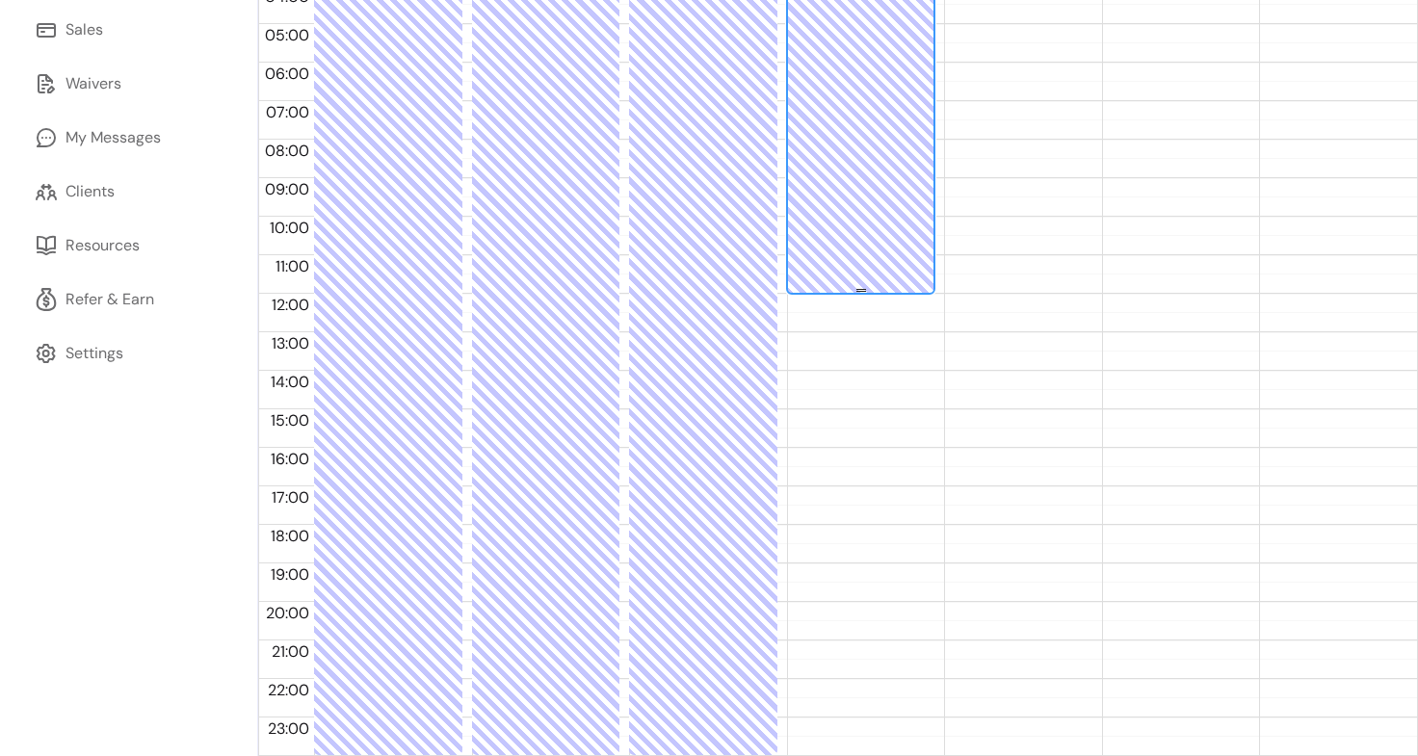
click at [860, 211] on div "Blocked time" at bounding box center [861, 81] width 139 height 459
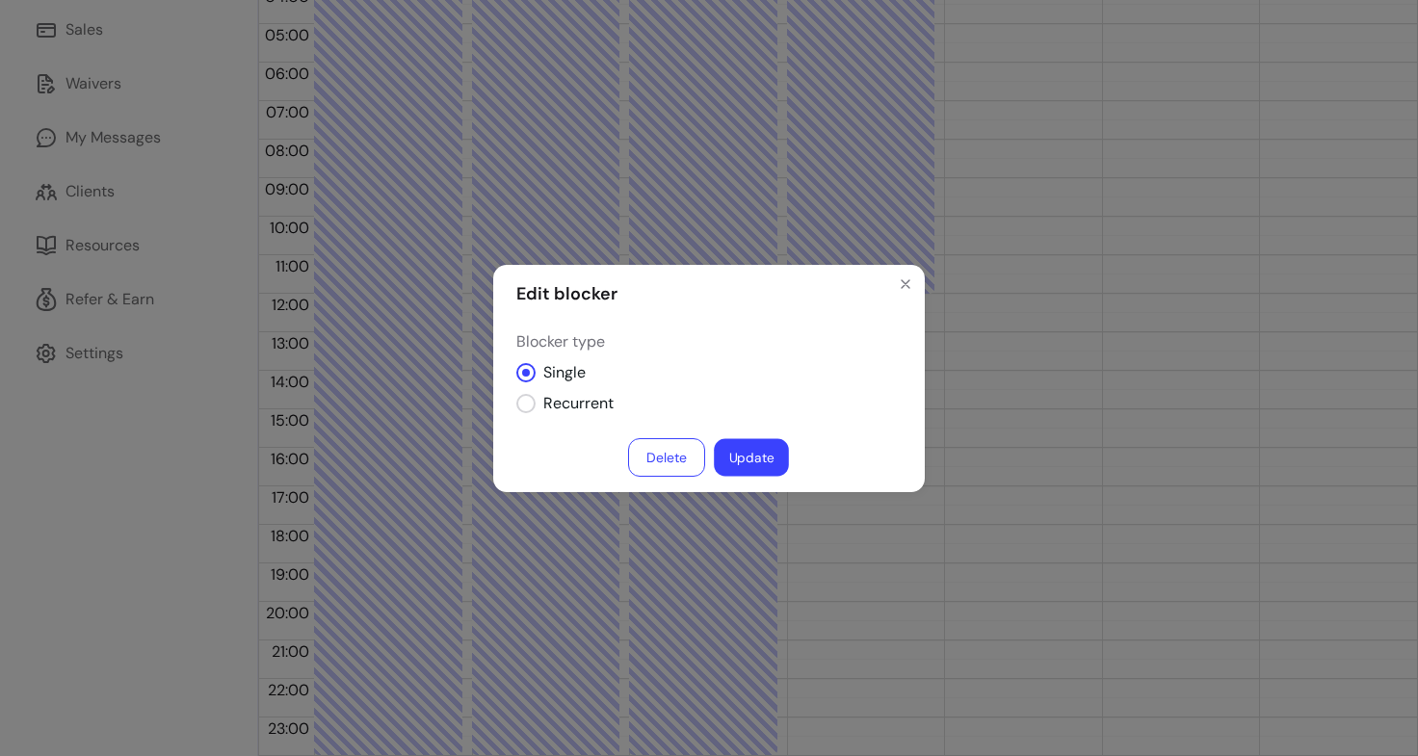
click at [744, 459] on button "Update" at bounding box center [751, 457] width 75 height 38
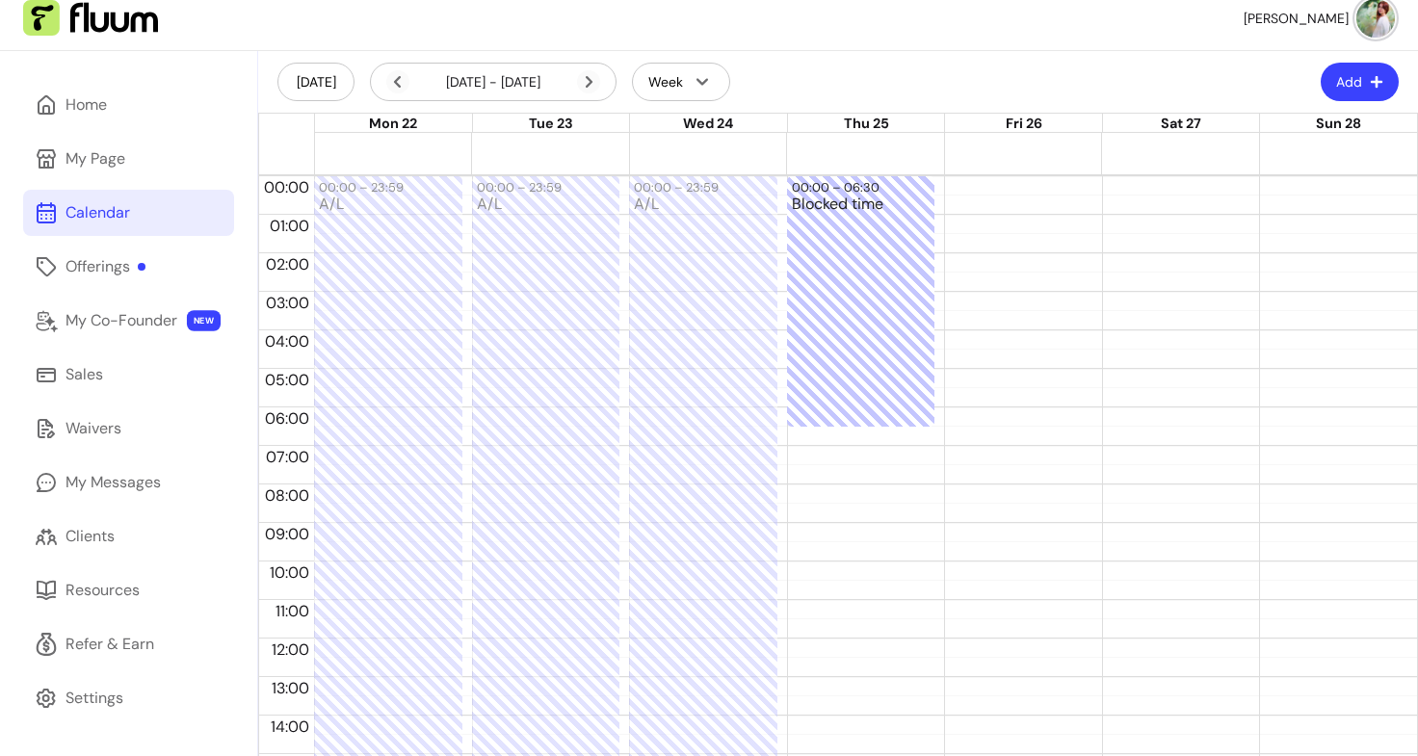
scroll to position [0, 0]
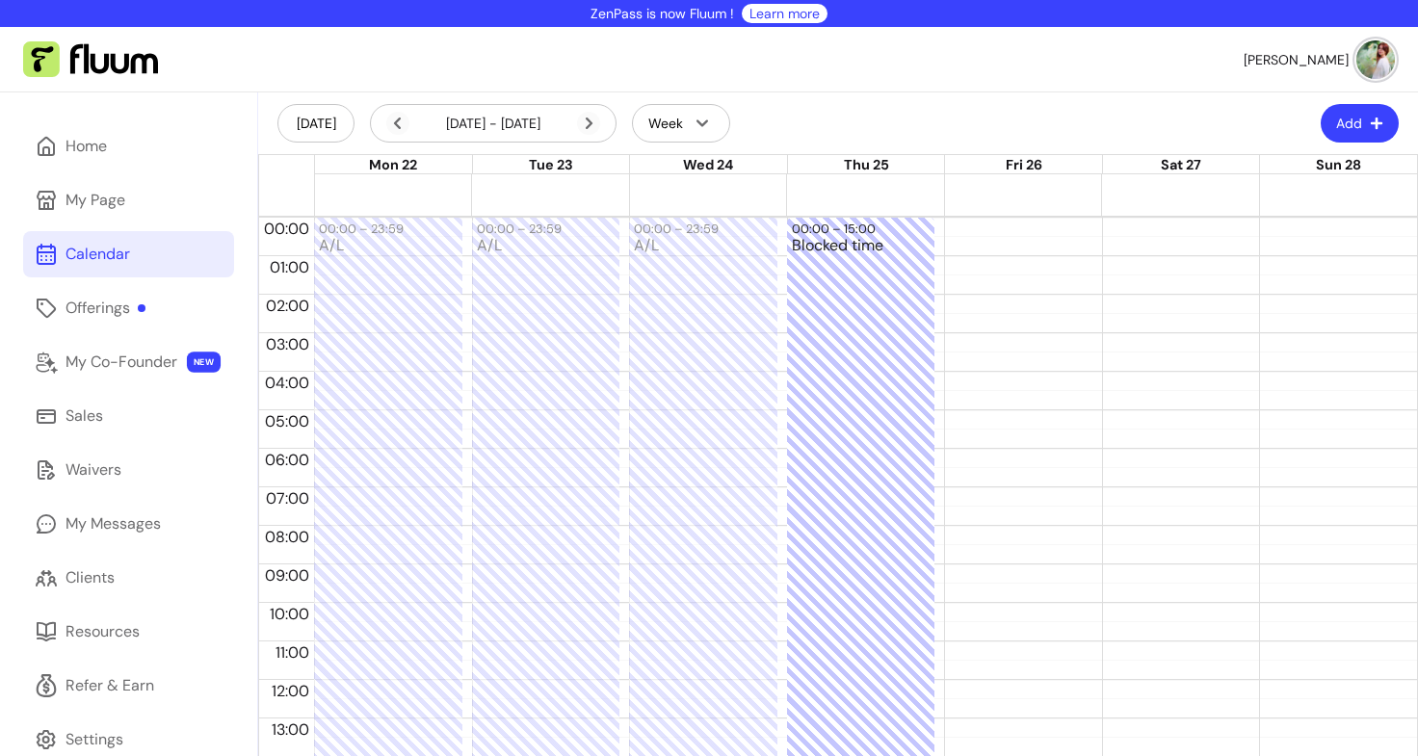
drag, startPoint x: 852, startPoint y: 288, endPoint x: 896, endPoint y: 801, distance: 515.2
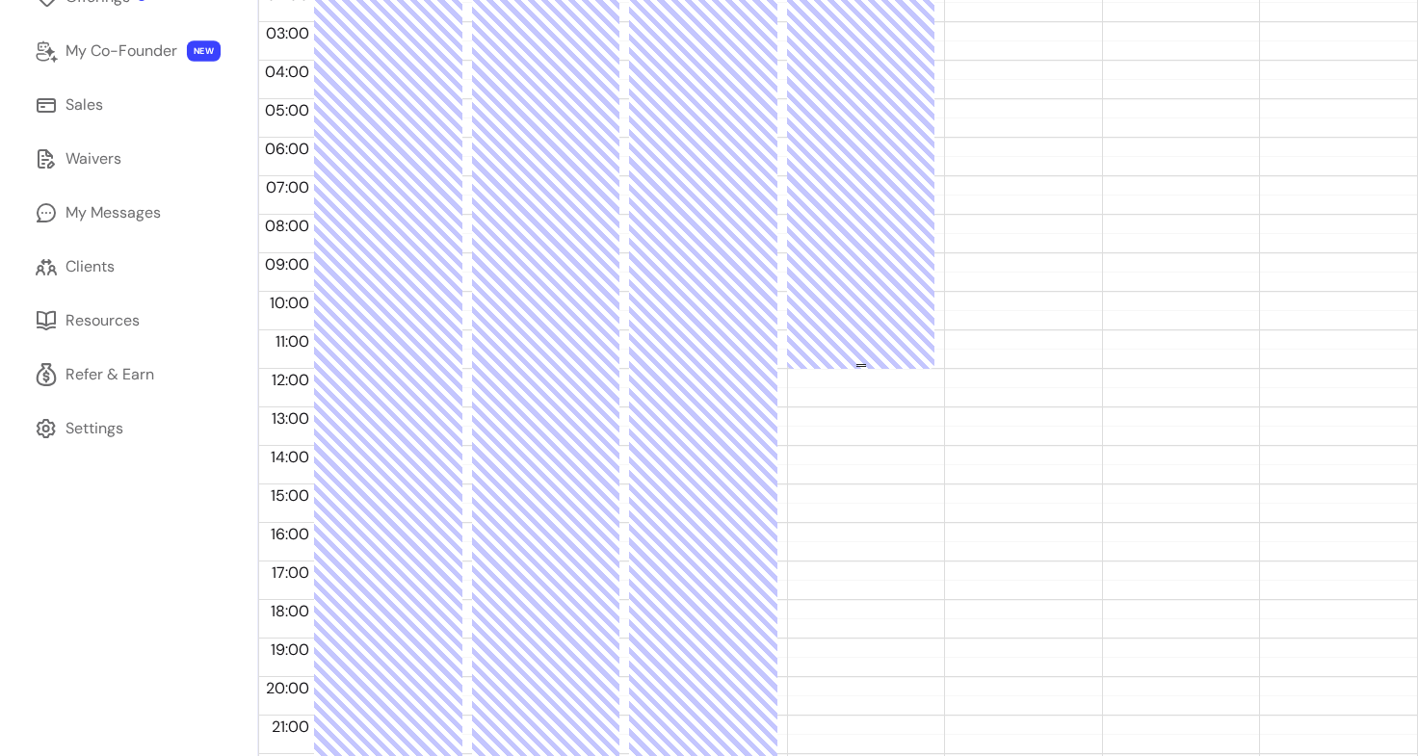
scroll to position [312, 0]
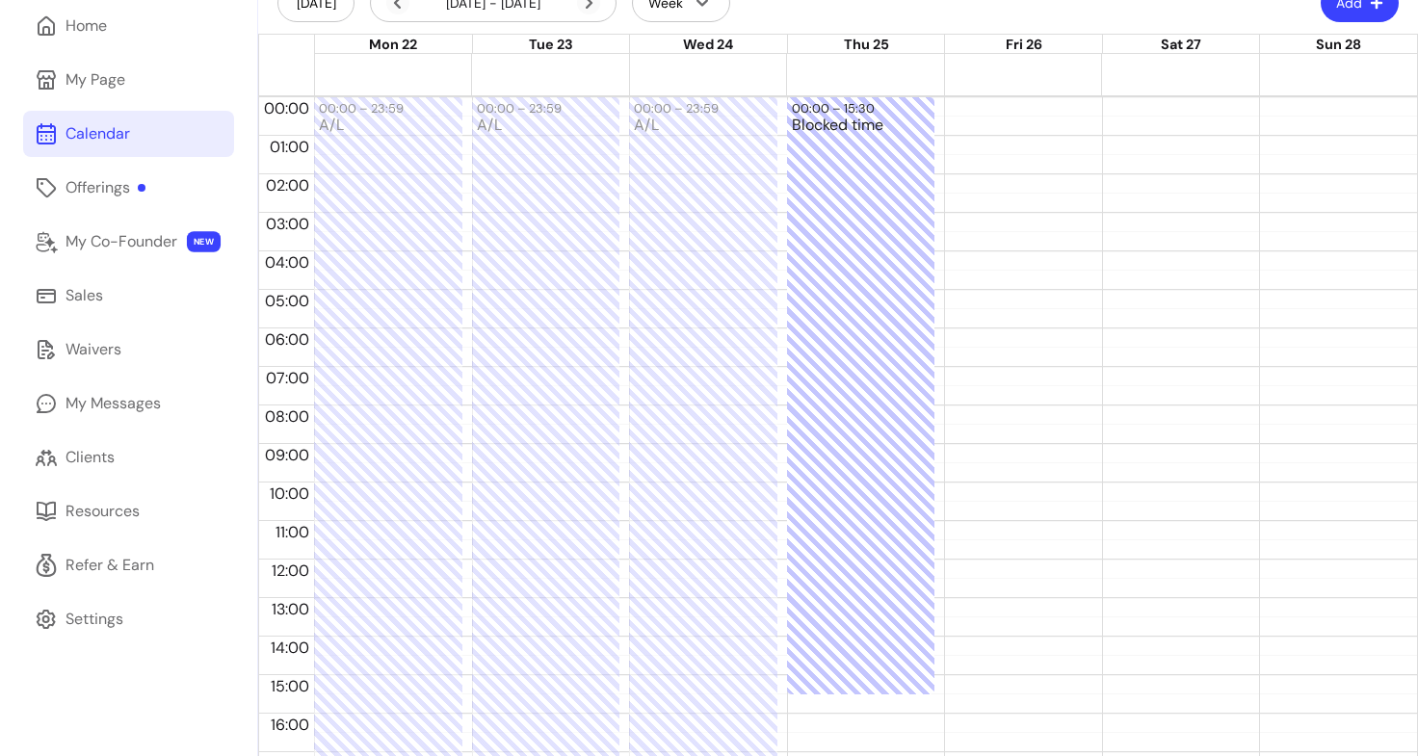
drag, startPoint x: 855, startPoint y: 481, endPoint x: 865, endPoint y: 616, distance: 136.2
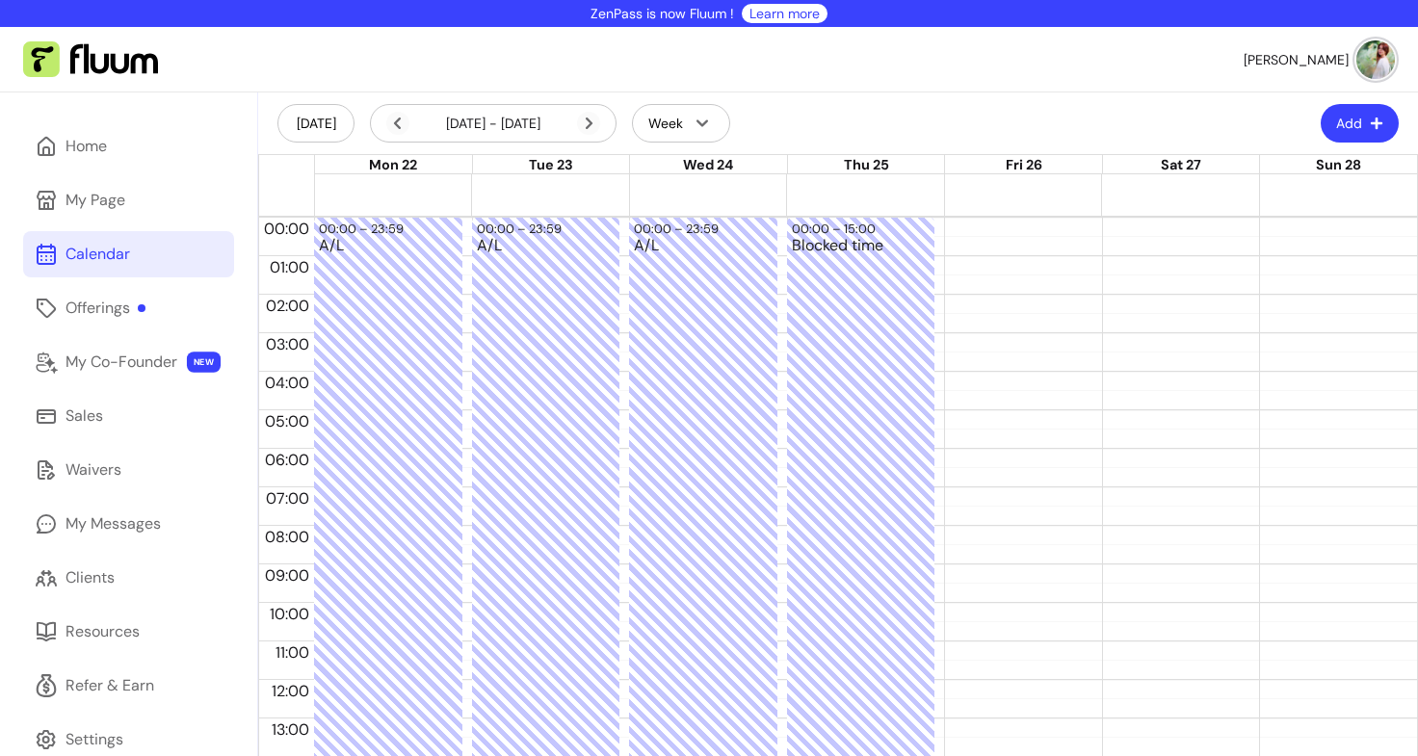
scroll to position [386, 0]
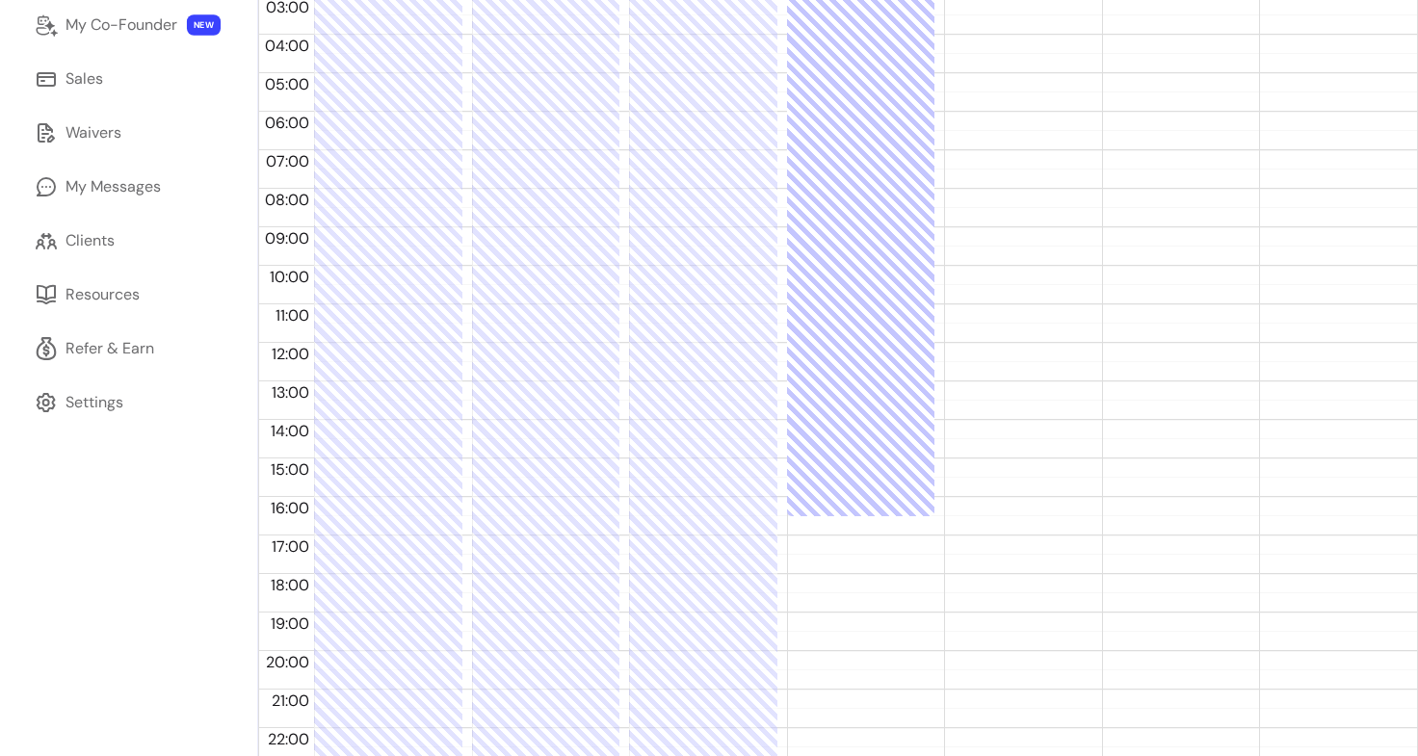
drag, startPoint x: 853, startPoint y: 348, endPoint x: 868, endPoint y: 573, distance: 225.9
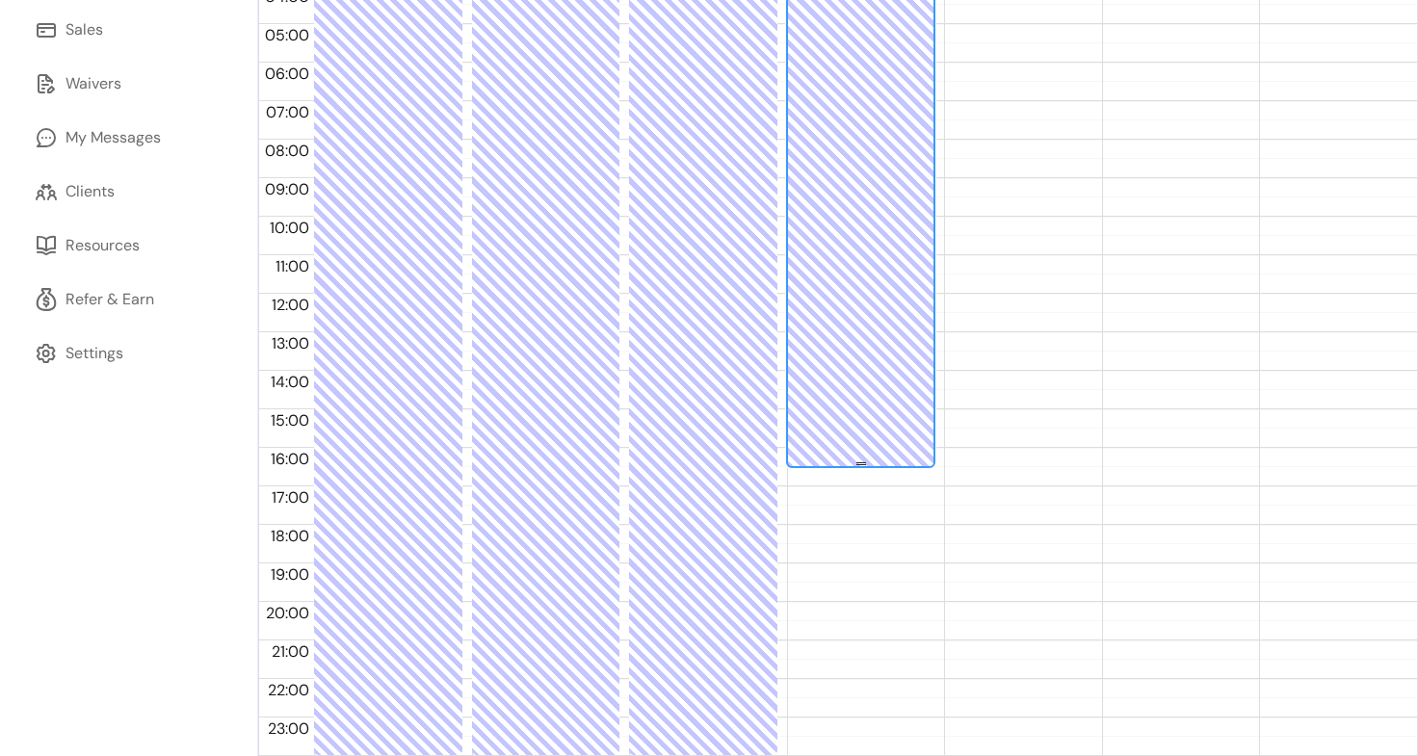
click at [869, 324] on div "Blocked time" at bounding box center [861, 168] width 139 height 632
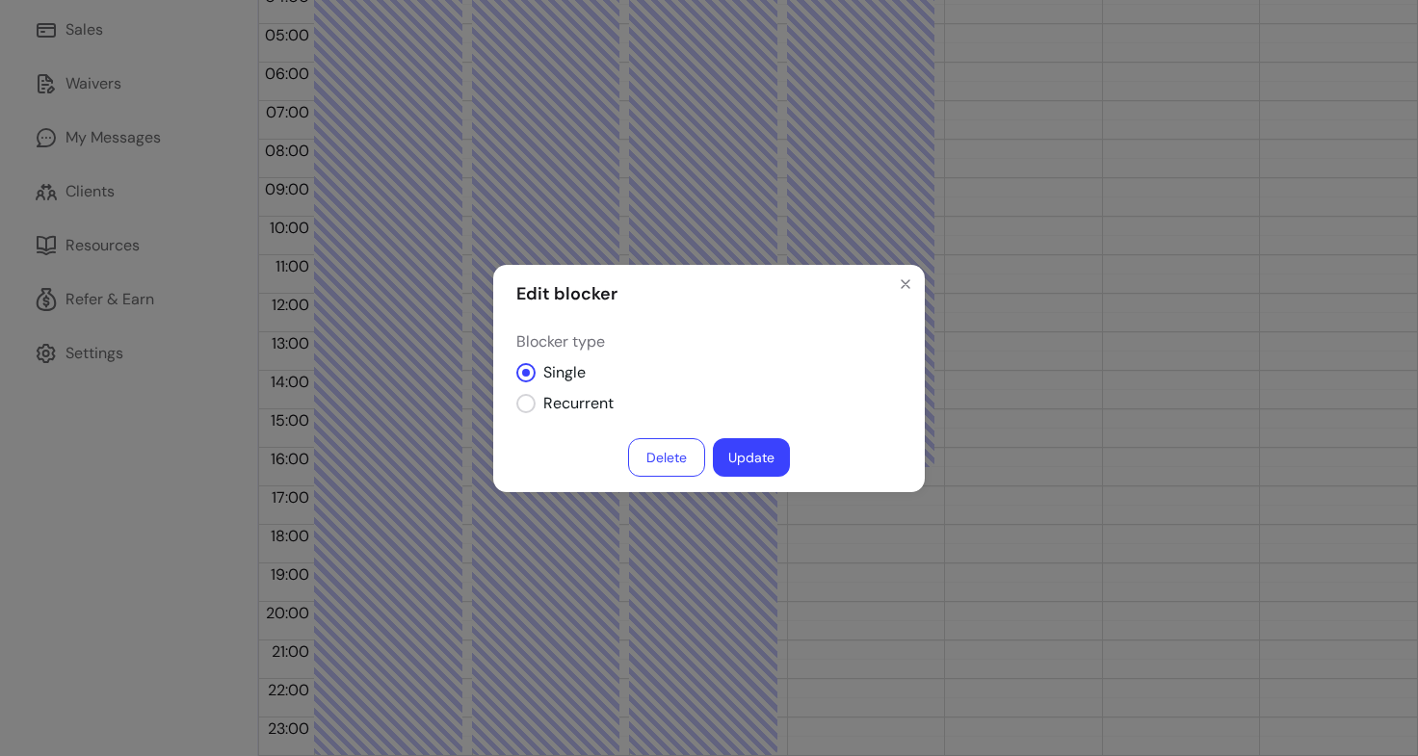
click at [680, 451] on button "Delete" at bounding box center [666, 457] width 77 height 39
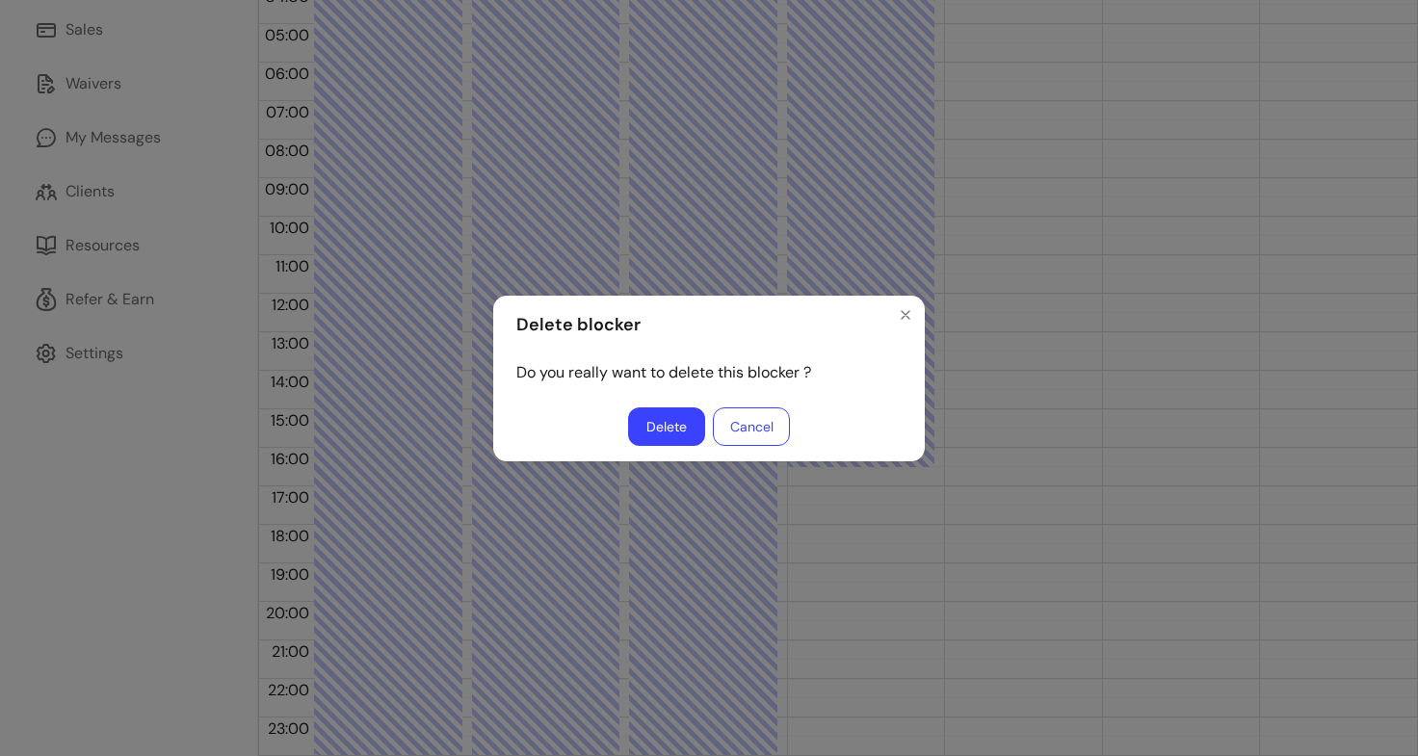
click at [665, 427] on button "Delete" at bounding box center [666, 426] width 77 height 39
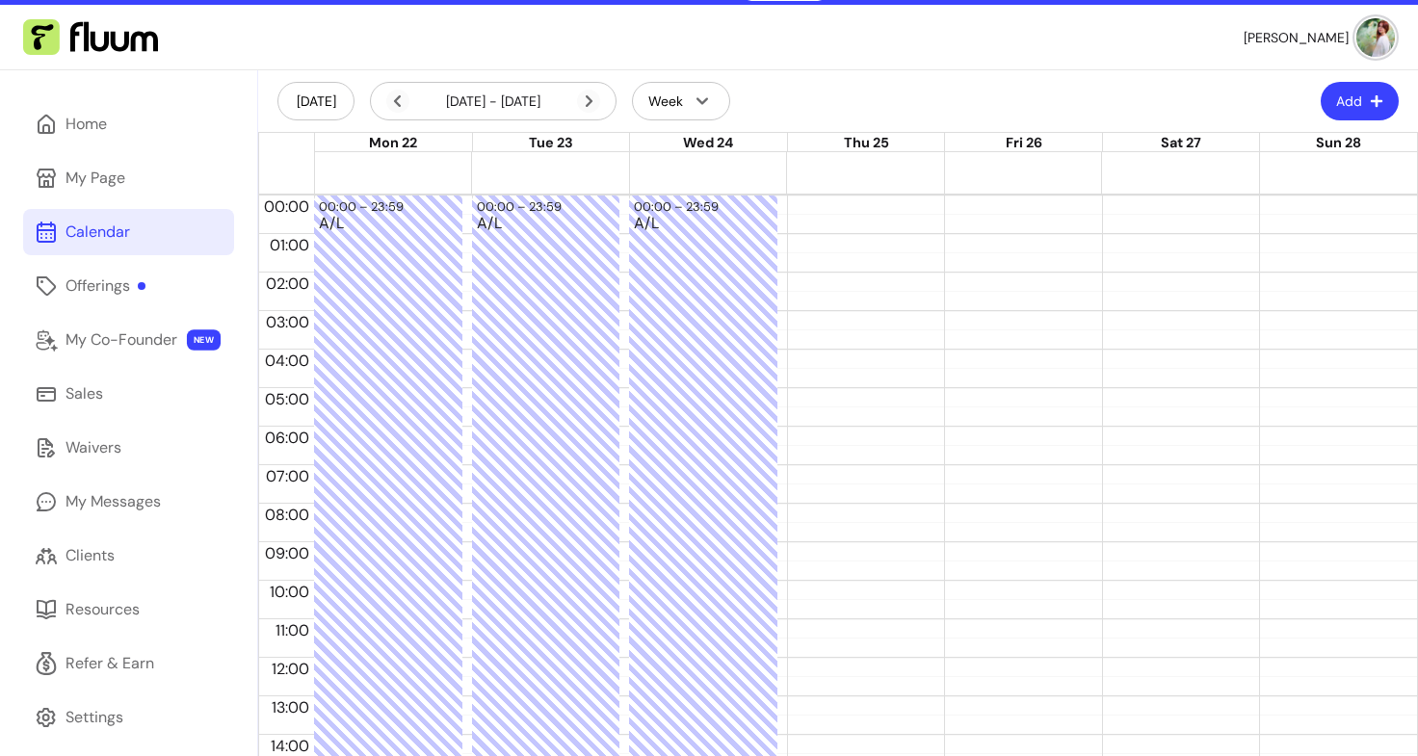
scroll to position [0, 0]
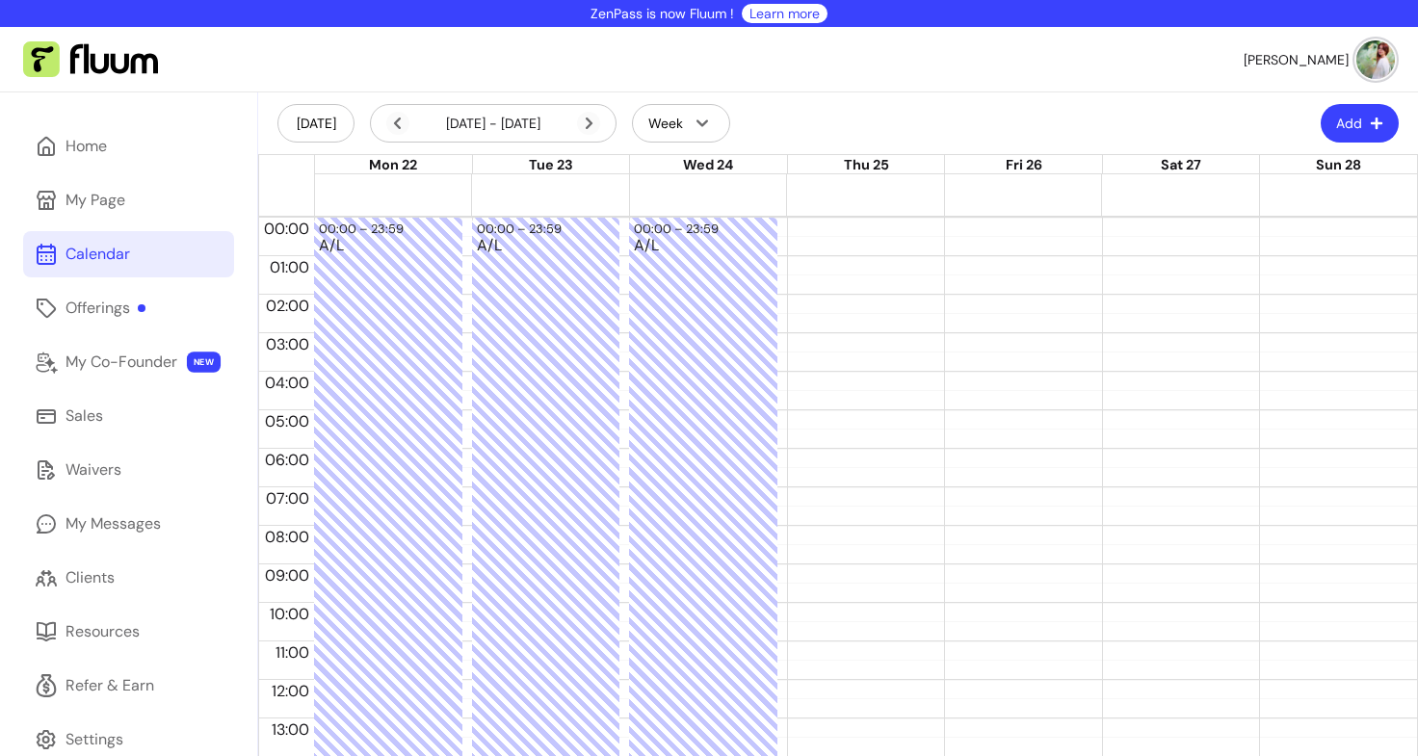
click at [1343, 124] on button "Add" at bounding box center [1360, 123] width 78 height 39
click at [1231, 172] on span "Add Blocker" at bounding box center [1297, 171] width 141 height 19
select select "*********"
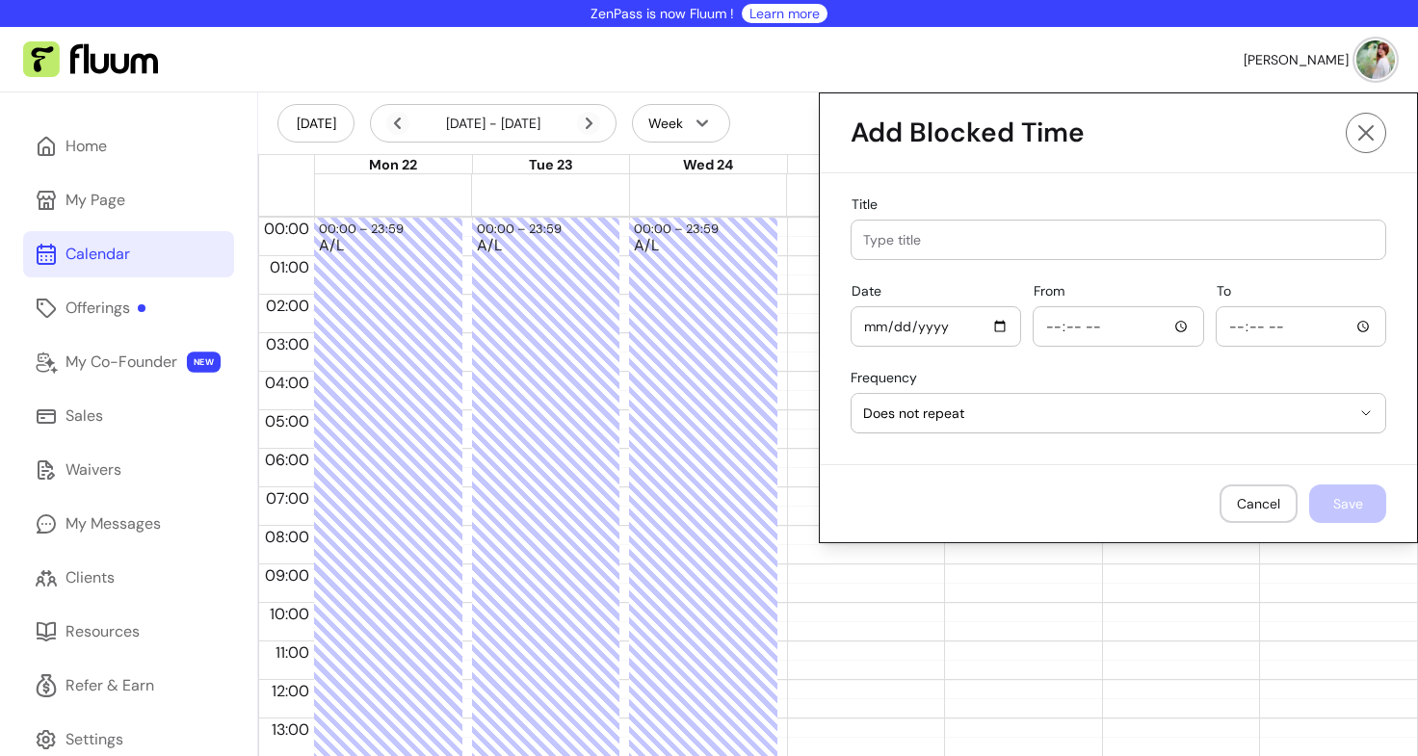
click at [960, 241] on input "Title" at bounding box center [1118, 239] width 511 height 19
type input "A/L"
click at [990, 335] on input "Date" at bounding box center [935, 326] width 145 height 21
click at [980, 321] on input "Date" at bounding box center [935, 326] width 145 height 21
type input "[DATE]"
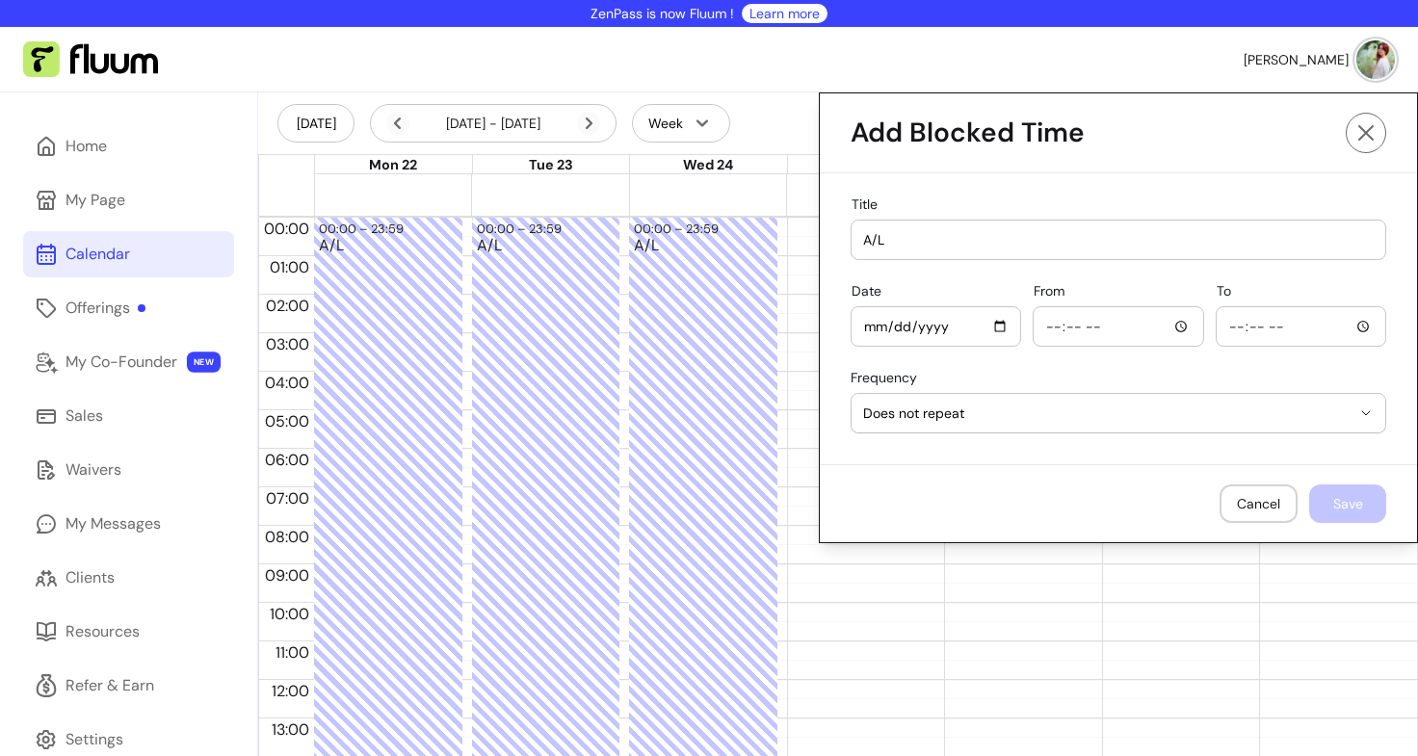
click at [1058, 334] on input "From" at bounding box center [1117, 326] width 145 height 21
click at [1164, 331] on input "From" at bounding box center [1117, 326] width 145 height 21
type input "00:00"
click at [1259, 335] on input "To" at bounding box center [1300, 326] width 145 height 21
click at [1234, 328] on input "To" at bounding box center [1300, 326] width 145 height 21
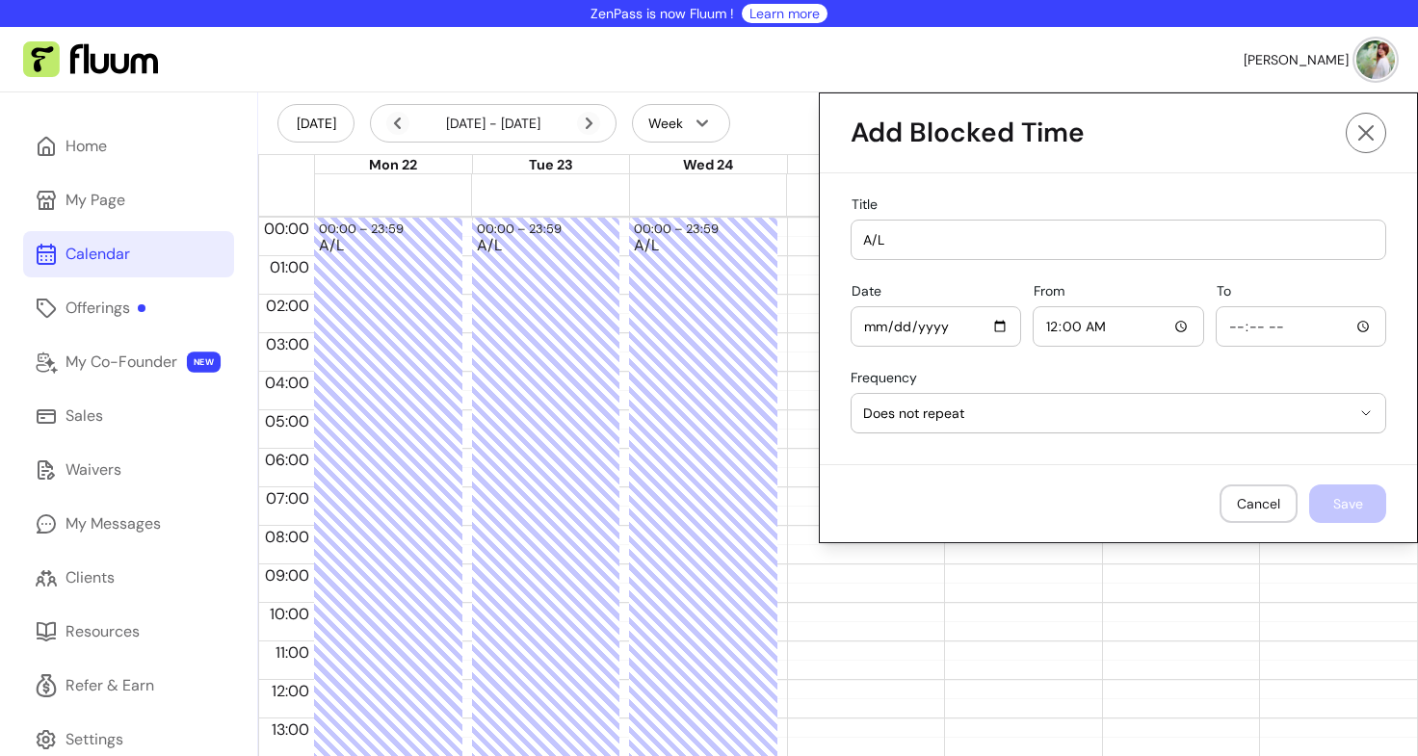
click at [1355, 332] on input "To" at bounding box center [1300, 326] width 145 height 21
type input "23:59"
click at [1339, 519] on button "Save" at bounding box center [1347, 504] width 75 height 38
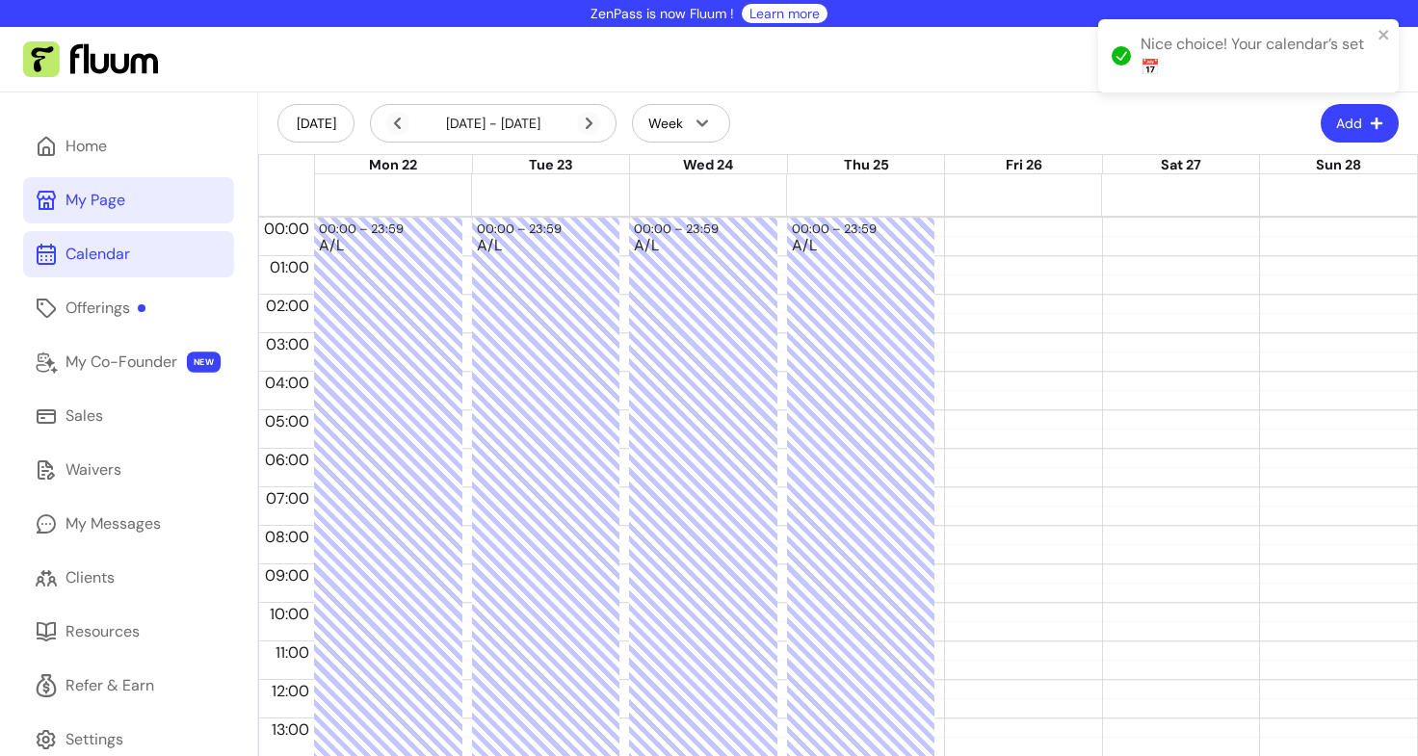
click at [103, 203] on div "My Page" at bounding box center [96, 200] width 60 height 23
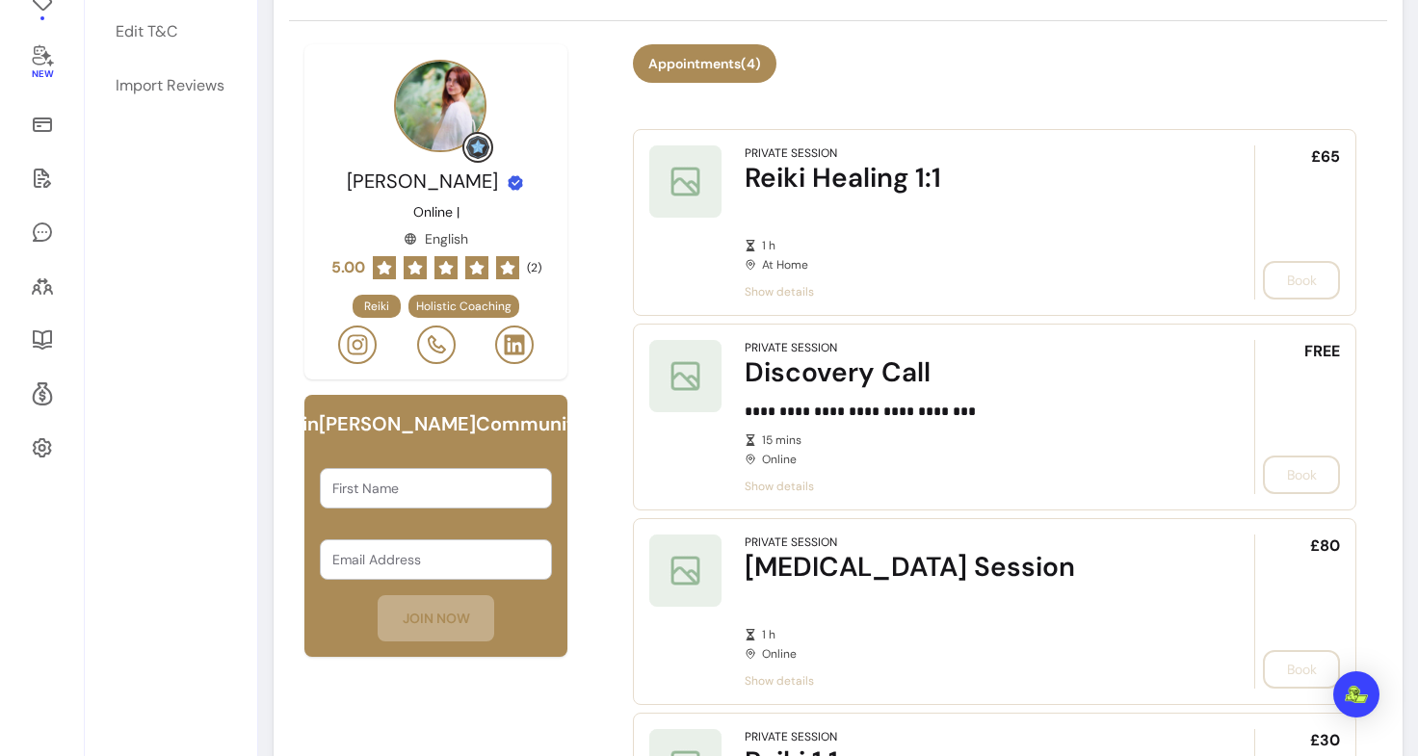
scroll to position [311, 0]
